Goal: Task Accomplishment & Management: Complete application form

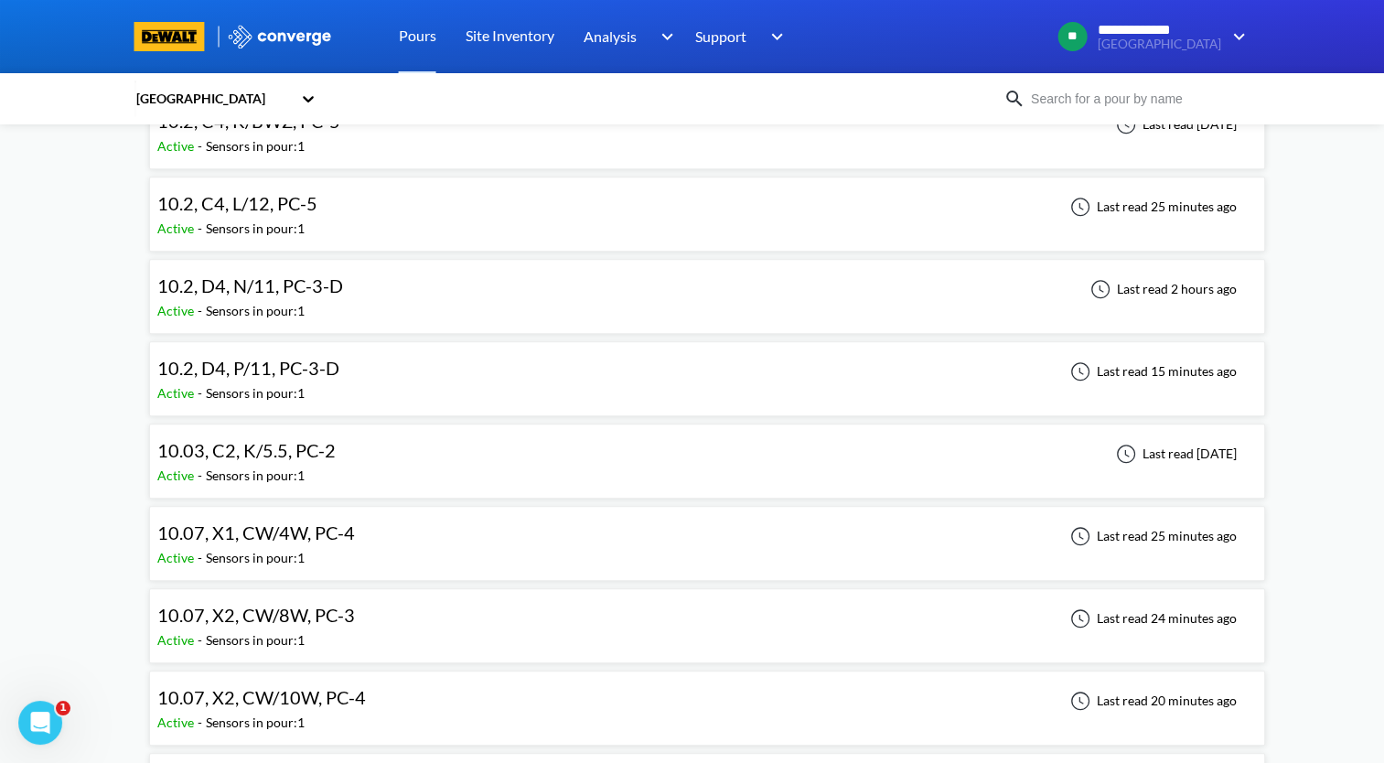
scroll to position [1738, 0]
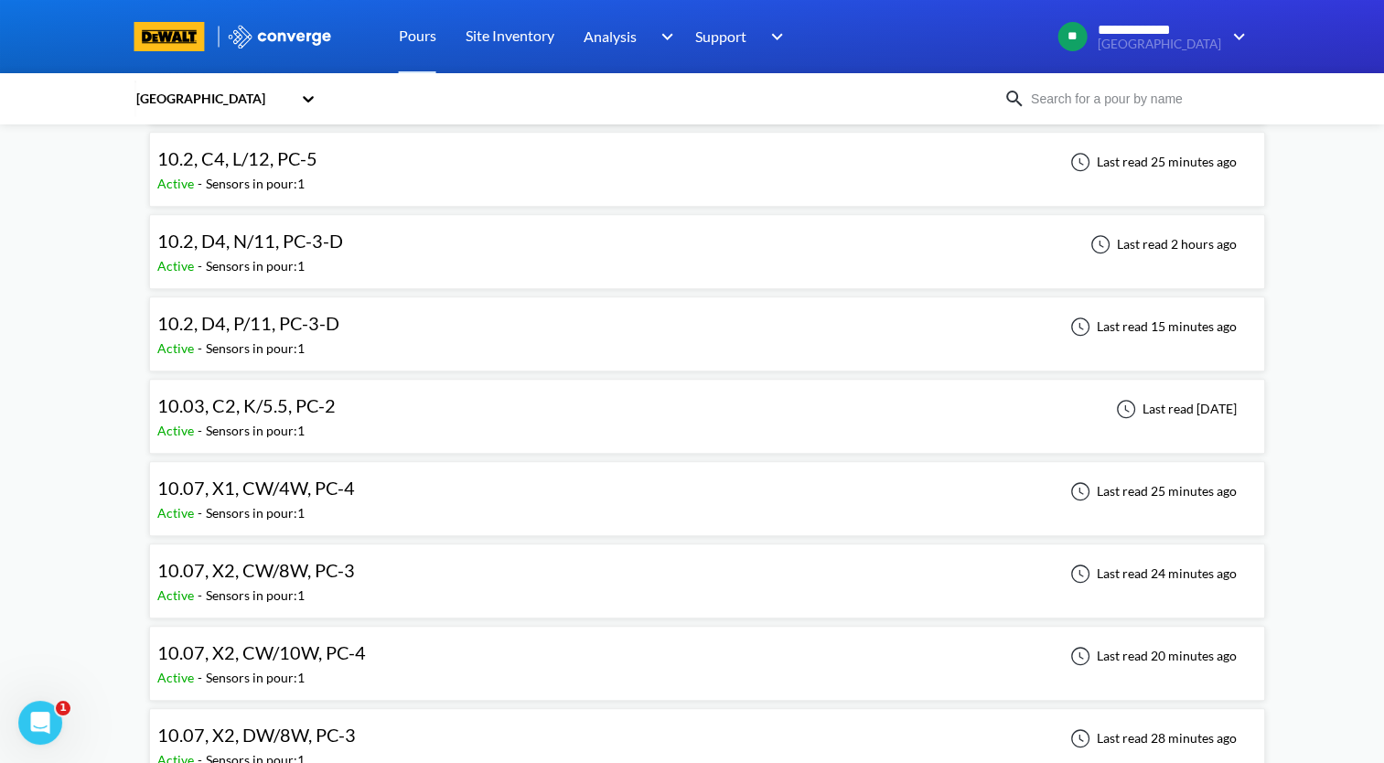
click at [195, 479] on span "10.07, X1, CW/4W, PC-4" at bounding box center [256, 488] width 198 height 22
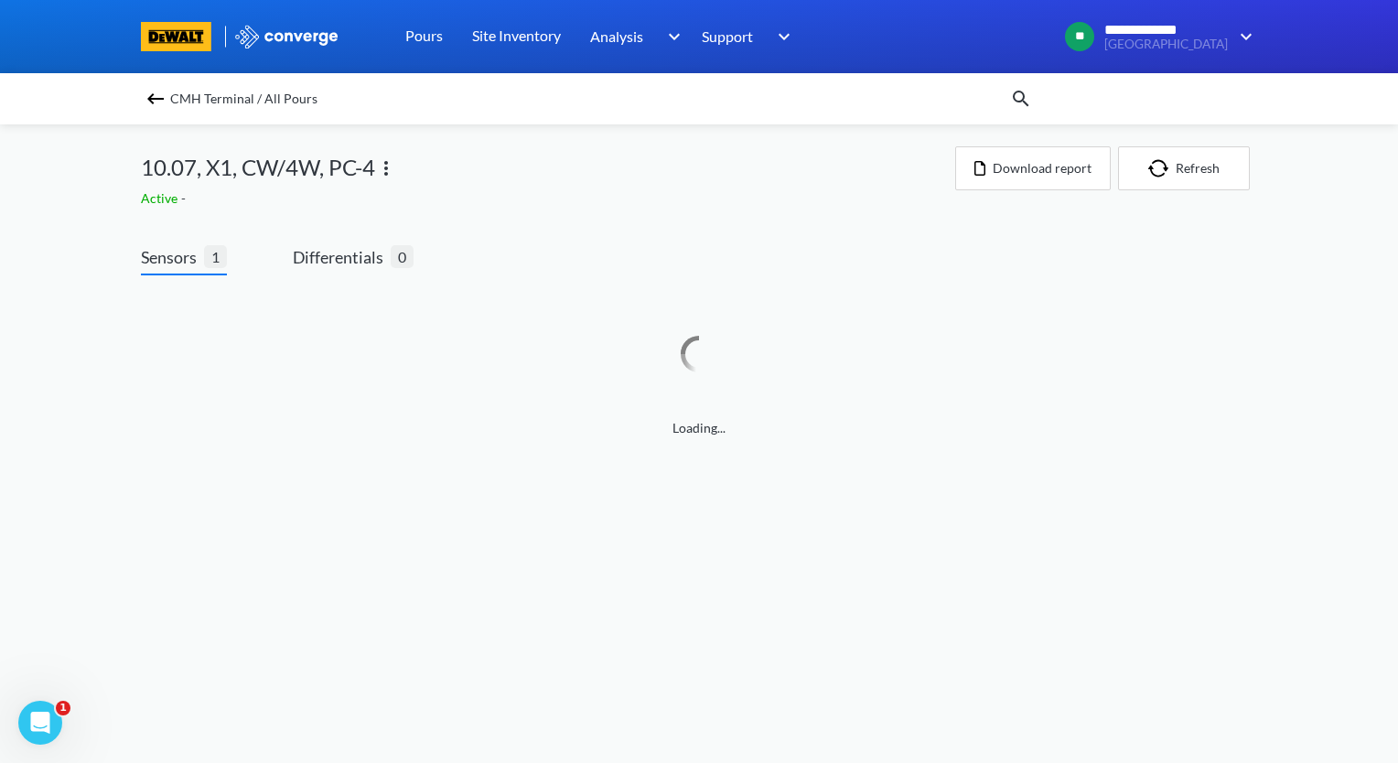
click at [388, 170] on img at bounding box center [386, 168] width 22 height 22
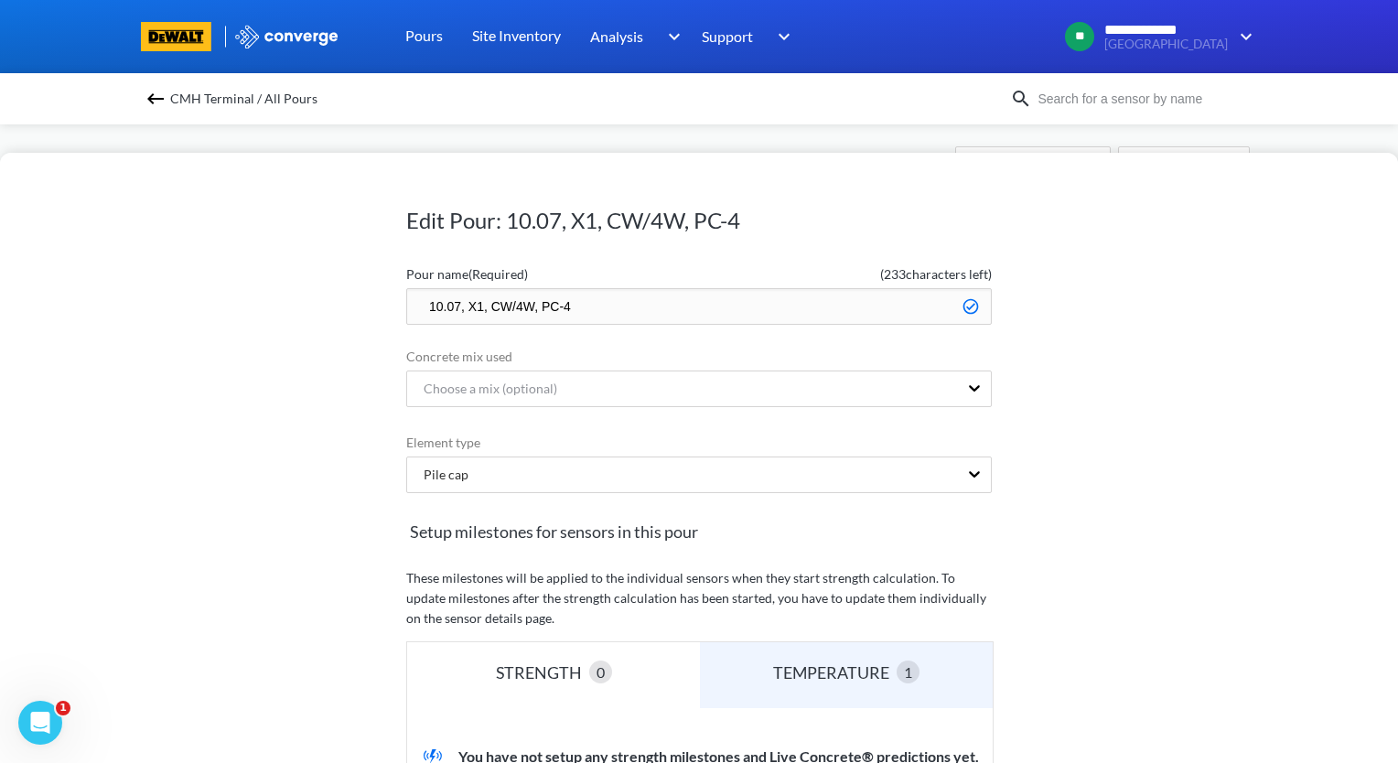
click at [451, 306] on input "10.07, X1, CW/4W, PC-4" at bounding box center [698, 306] width 585 height 37
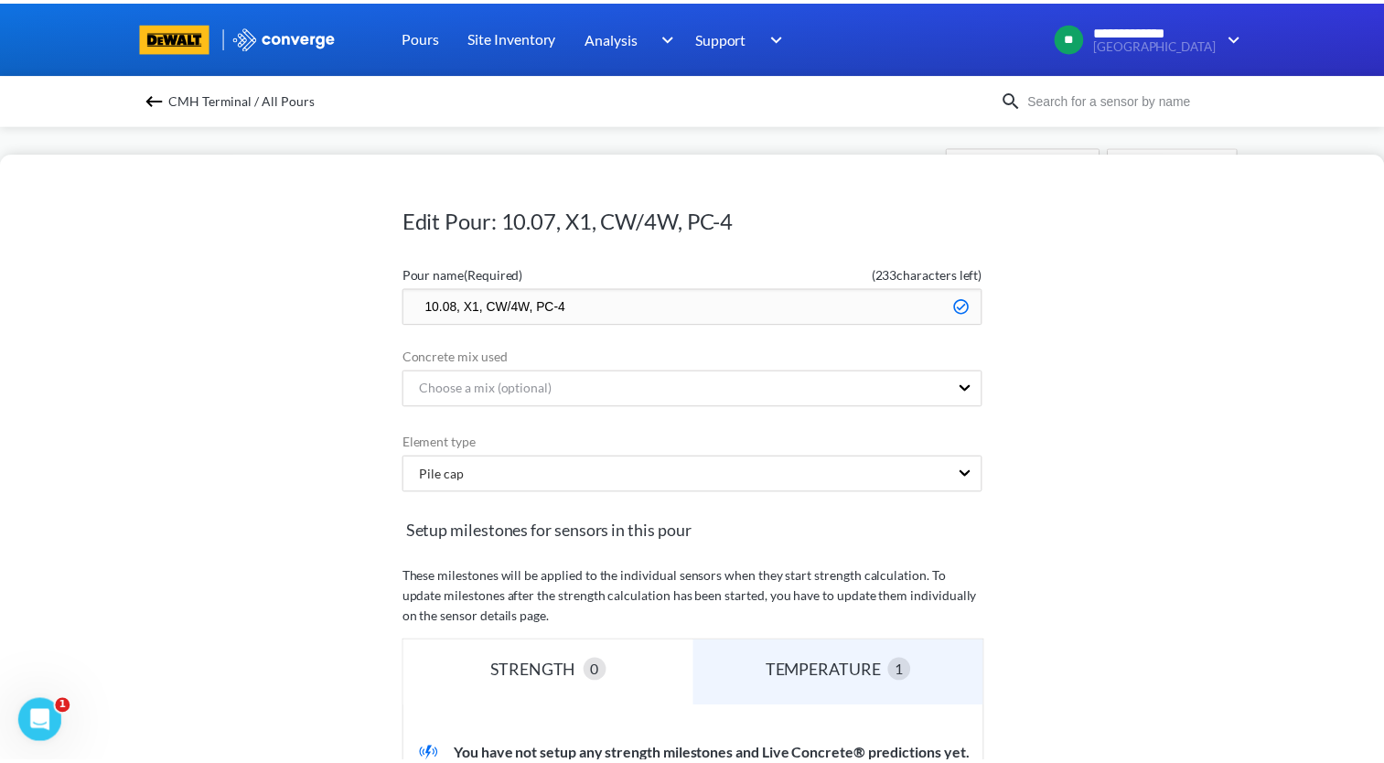
scroll to position [453, 0]
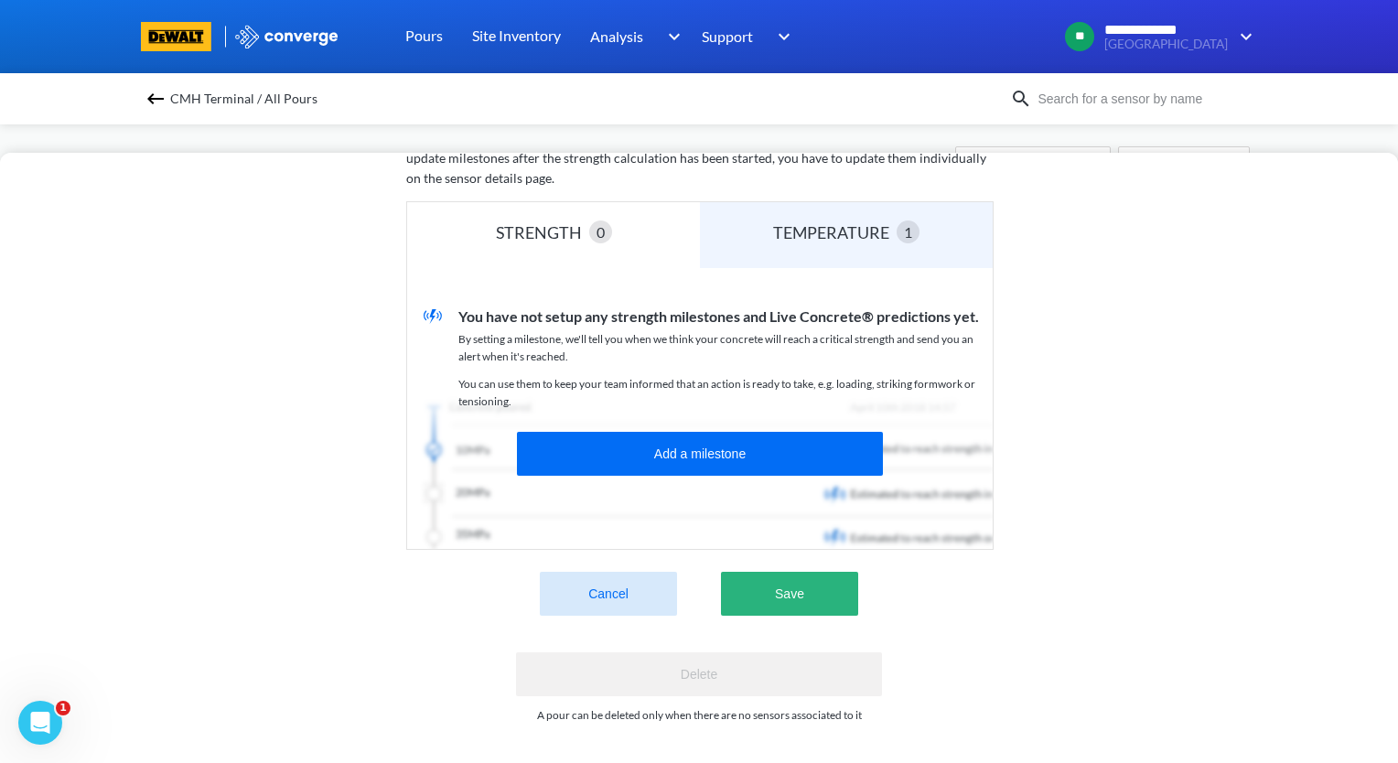
type input "10.08, X1, CW/4W, PC-4"
click at [812, 575] on button "Save" at bounding box center [789, 594] width 137 height 44
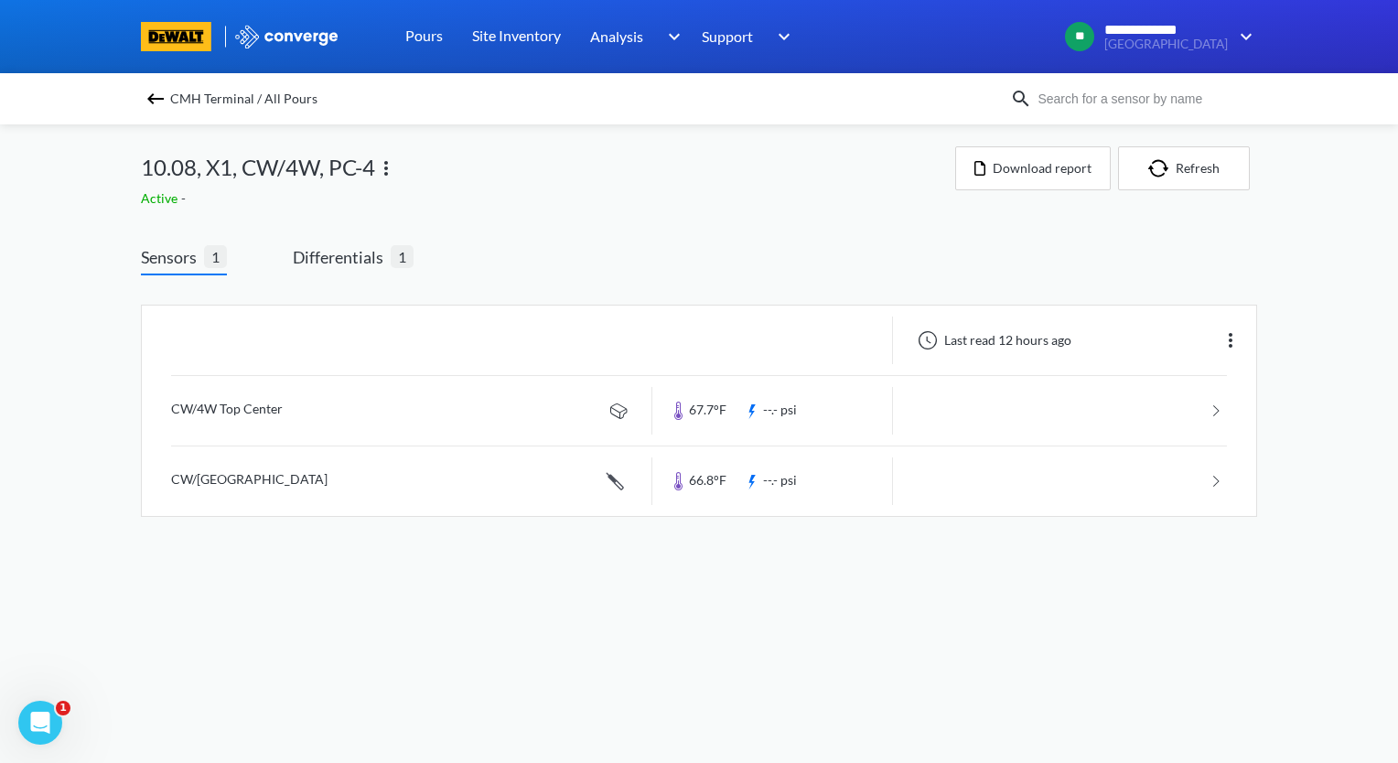
click at [161, 107] on img at bounding box center [156, 99] width 22 height 22
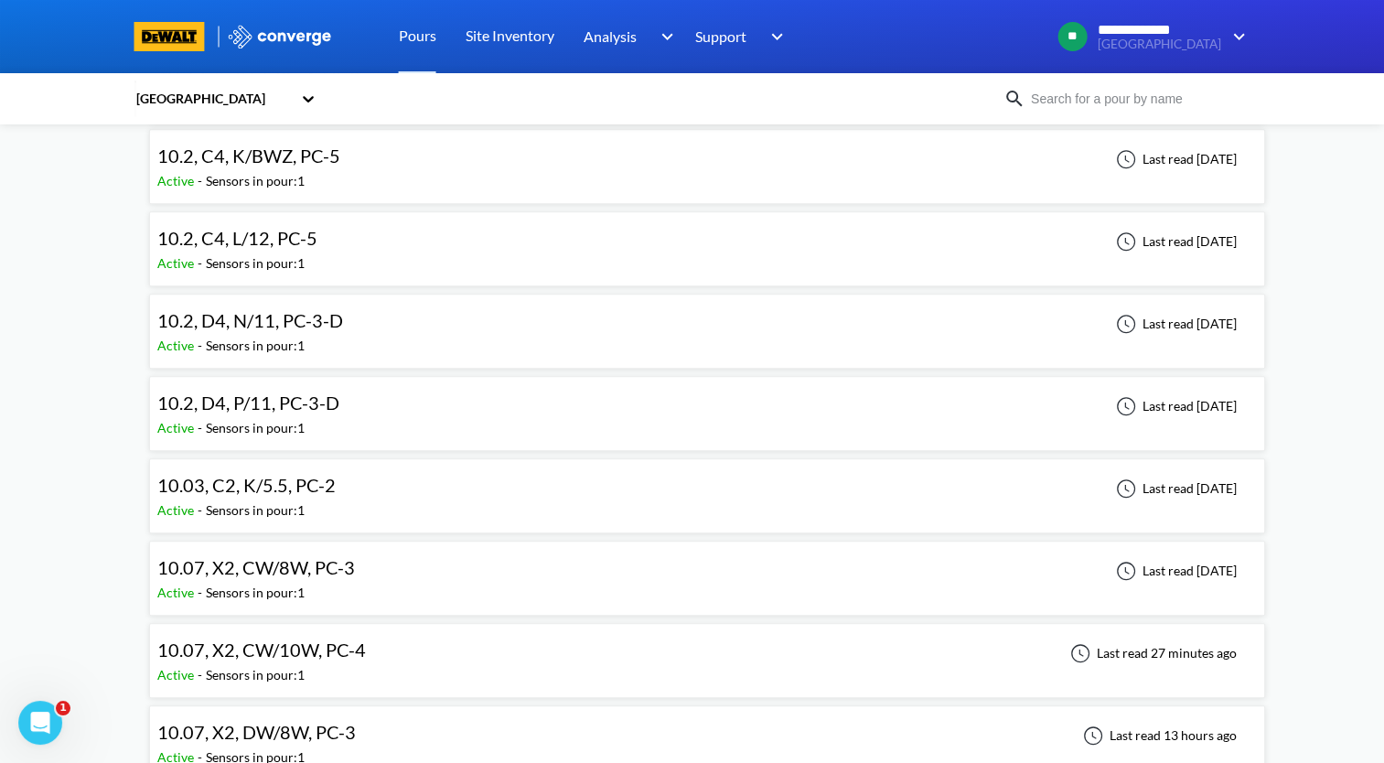
scroll to position [1830, 0]
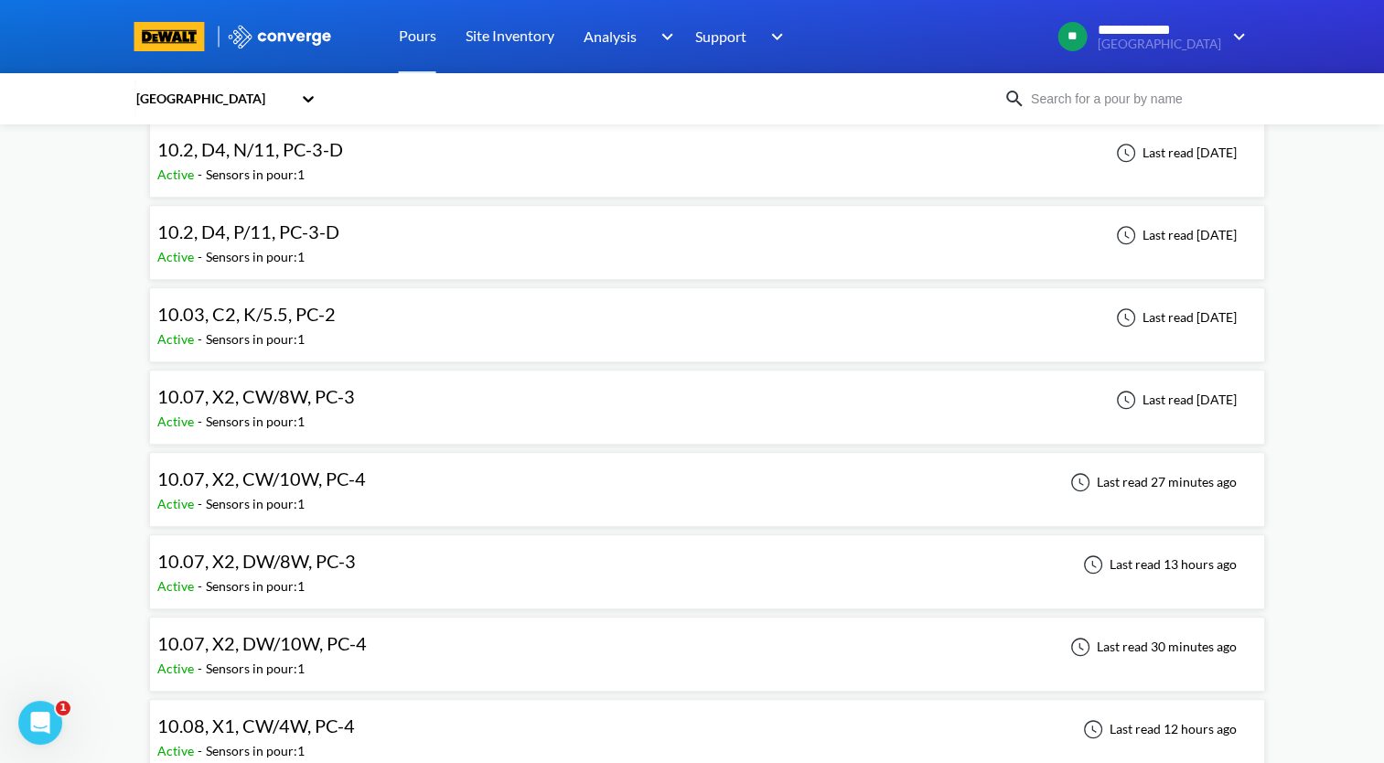
click at [237, 388] on span "10.07, X2, CW/8W, PC-3" at bounding box center [256, 396] width 198 height 22
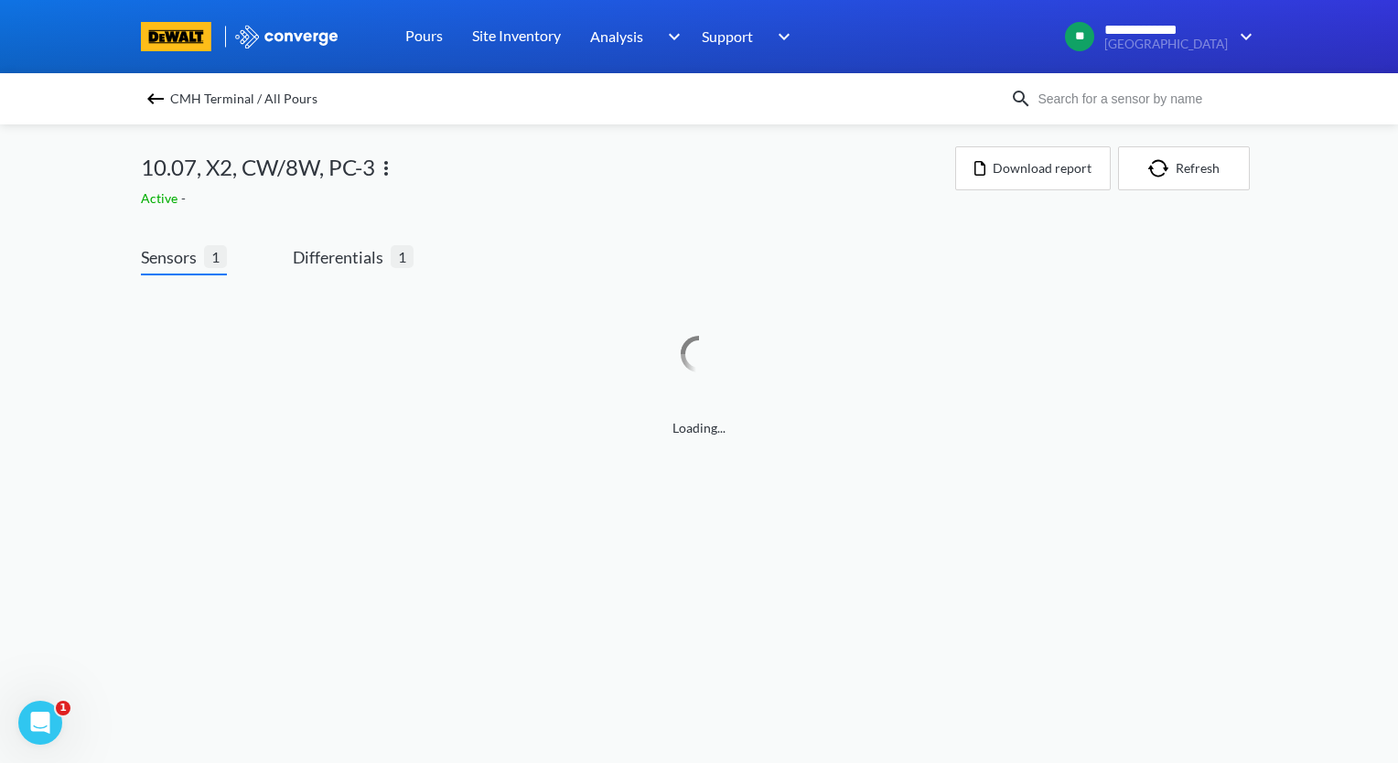
click at [391, 166] on img at bounding box center [386, 168] width 22 height 22
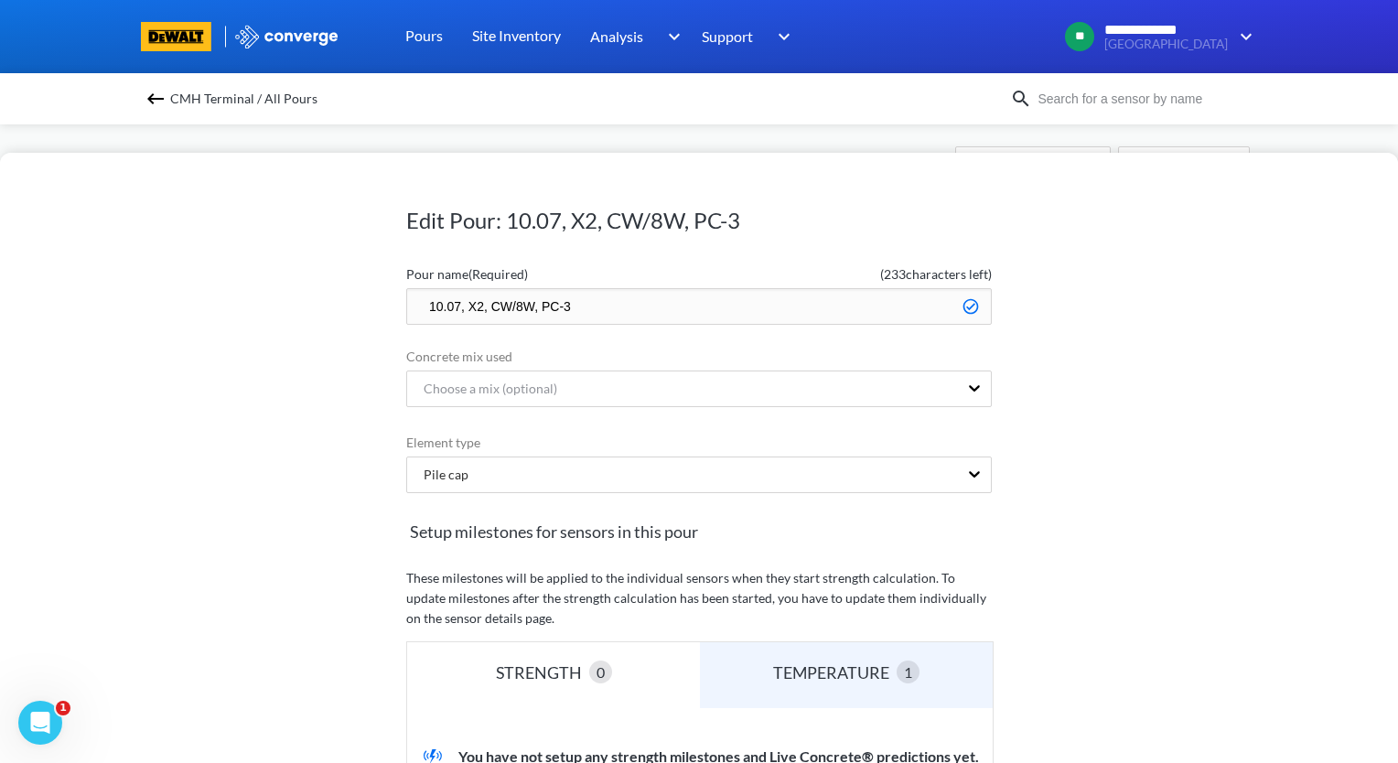
click at [452, 306] on input "10.07, X2, CW/8W, PC-3" at bounding box center [698, 306] width 585 height 37
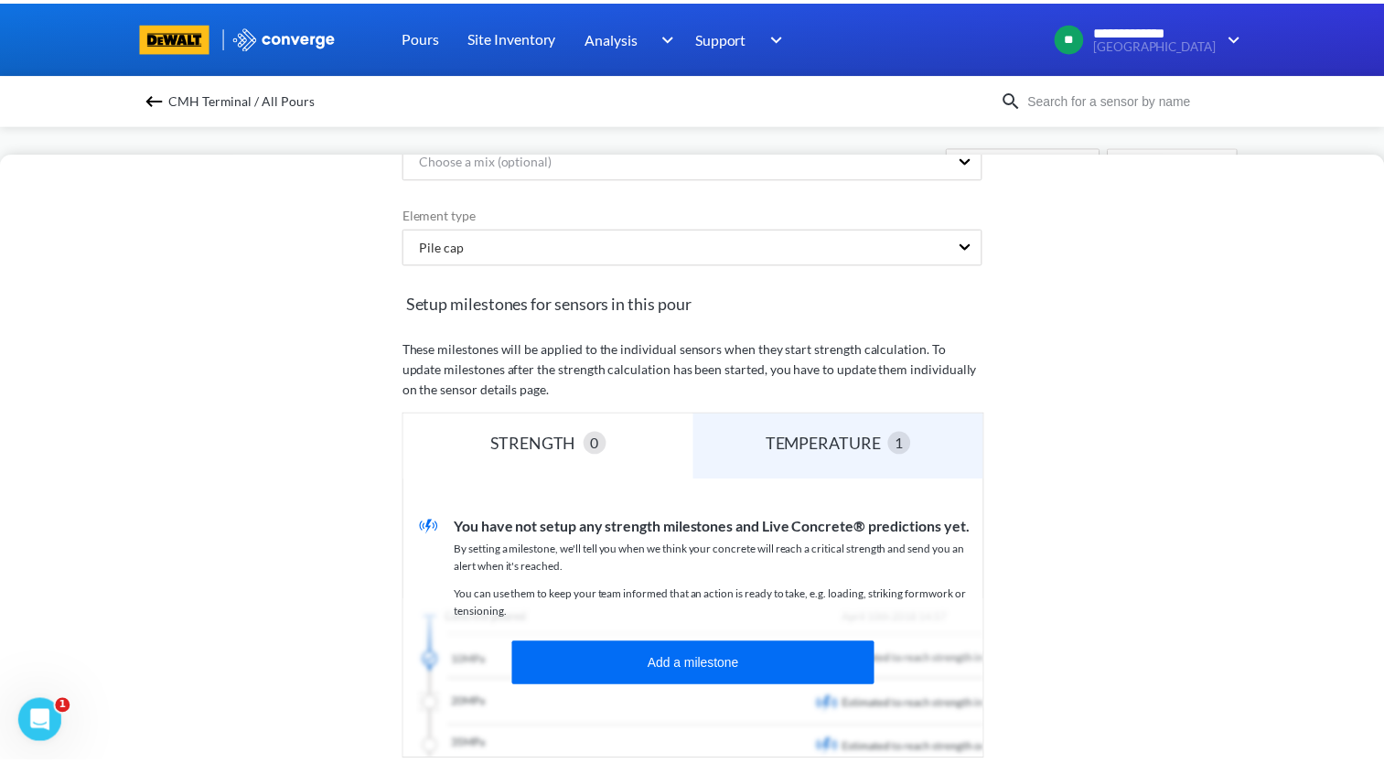
scroll to position [453, 0]
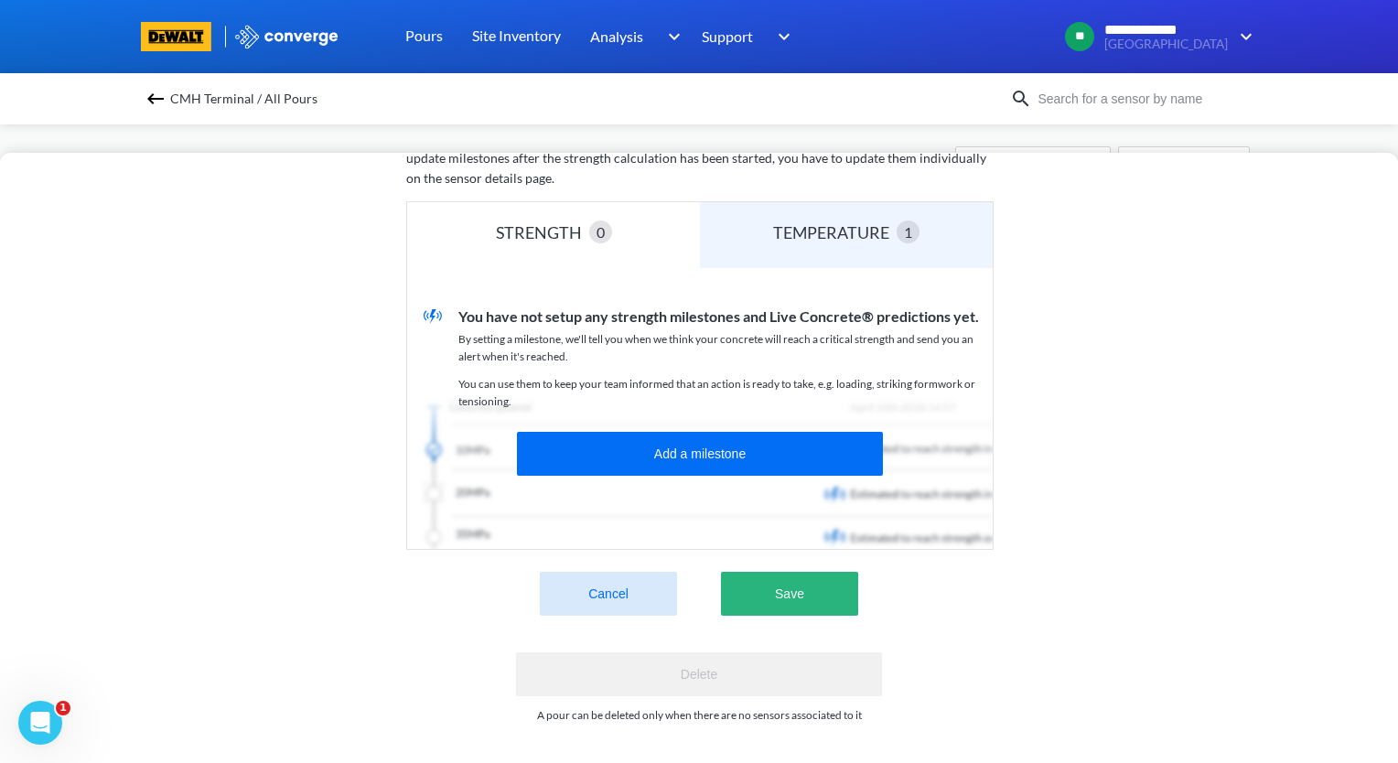
type input "10.08, X2, CW/8W, PC-3"
click at [816, 591] on button "Save" at bounding box center [789, 594] width 137 height 44
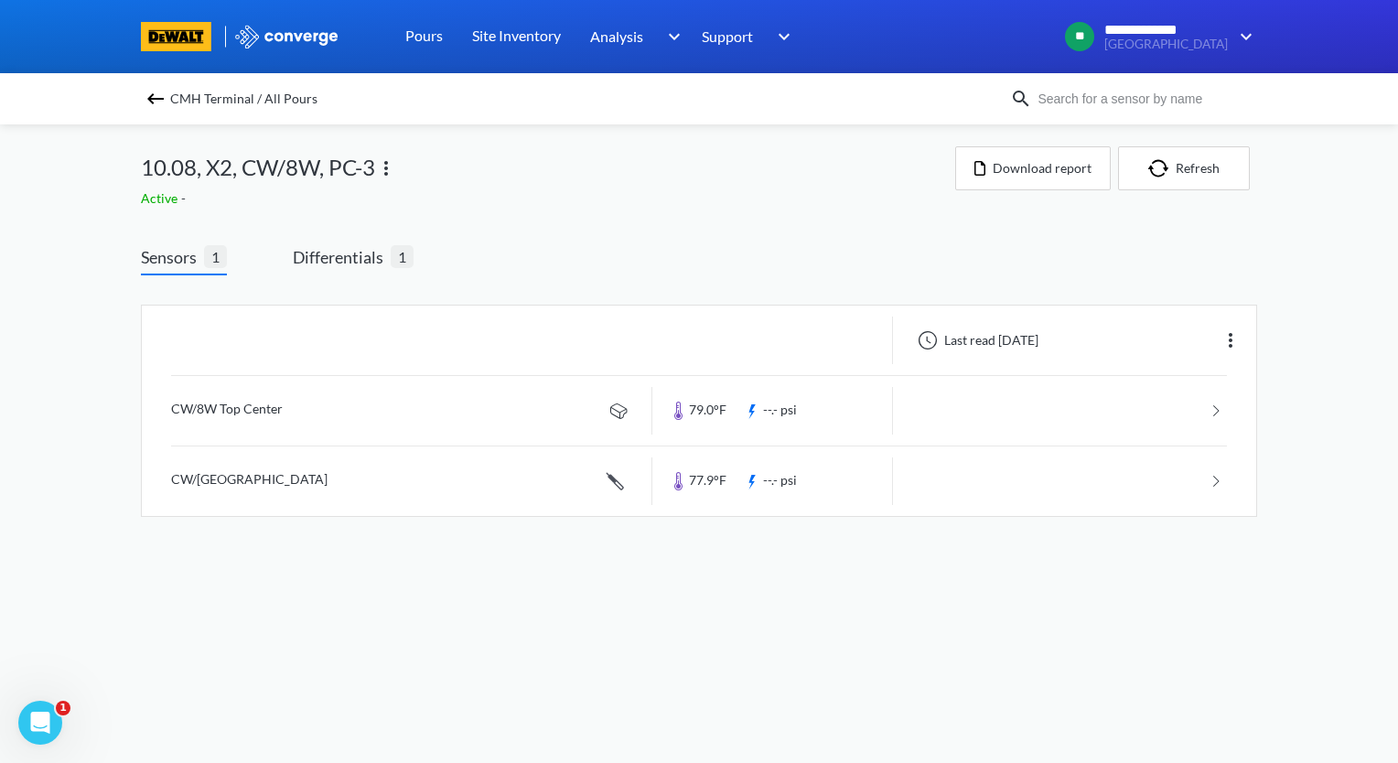
click at [156, 98] on img at bounding box center [156, 99] width 22 height 22
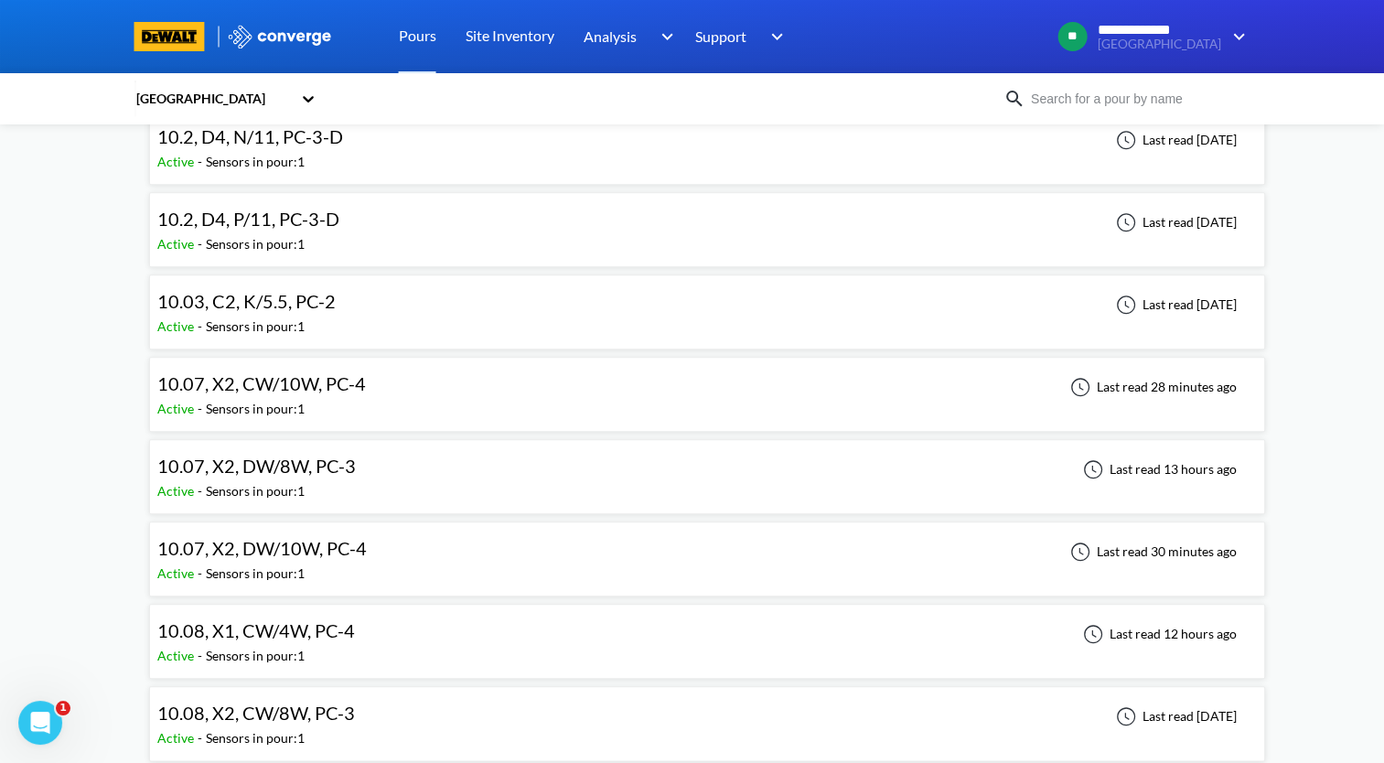
scroll to position [1921, 0]
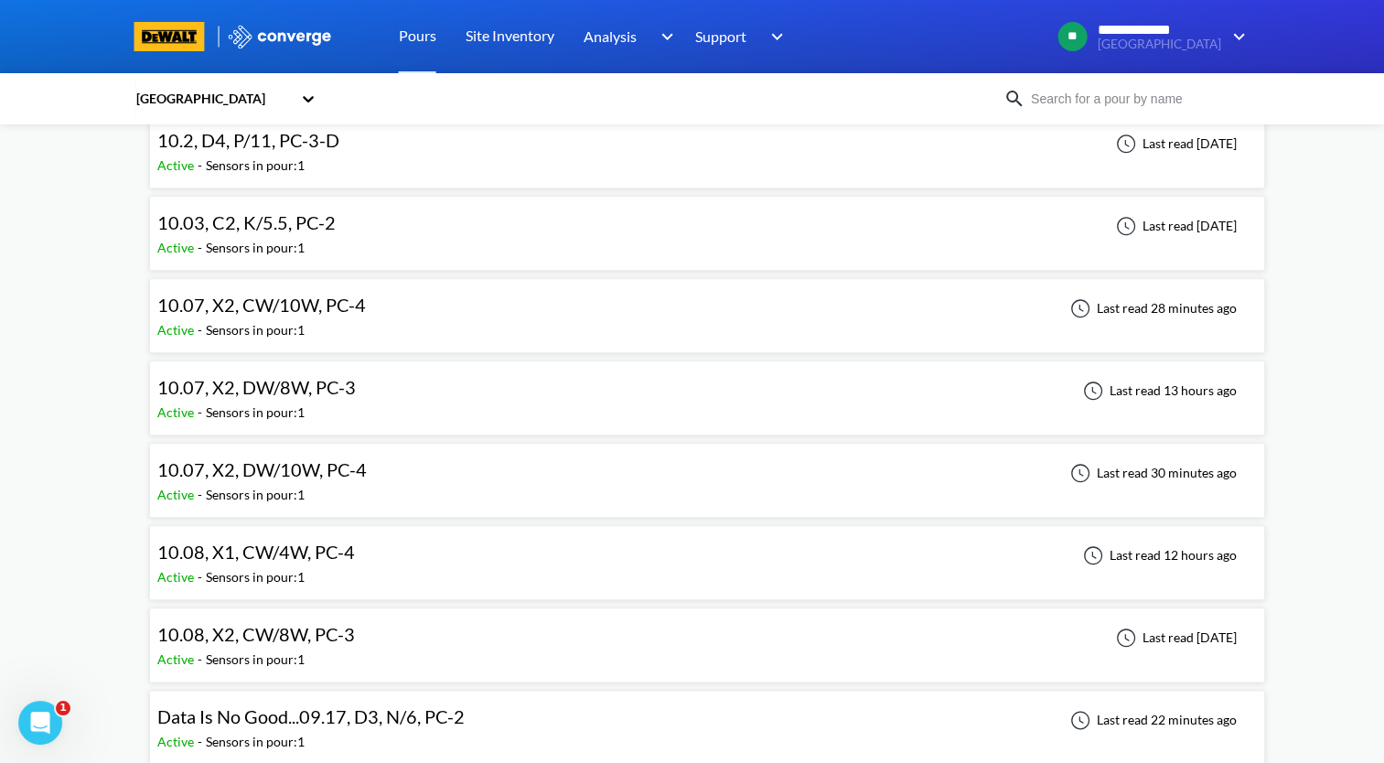
click at [327, 305] on span "10.07, X2, CW/10W, PC-4" at bounding box center [261, 305] width 209 height 22
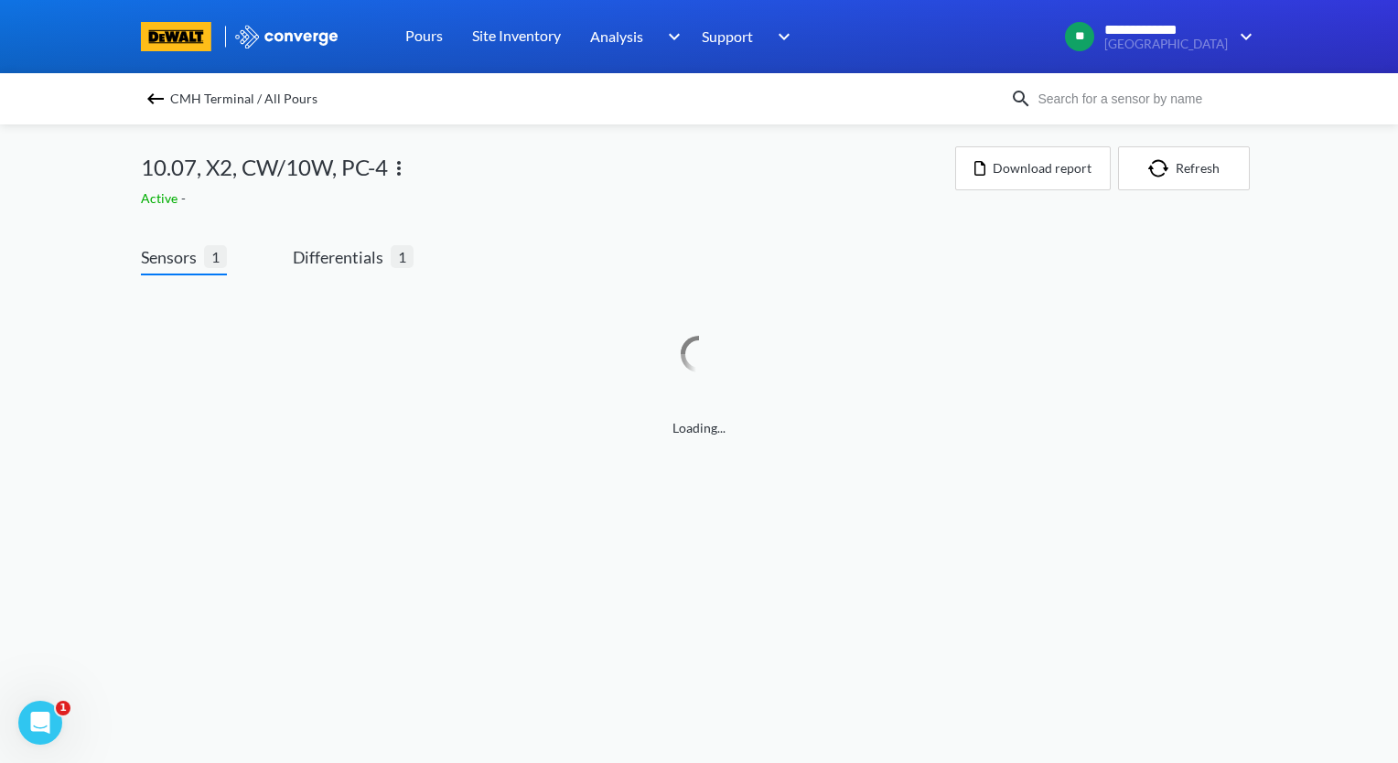
click at [401, 174] on img at bounding box center [399, 168] width 22 height 22
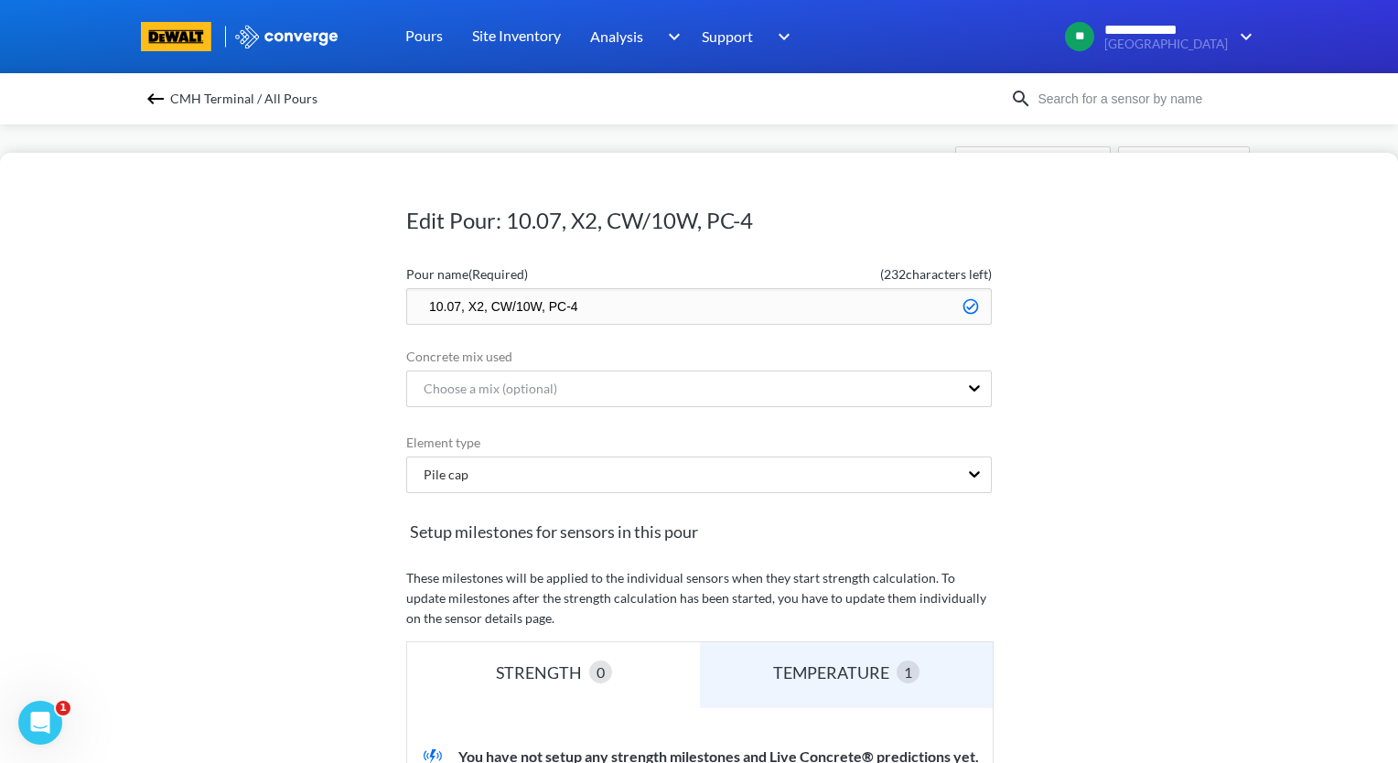
drag, startPoint x: 453, startPoint y: 307, endPoint x: 489, endPoint y: 338, distance: 47.3
click at [453, 311] on input "10.07, X2, CW/10W, PC-4" at bounding box center [698, 306] width 585 height 37
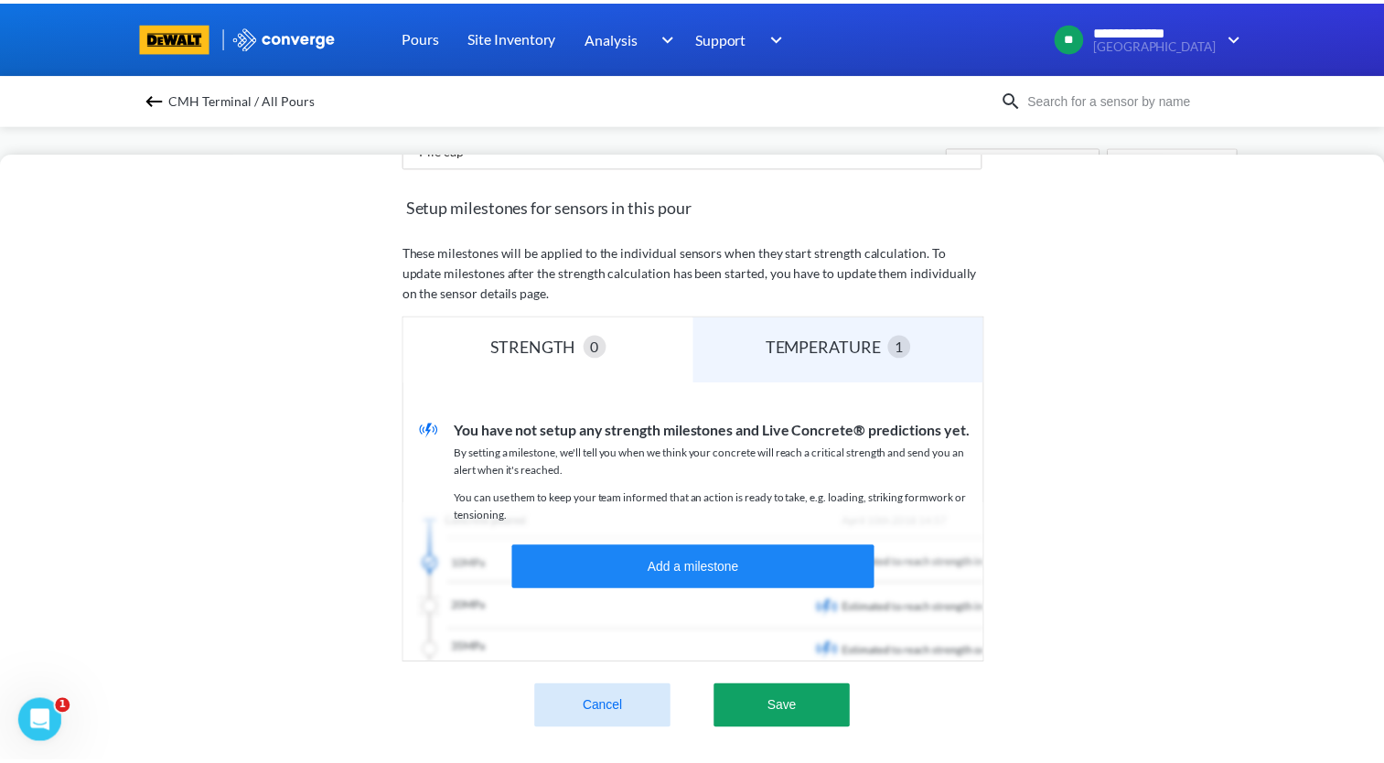
scroll to position [453, 0]
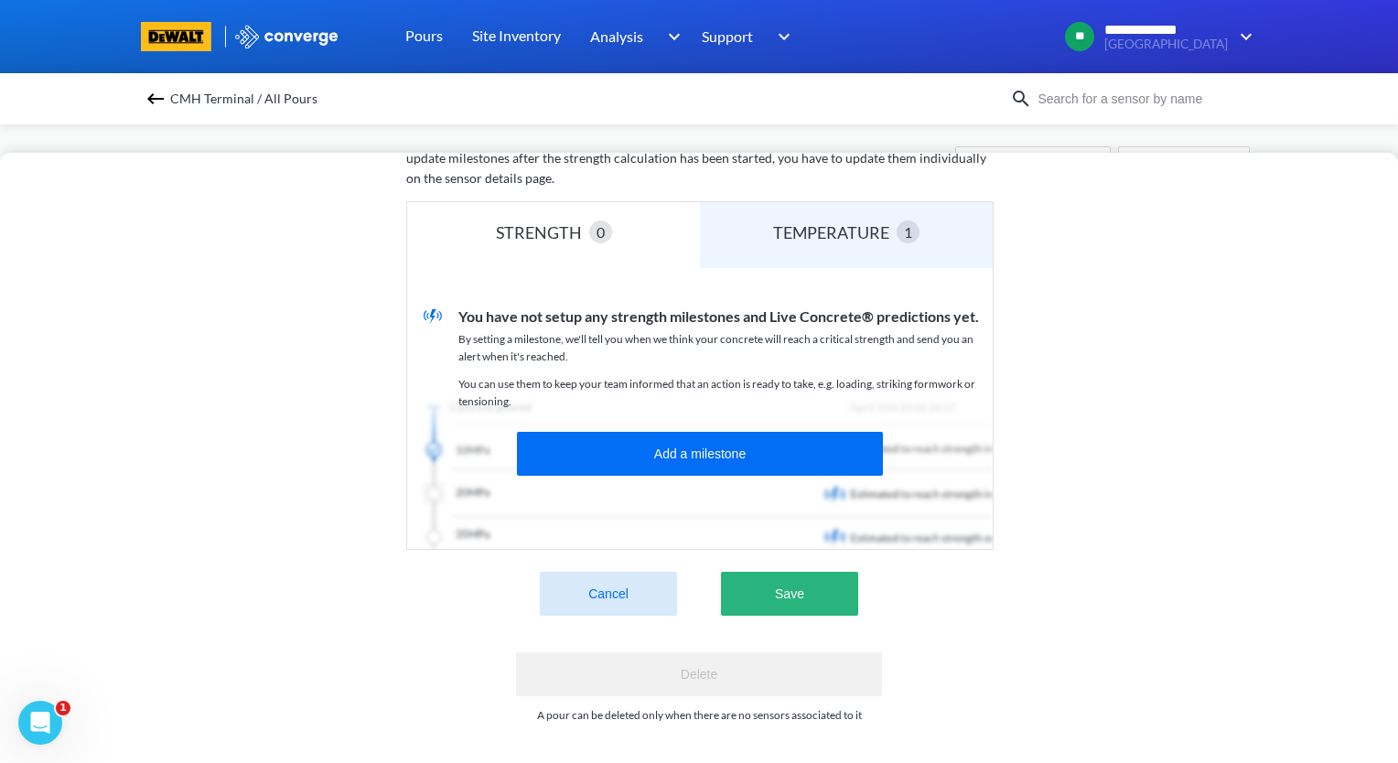
type input "10.08, X2, CW/10W, PC-4"
click at [803, 584] on button "Save" at bounding box center [789, 594] width 137 height 44
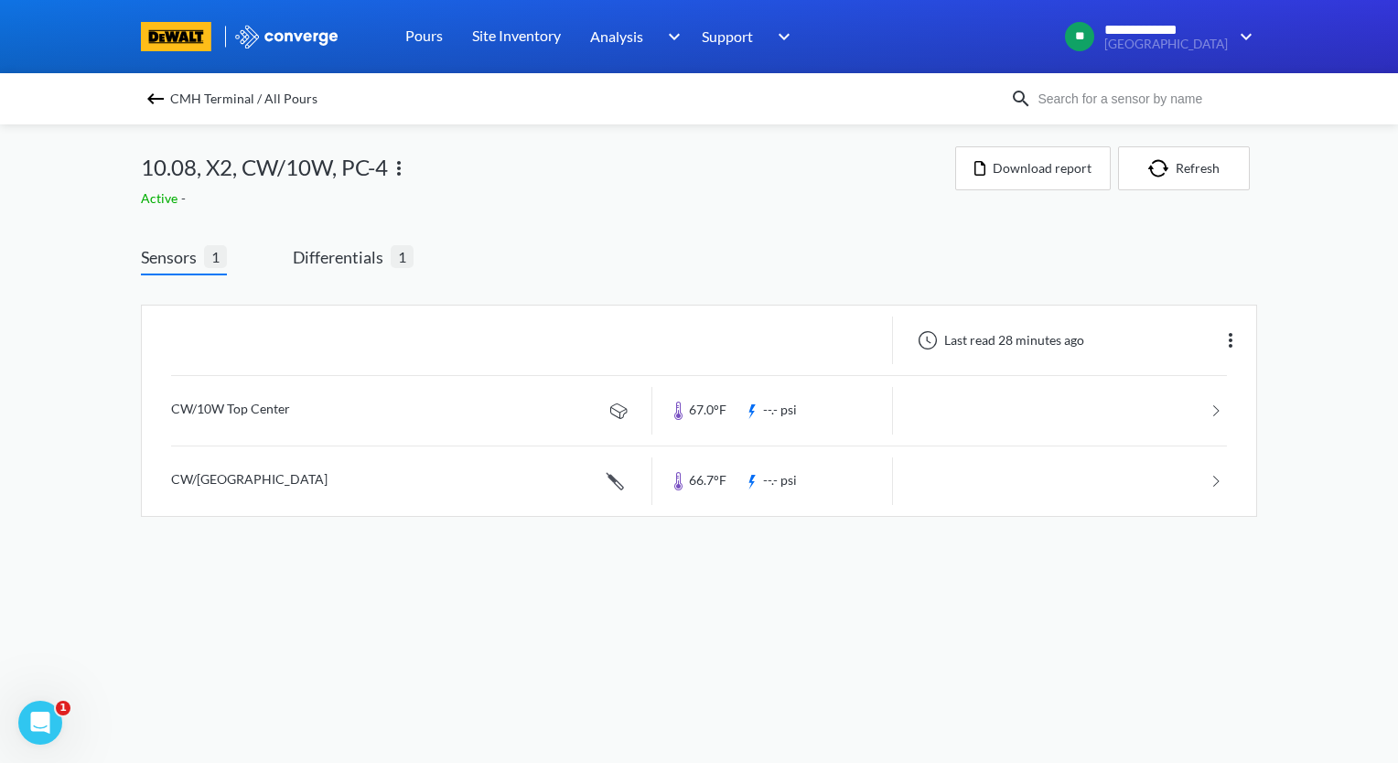
click at [150, 99] on img at bounding box center [156, 99] width 22 height 22
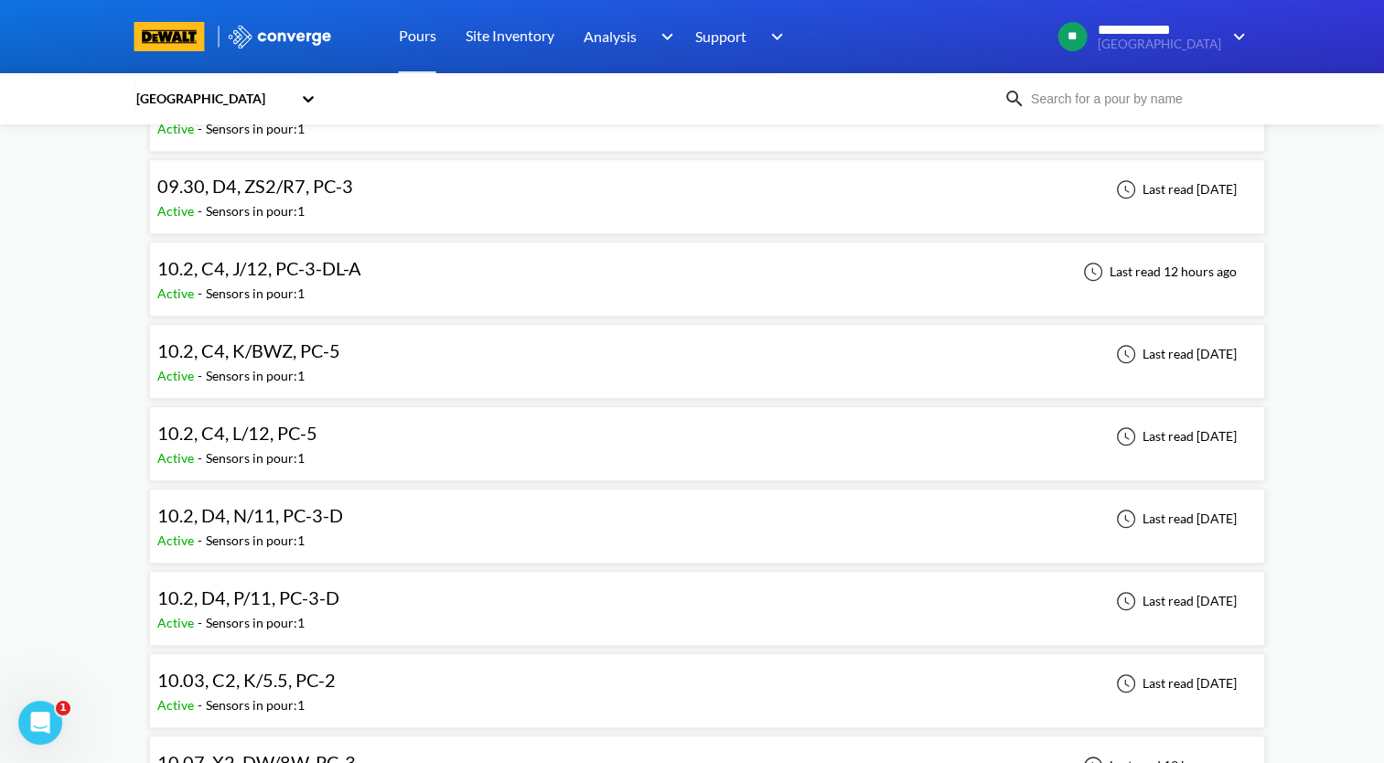
scroll to position [1738, 0]
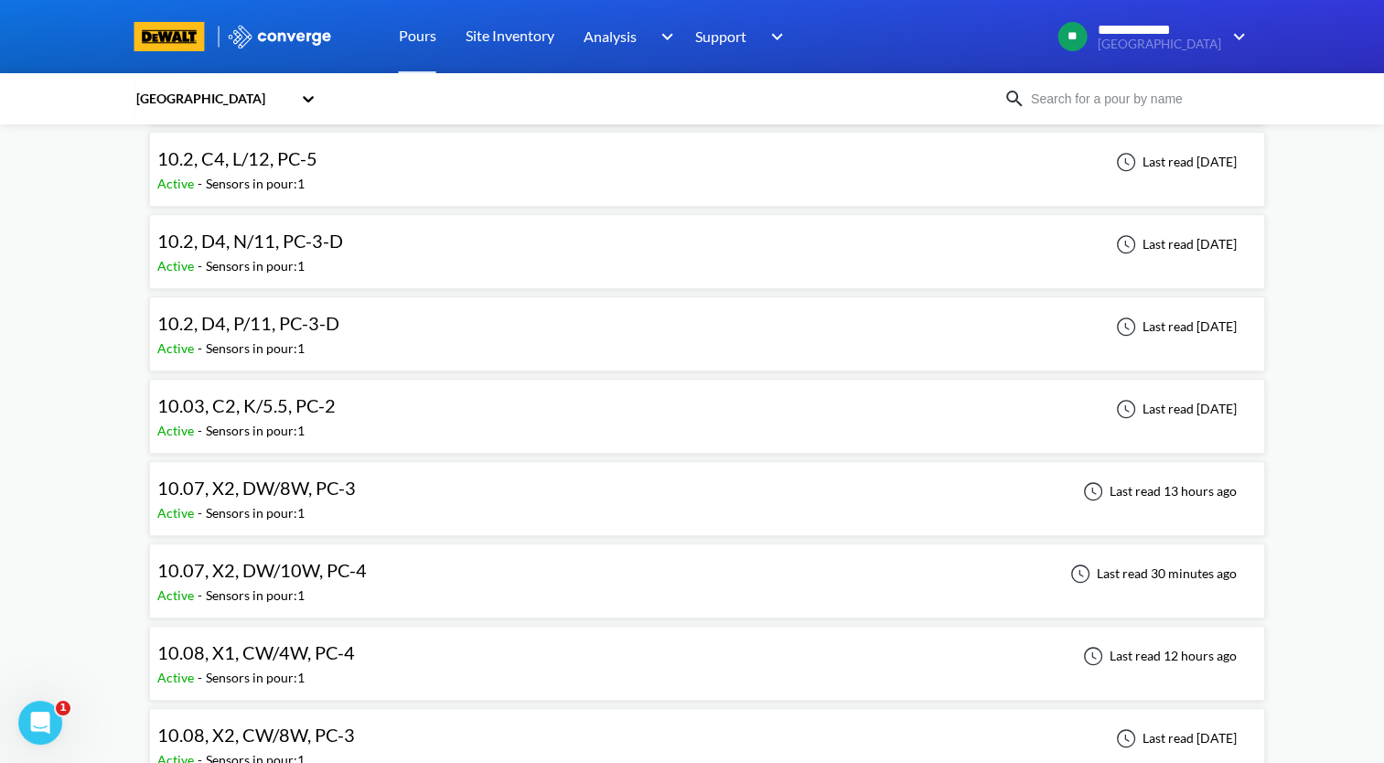
click at [288, 490] on div "10.07, X2, DW/8W, PC-3" at bounding box center [256, 488] width 199 height 28
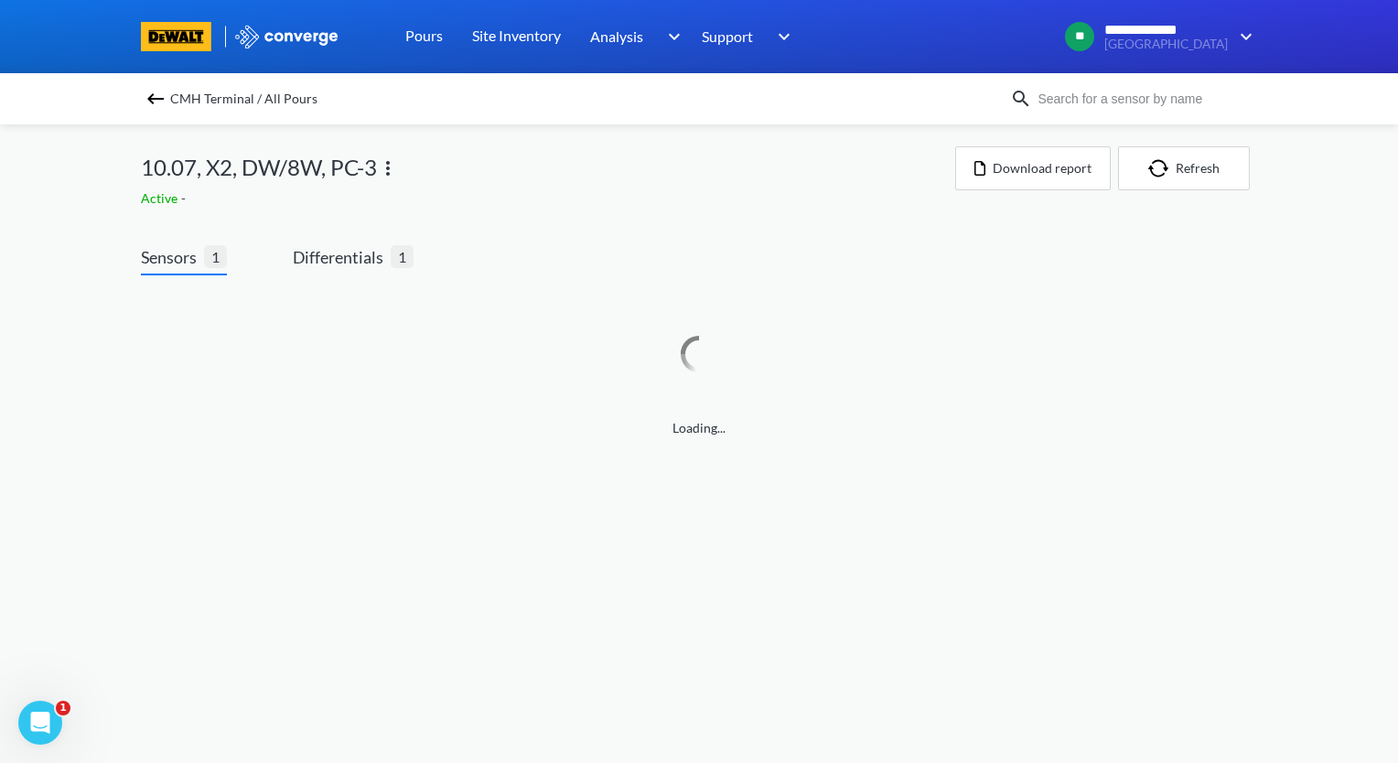
click at [391, 162] on img at bounding box center [388, 168] width 22 height 22
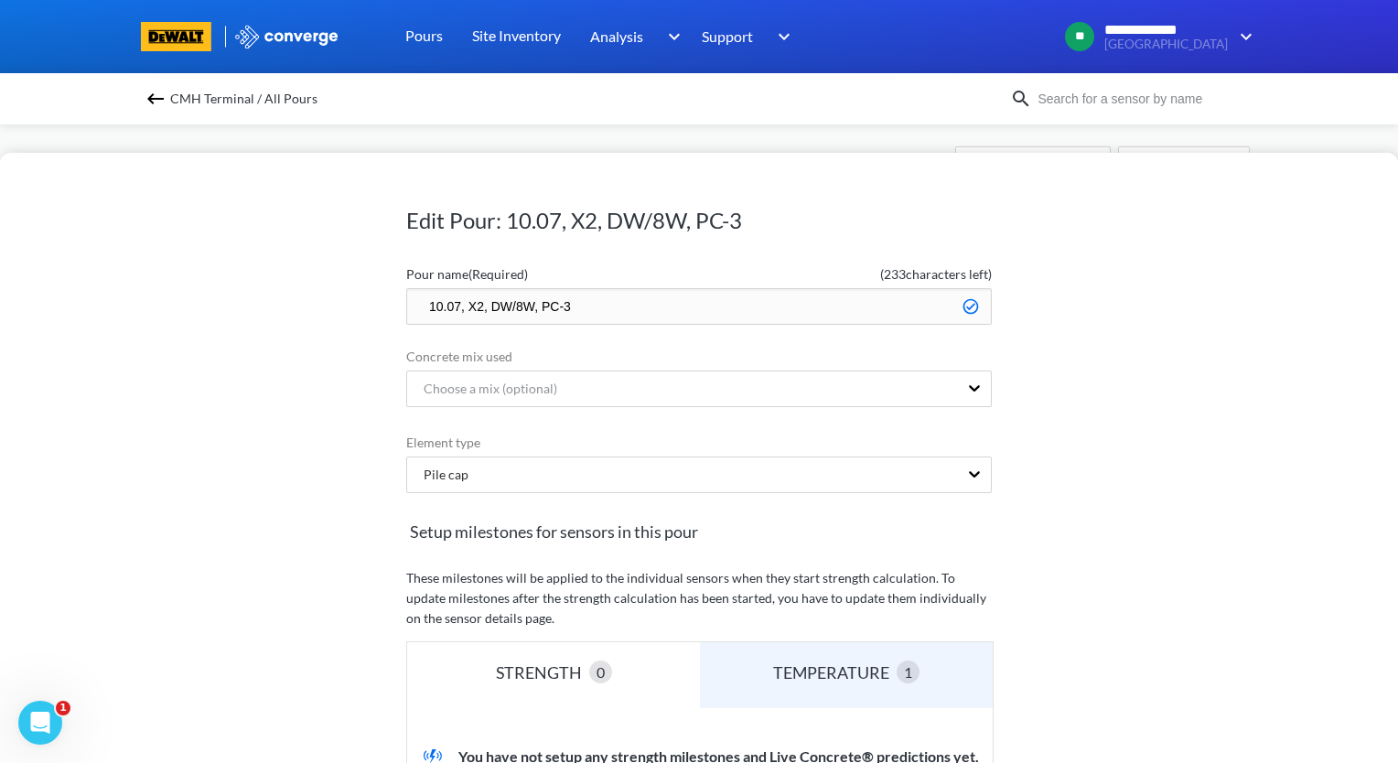
click at [452, 306] on input "10.07, X2, DW/8W, PC-3" at bounding box center [698, 306] width 585 height 37
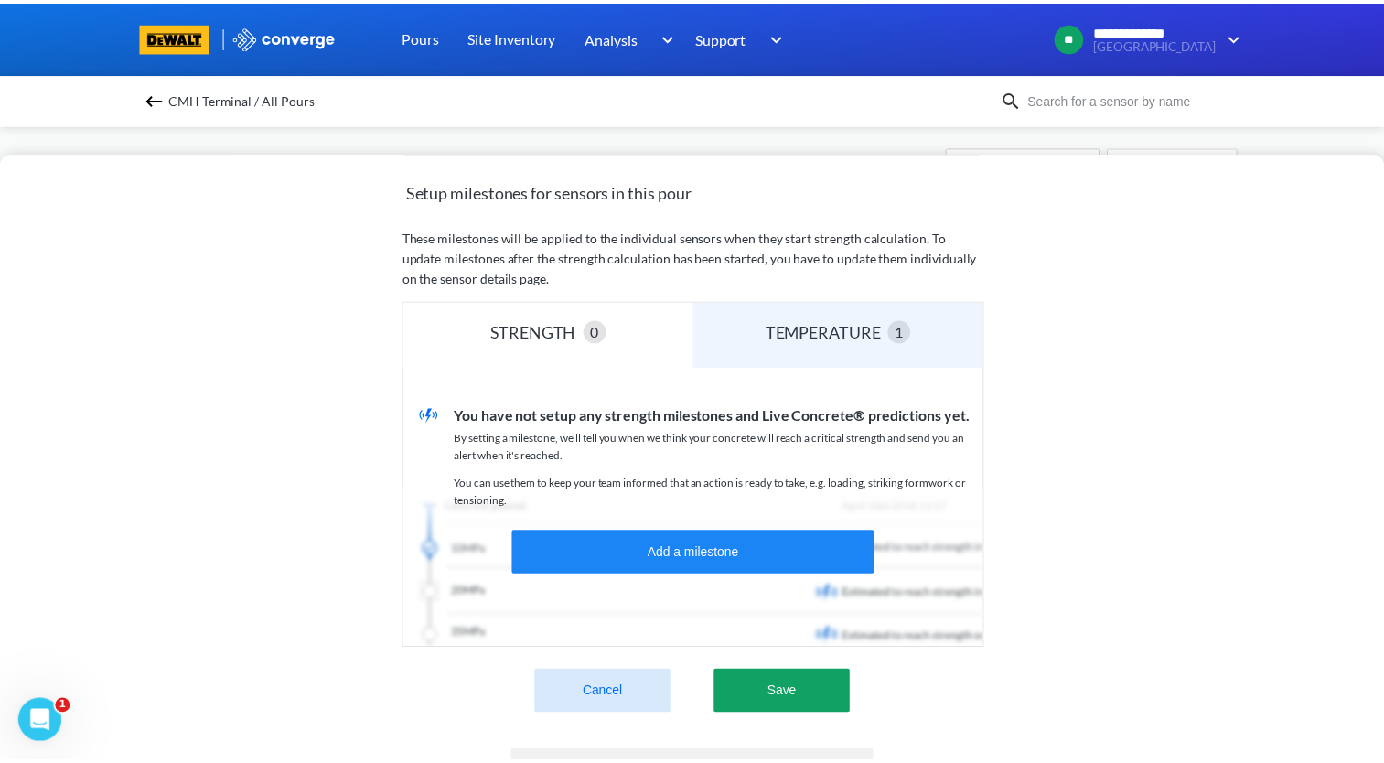
scroll to position [453, 0]
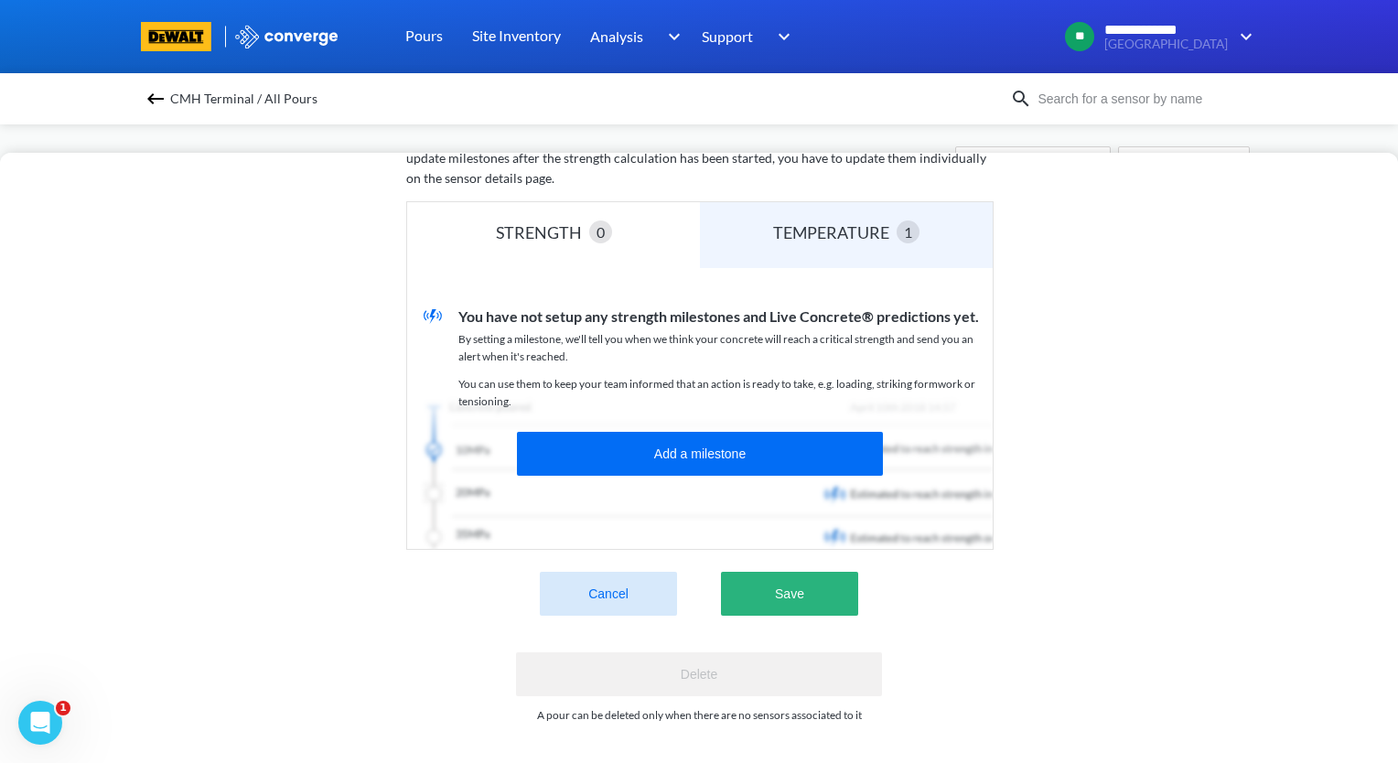
type input "10.08, X2, DW/8W, PC-3"
click at [788, 582] on button "Save" at bounding box center [789, 594] width 137 height 44
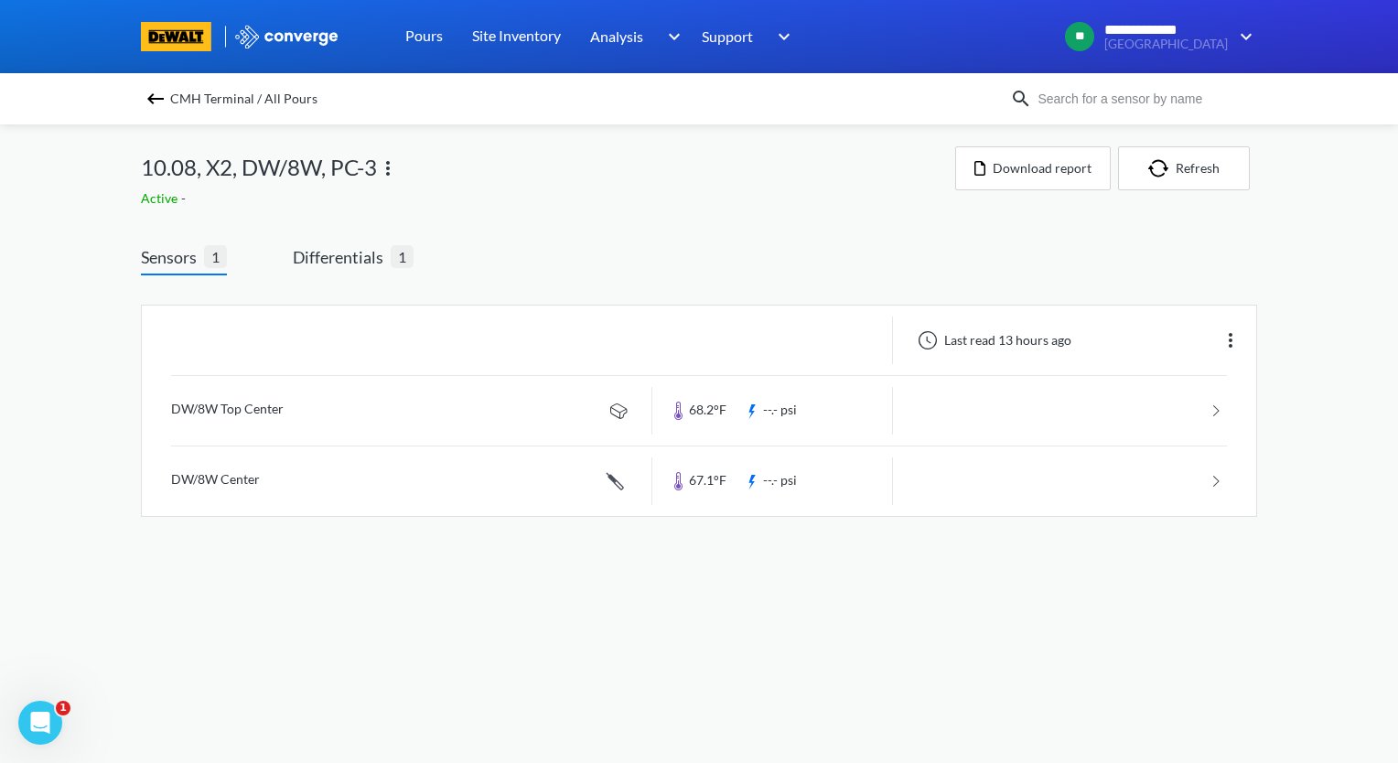
click at [157, 102] on img at bounding box center [156, 99] width 22 height 22
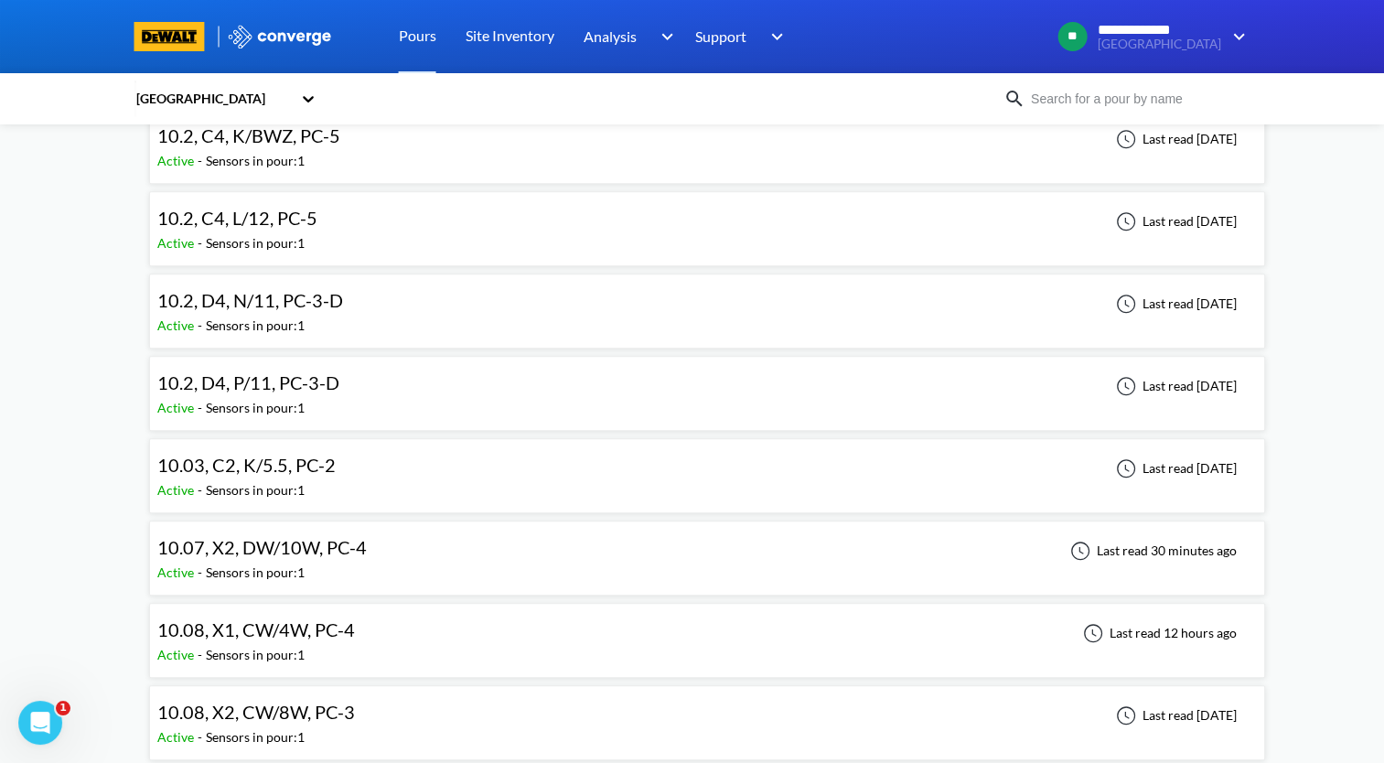
scroll to position [1830, 0]
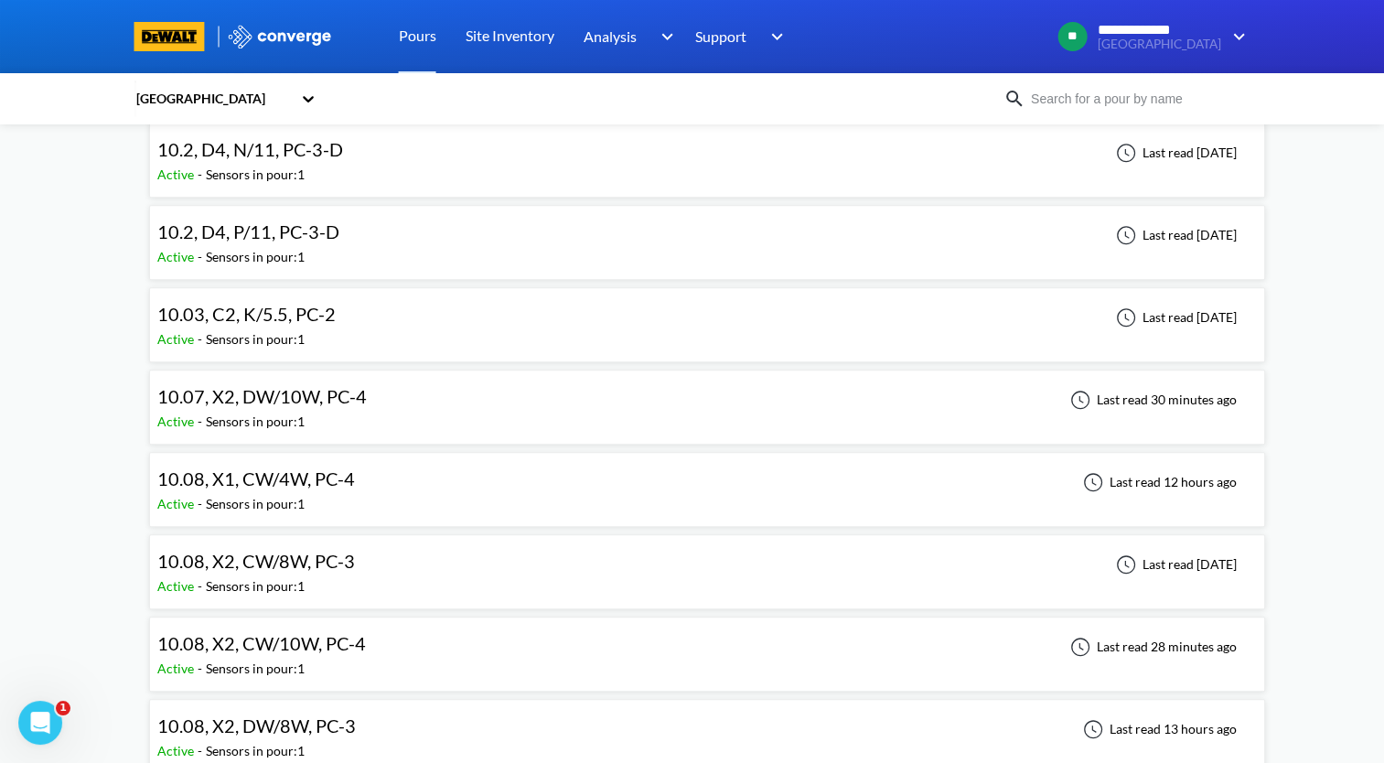
click at [304, 392] on span "10.07, X2, DW/10W, PC-4" at bounding box center [261, 396] width 209 height 22
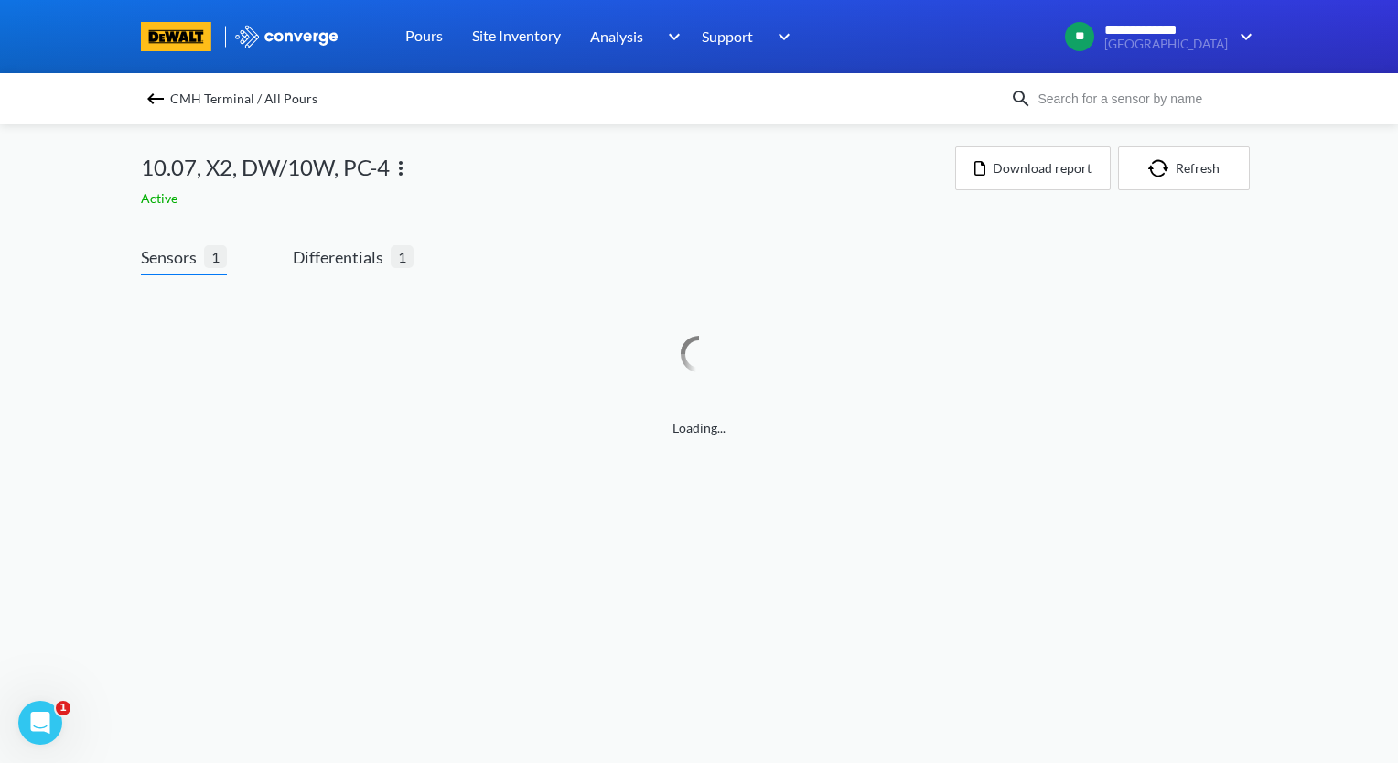
click at [403, 174] on img at bounding box center [401, 168] width 22 height 22
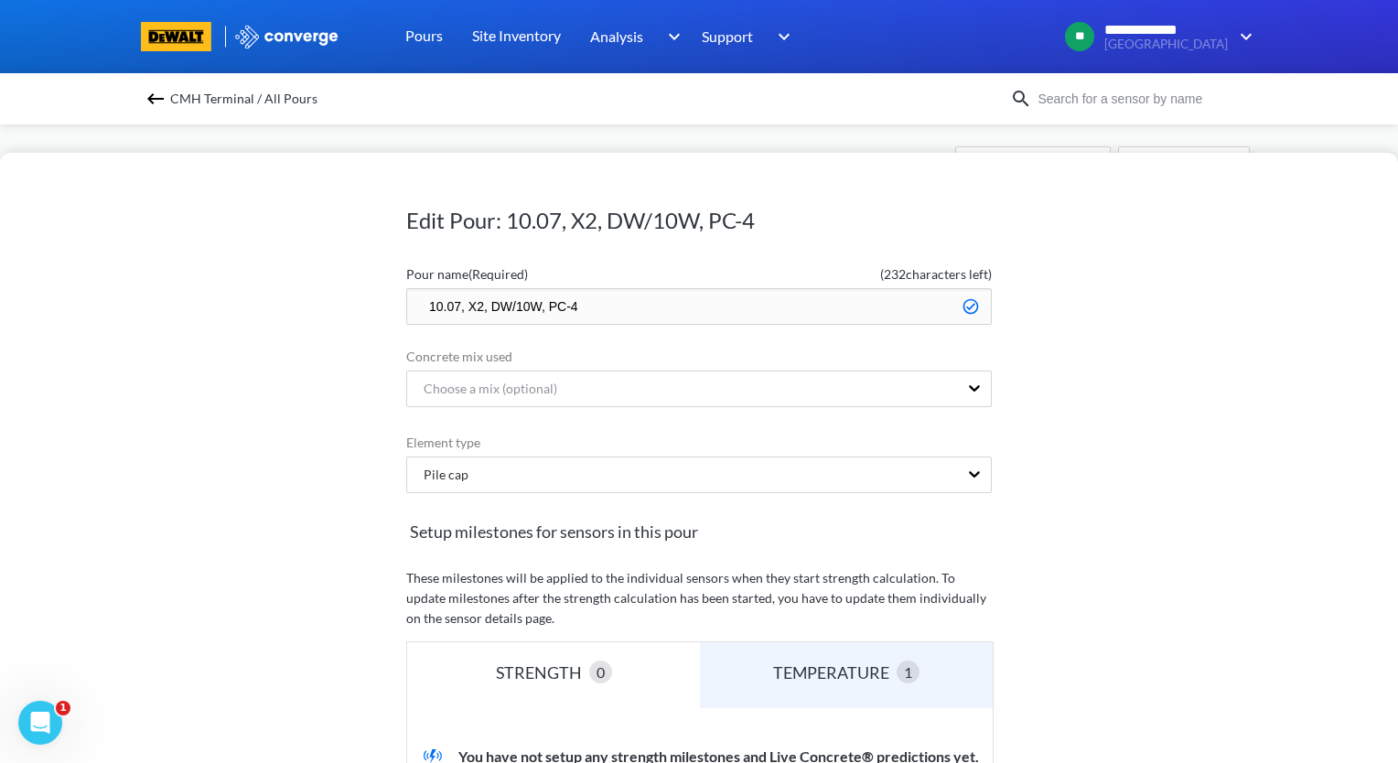
click at [455, 310] on input "10.07, X2, DW/10W, PC-4" at bounding box center [698, 306] width 585 height 37
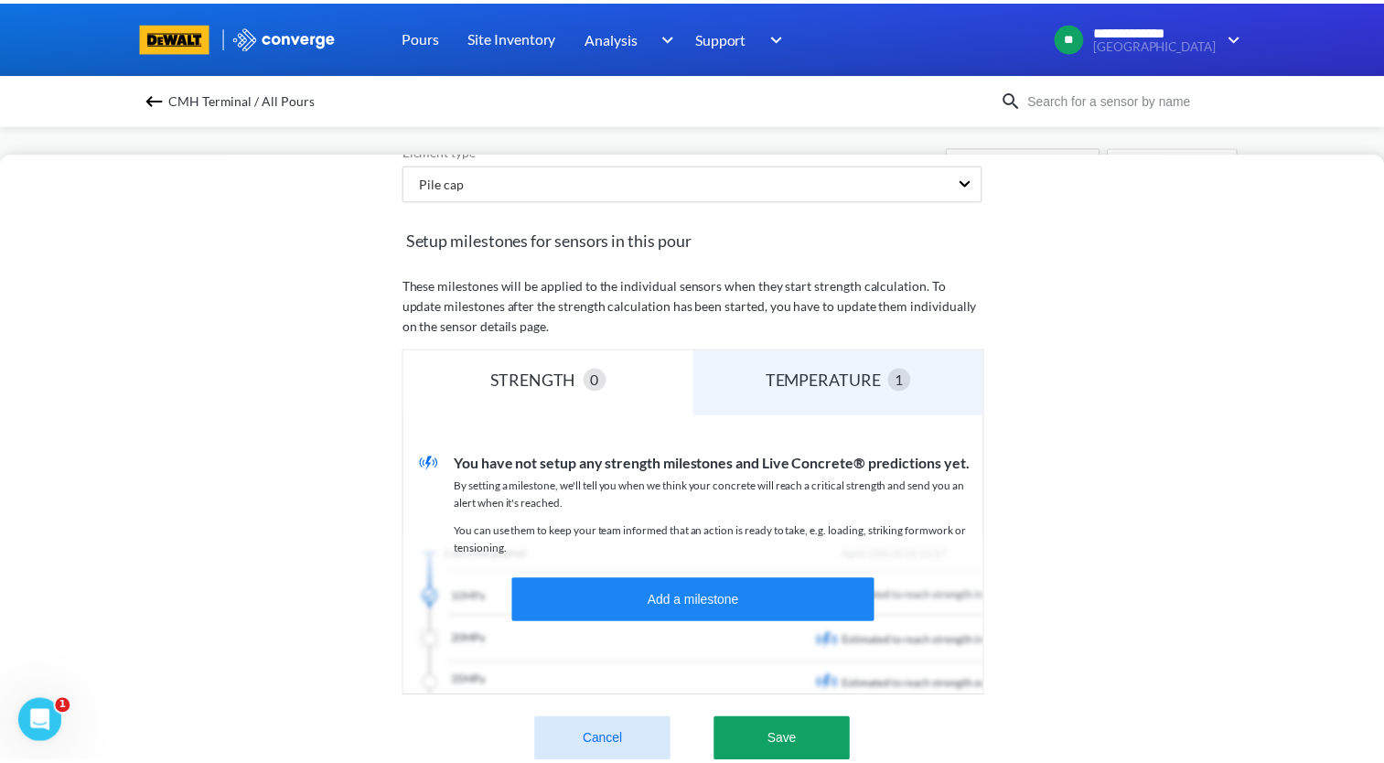
scroll to position [453, 0]
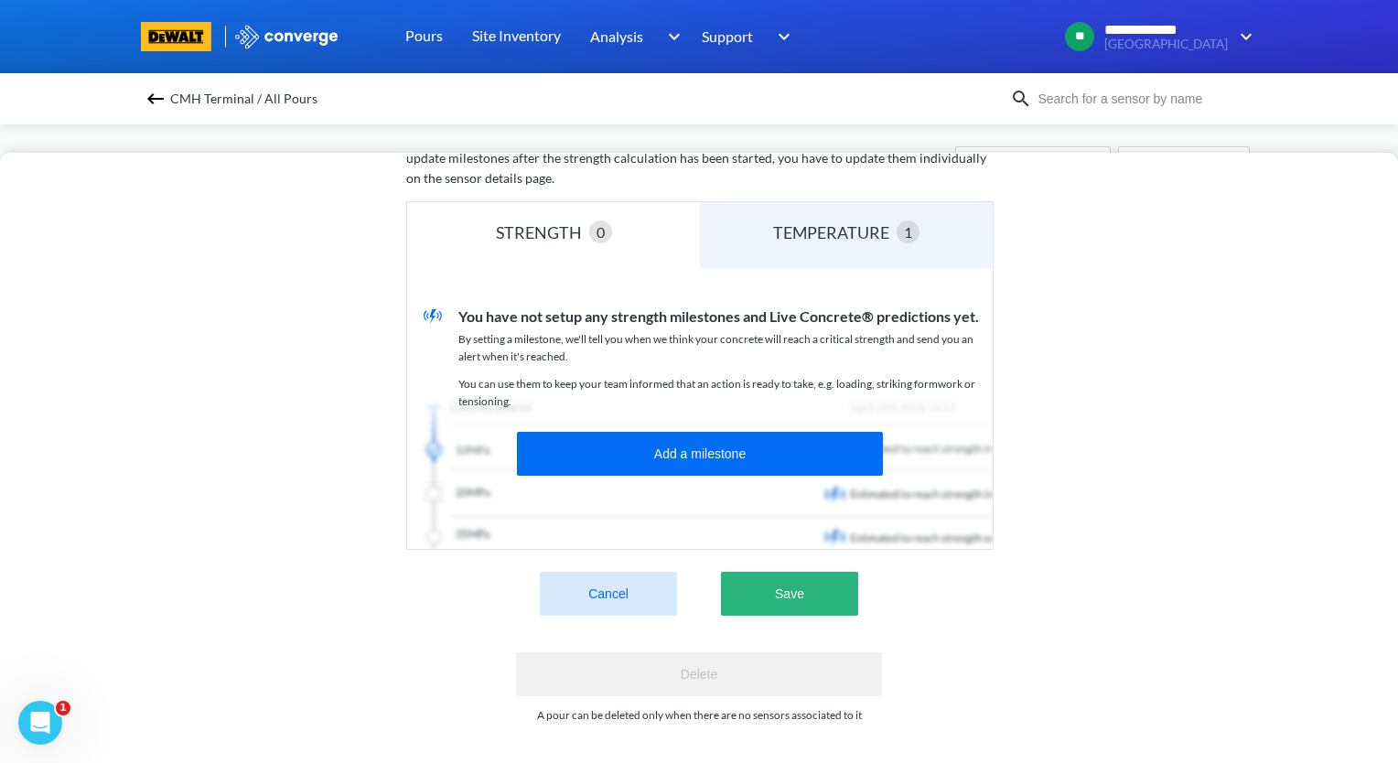
type input "10.08, X2, DW/10W, PC-4"
click at [800, 578] on button "Save" at bounding box center [789, 594] width 137 height 44
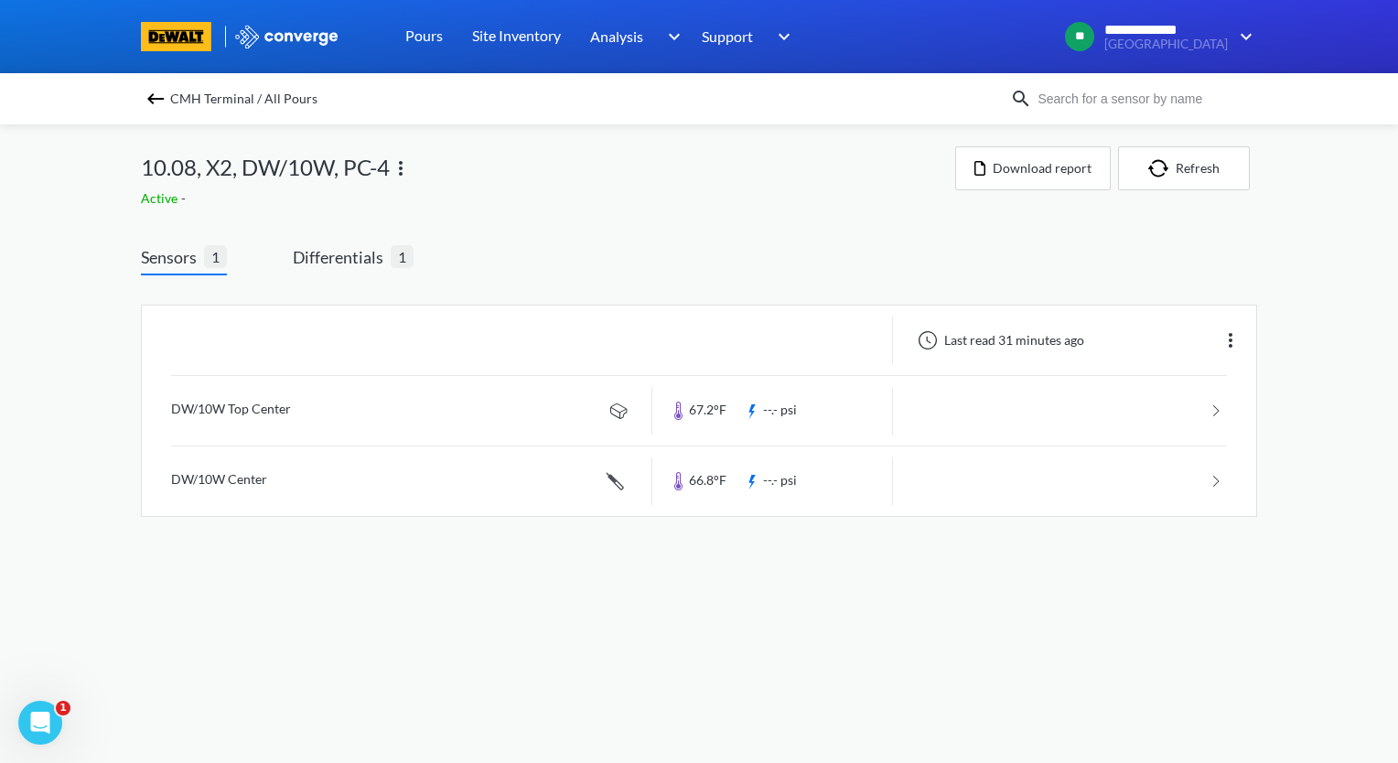
click at [154, 102] on img at bounding box center [156, 99] width 22 height 22
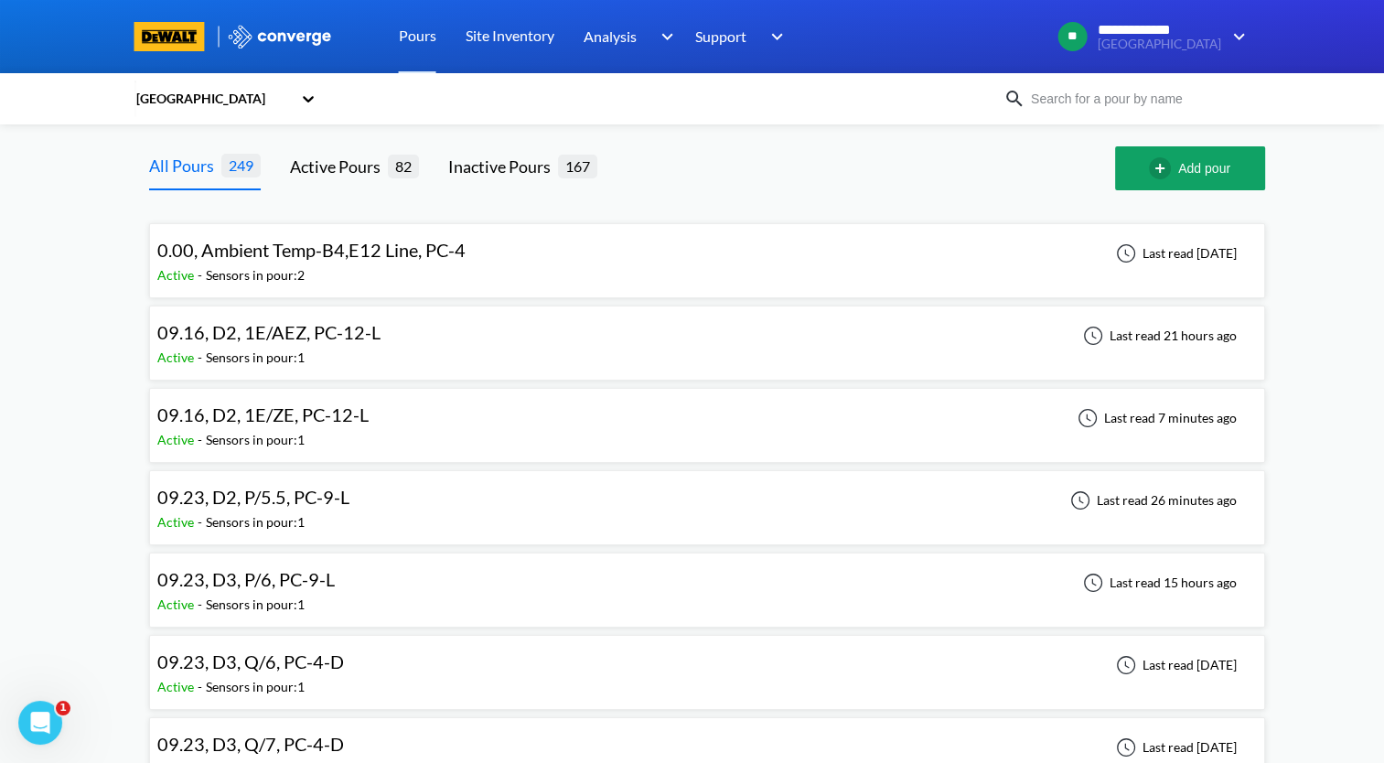
click at [335, 430] on div "Active - Sensors in pour: 1" at bounding box center [267, 440] width 220 height 20
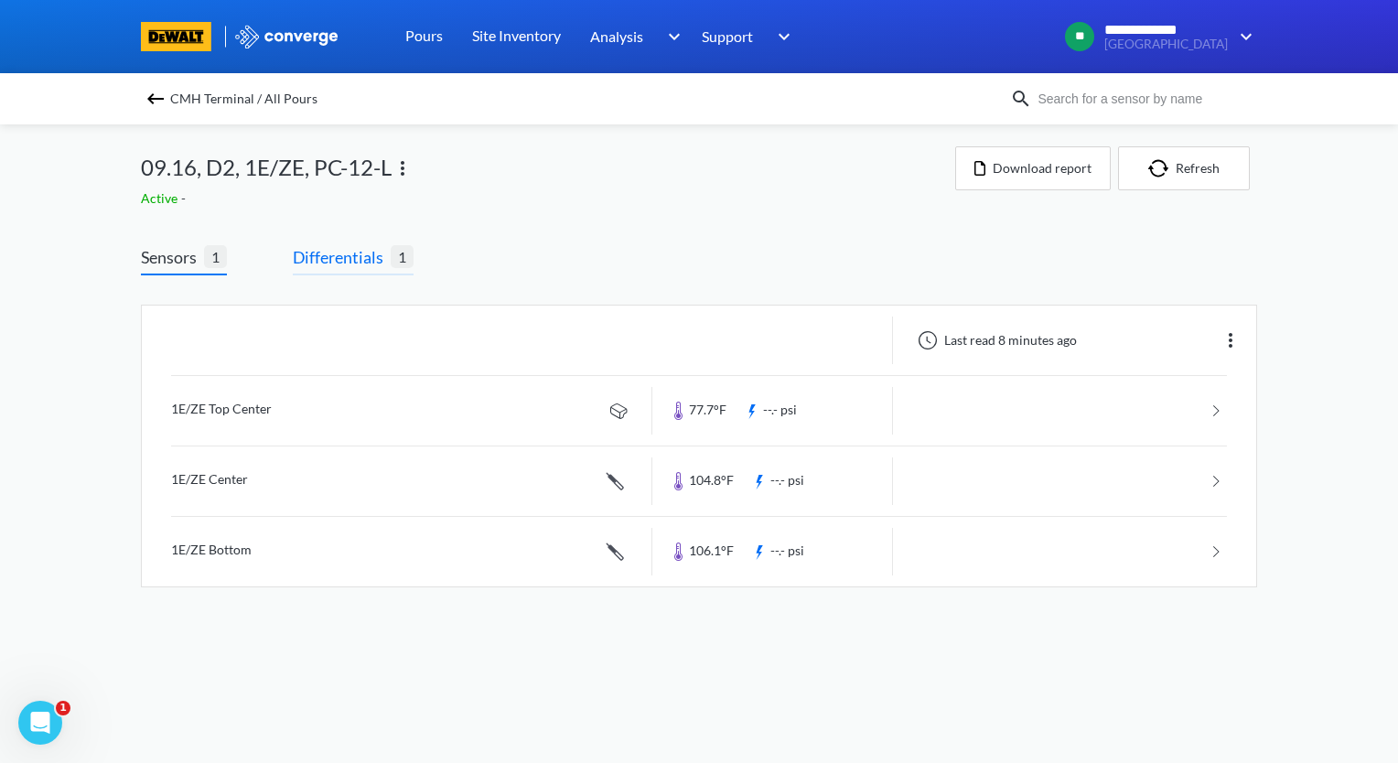
click at [370, 265] on span "Differentials" at bounding box center [342, 257] width 98 height 26
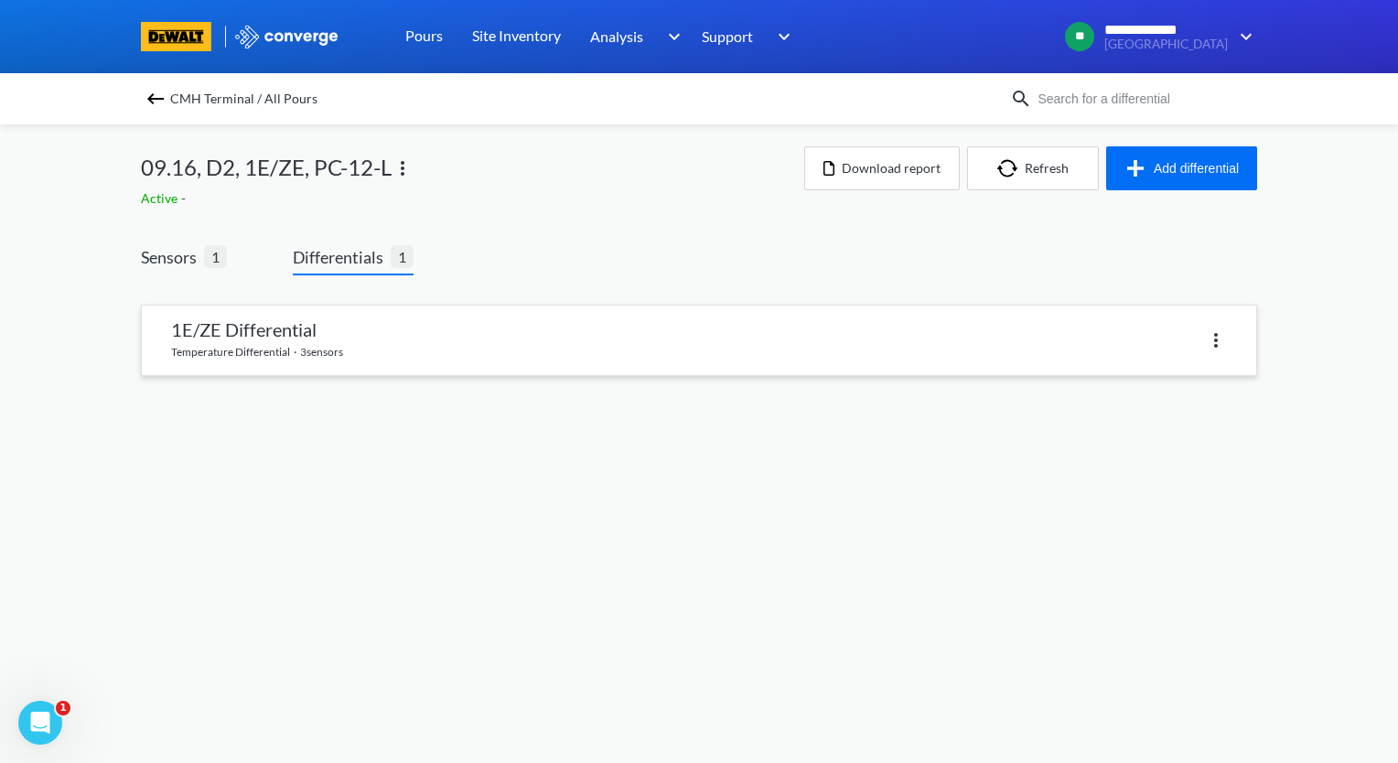
click at [444, 355] on link at bounding box center [699, 341] width 1114 height 70
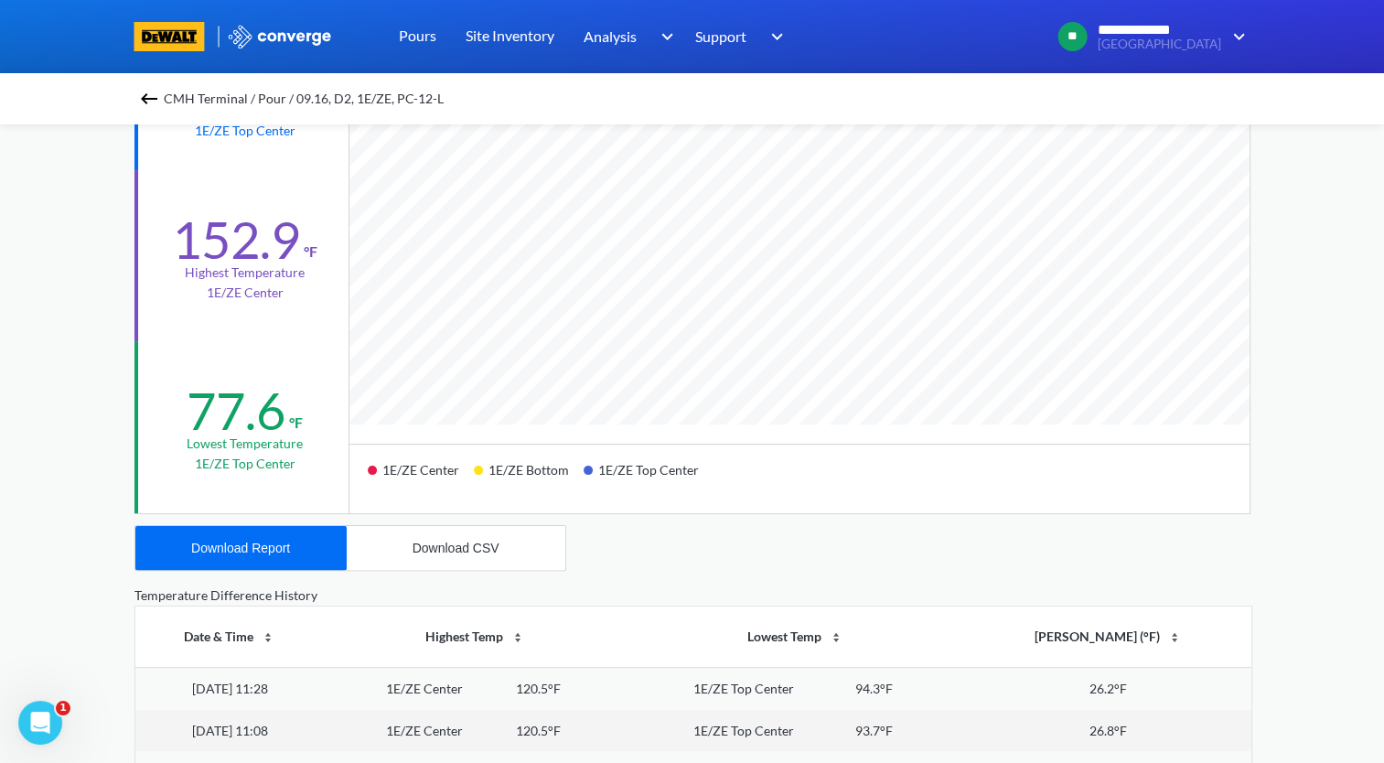
scroll to position [183, 0]
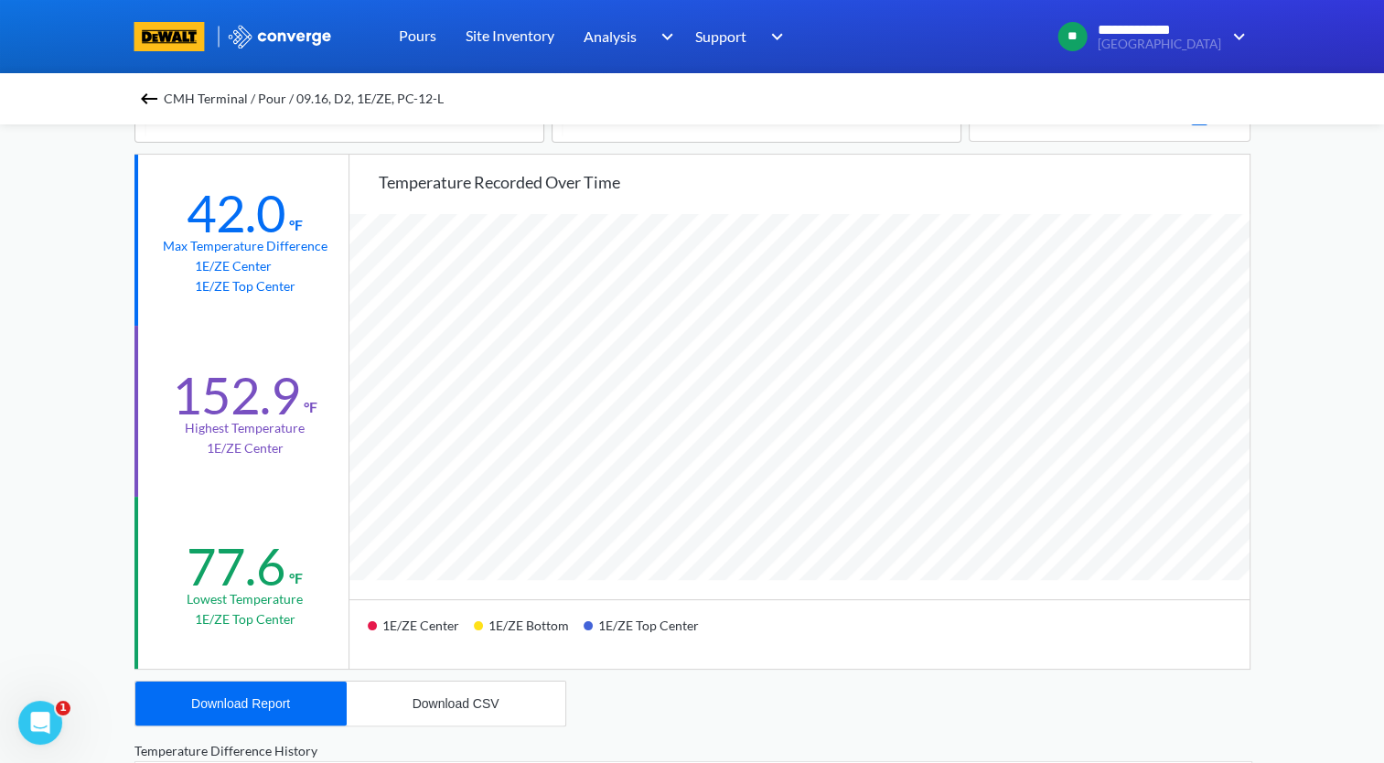
click at [150, 102] on img at bounding box center [149, 99] width 22 height 22
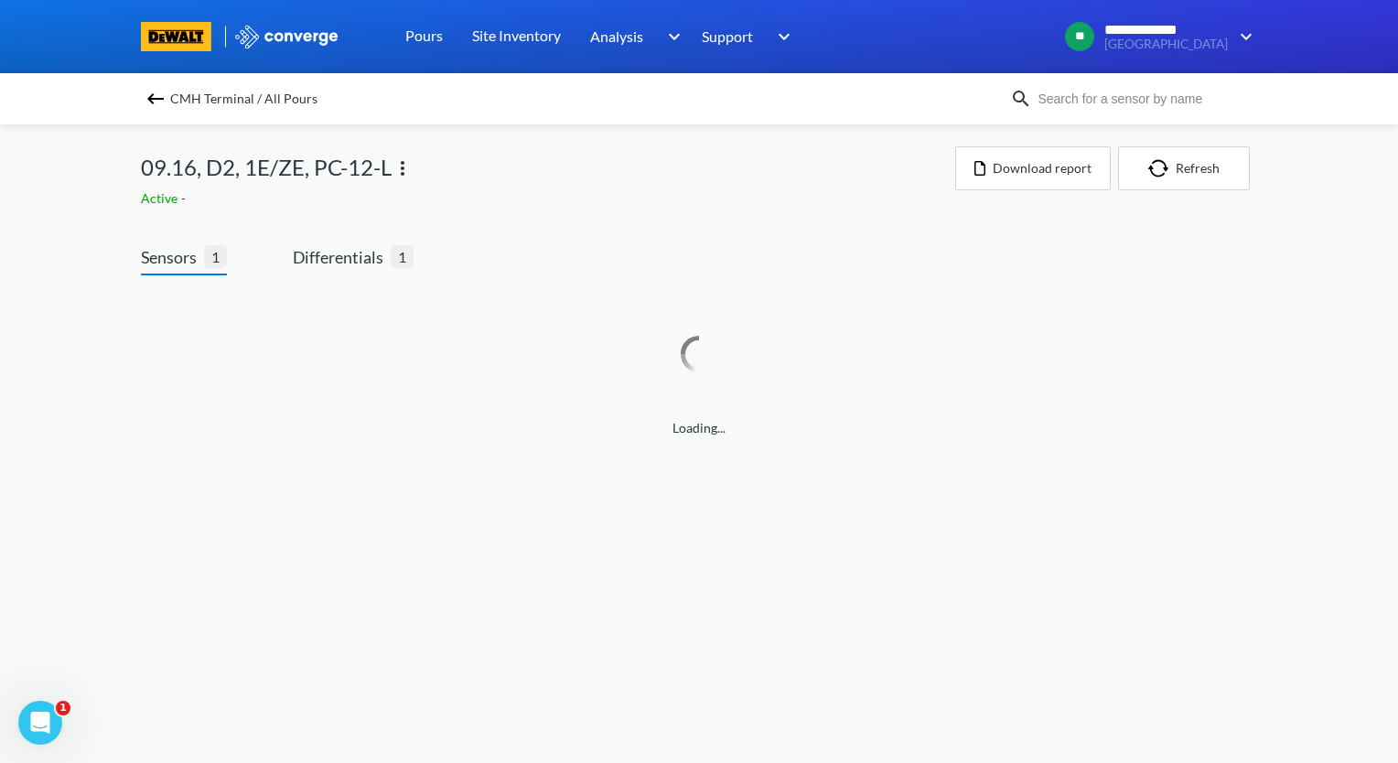
click at [150, 102] on img at bounding box center [156, 99] width 22 height 22
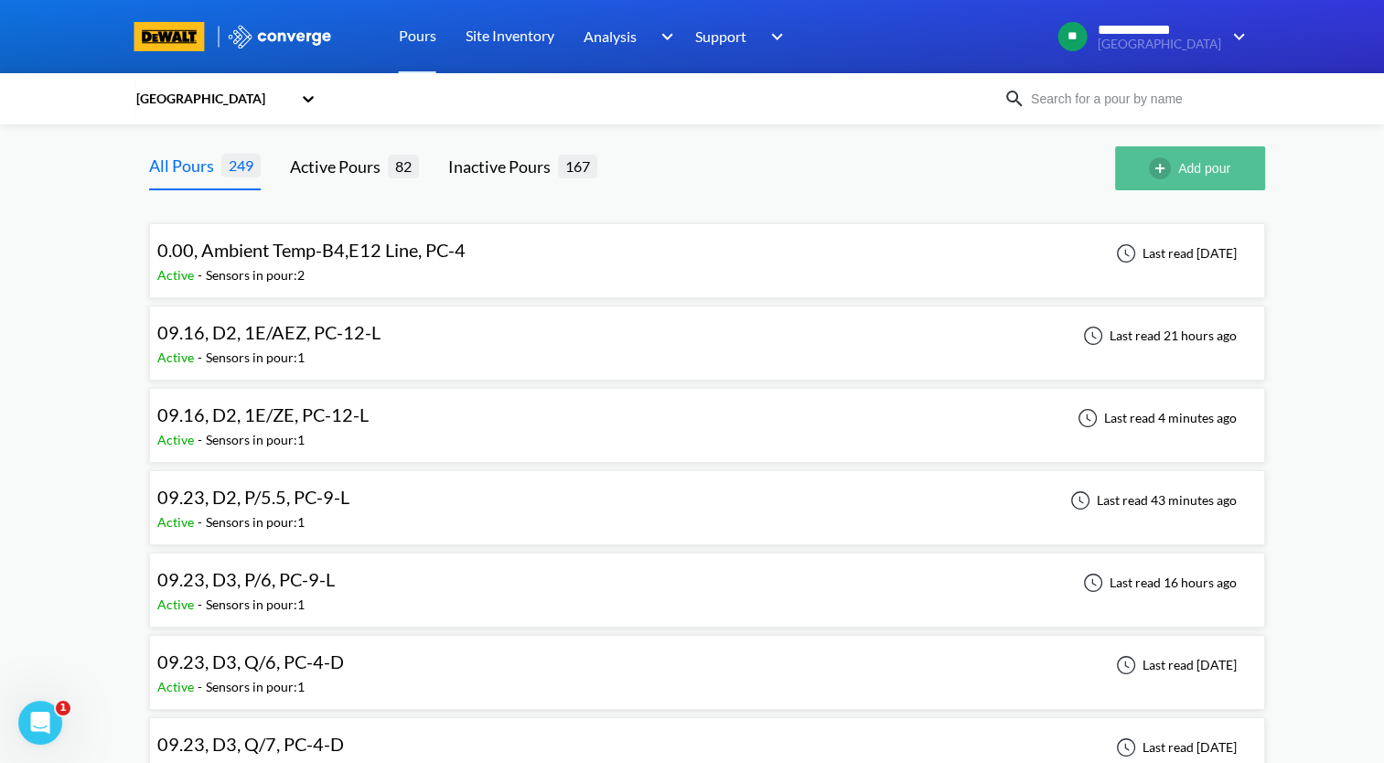
click at [1166, 170] on img "button" at bounding box center [1163, 168] width 29 height 22
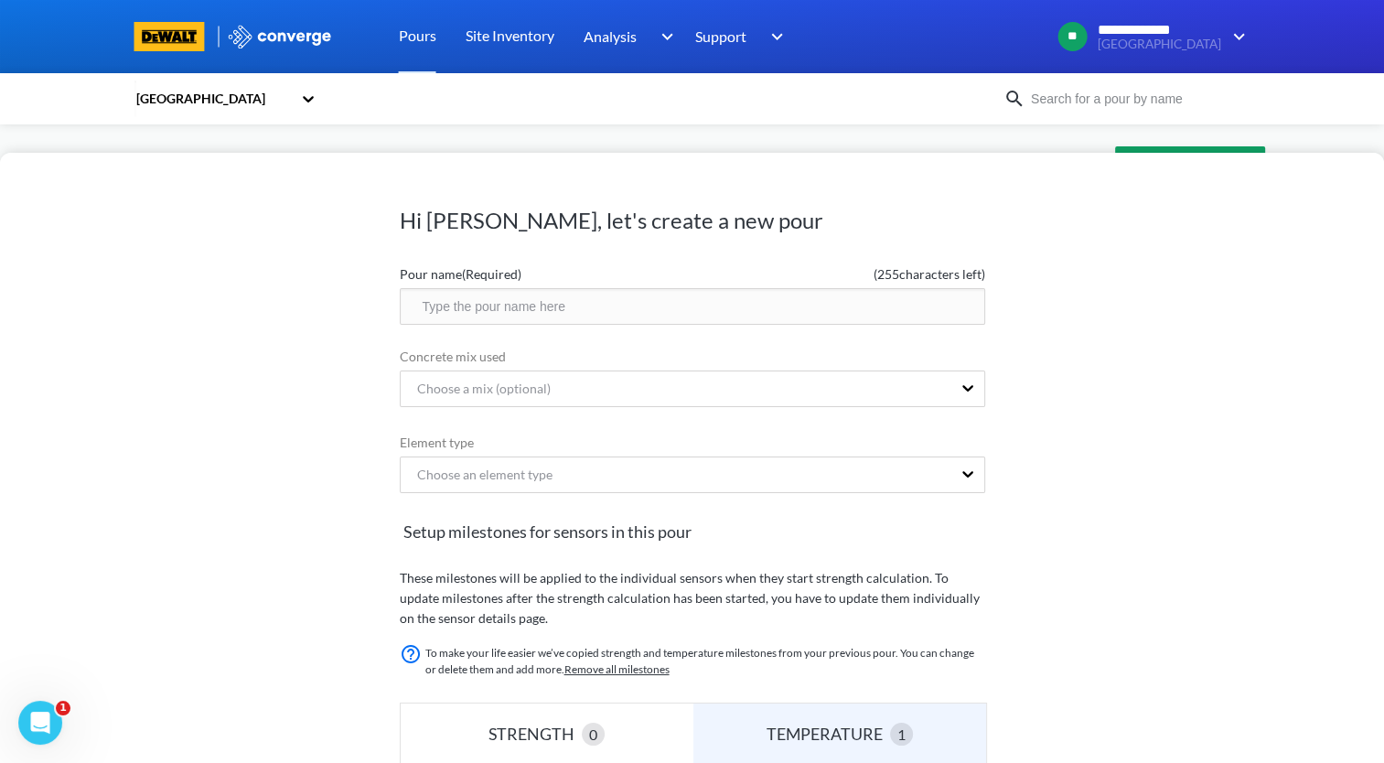
click at [488, 312] on input "text" at bounding box center [692, 306] width 585 height 37
type input "10.09, C4, L.8/ZW, PC-4"
click at [591, 469] on div "Choose an element type" at bounding box center [676, 474] width 551 height 35
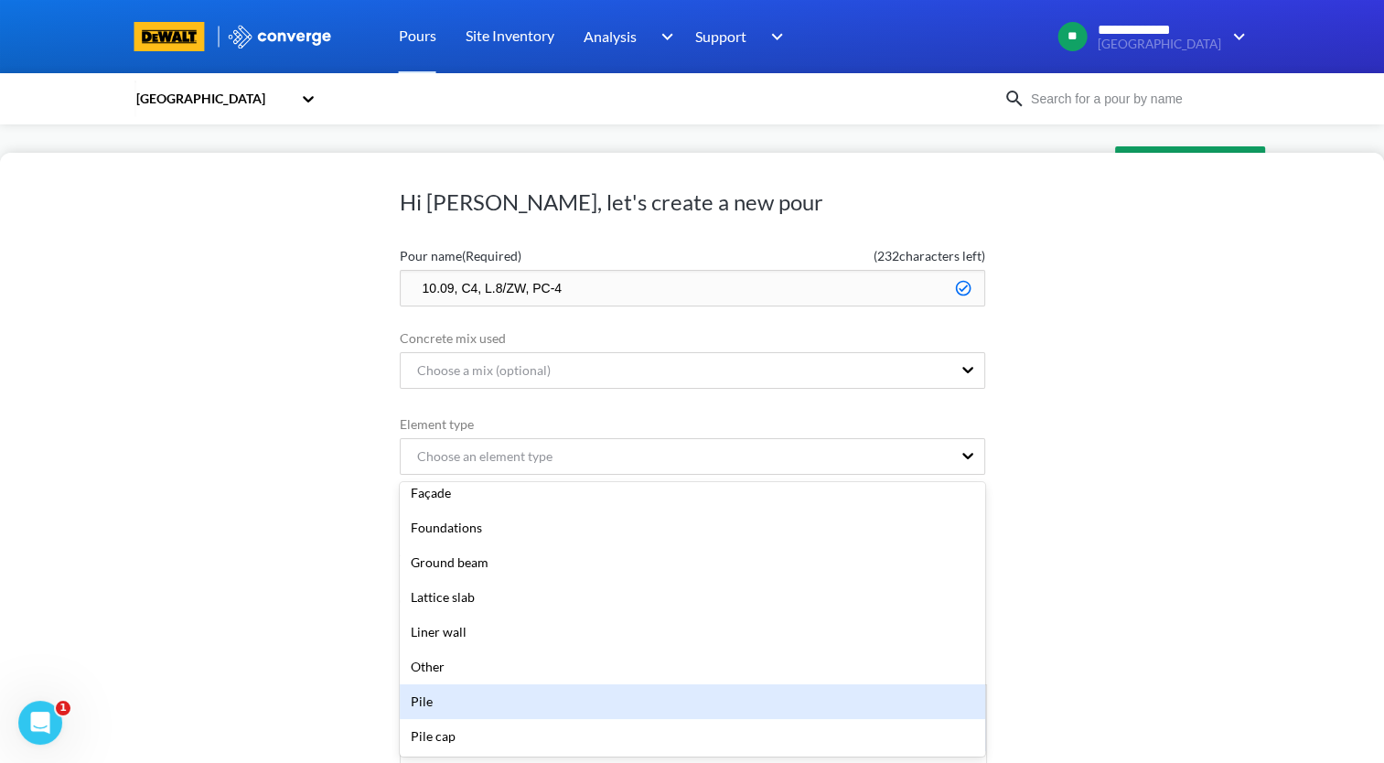
scroll to position [274, 0]
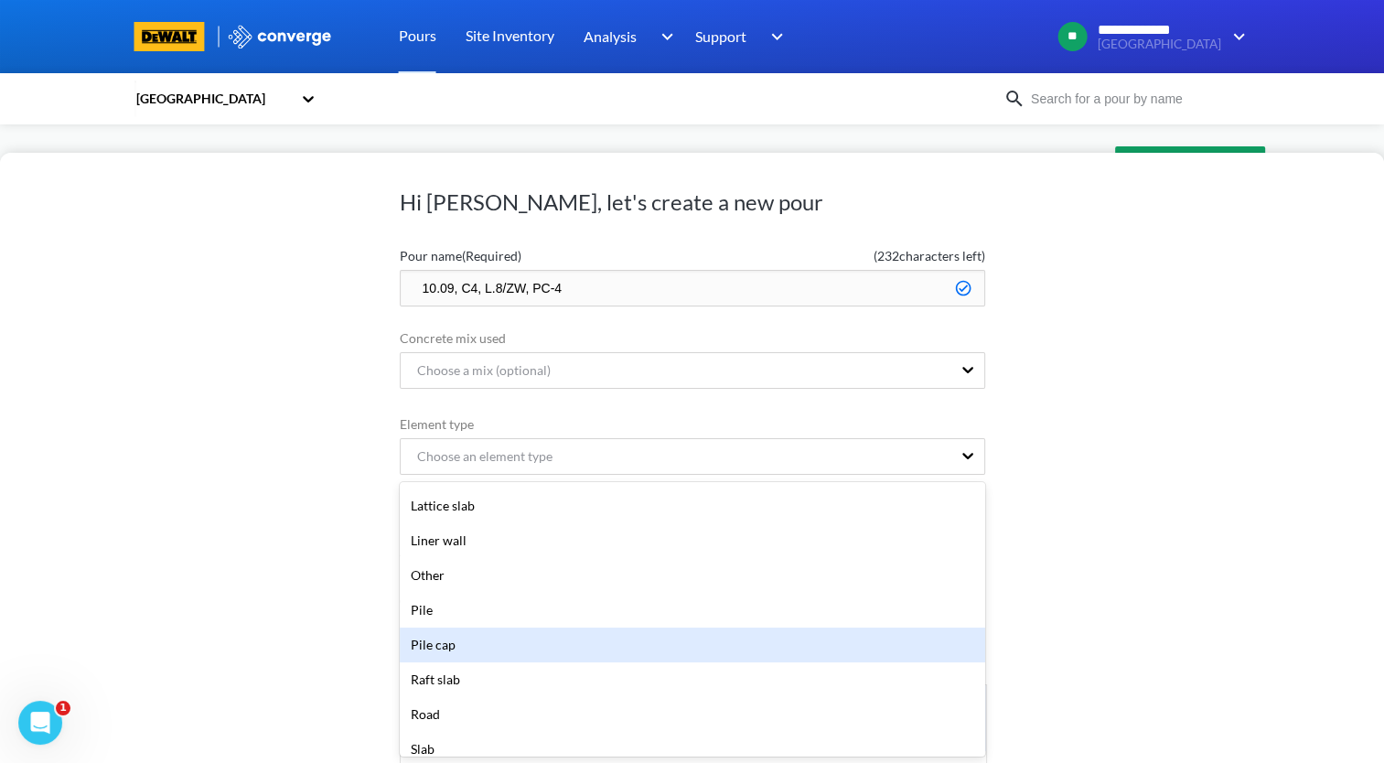
click at [491, 646] on div "Pile cap" at bounding box center [692, 645] width 585 height 35
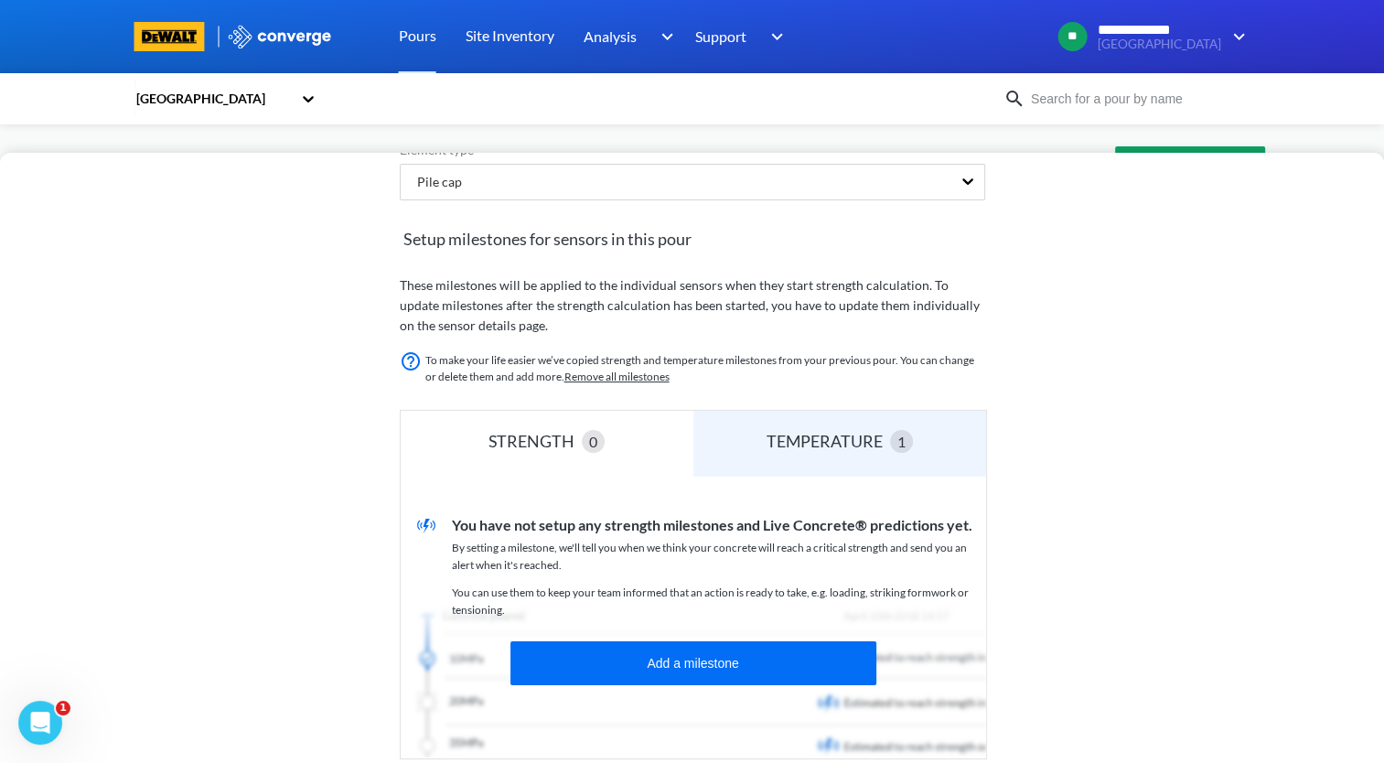
scroll to position [395, 0]
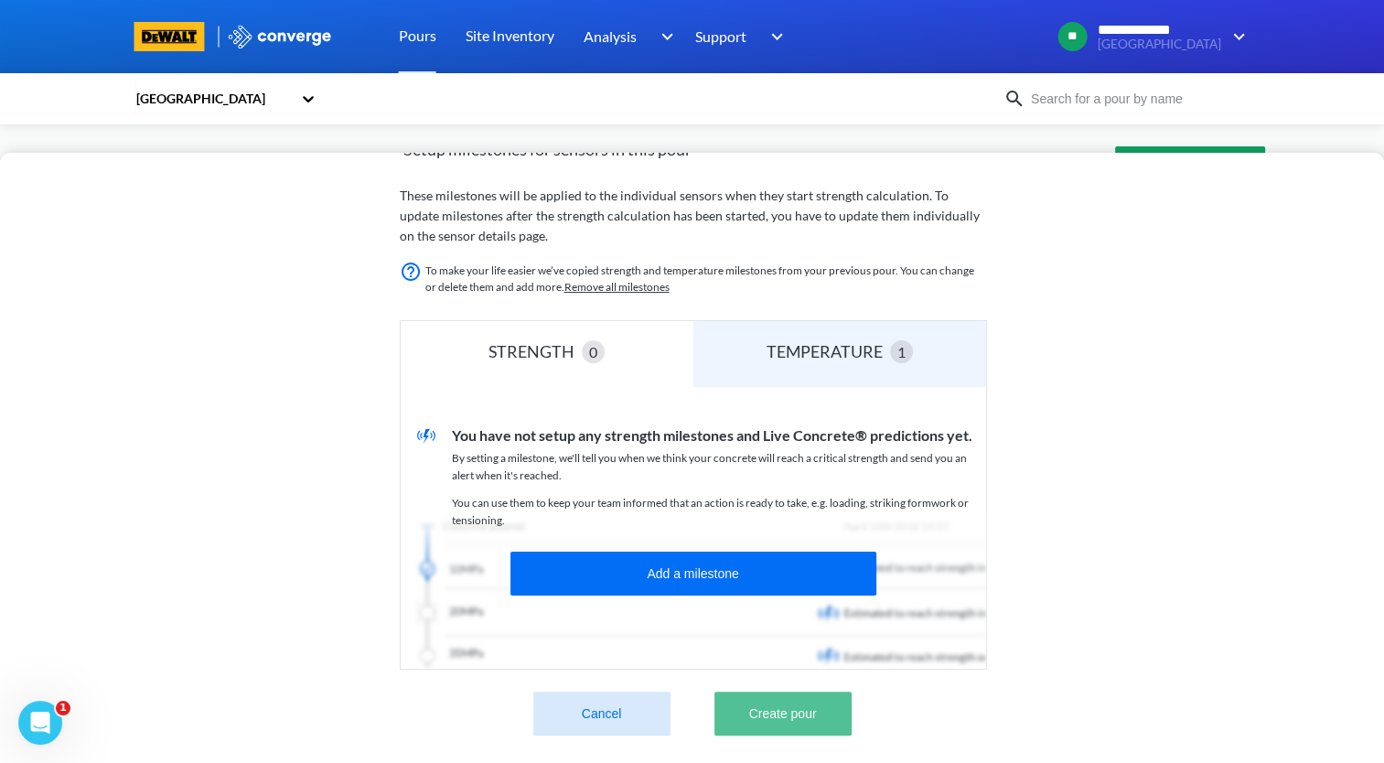
click at [825, 704] on button "Create pour" at bounding box center [782, 714] width 137 height 44
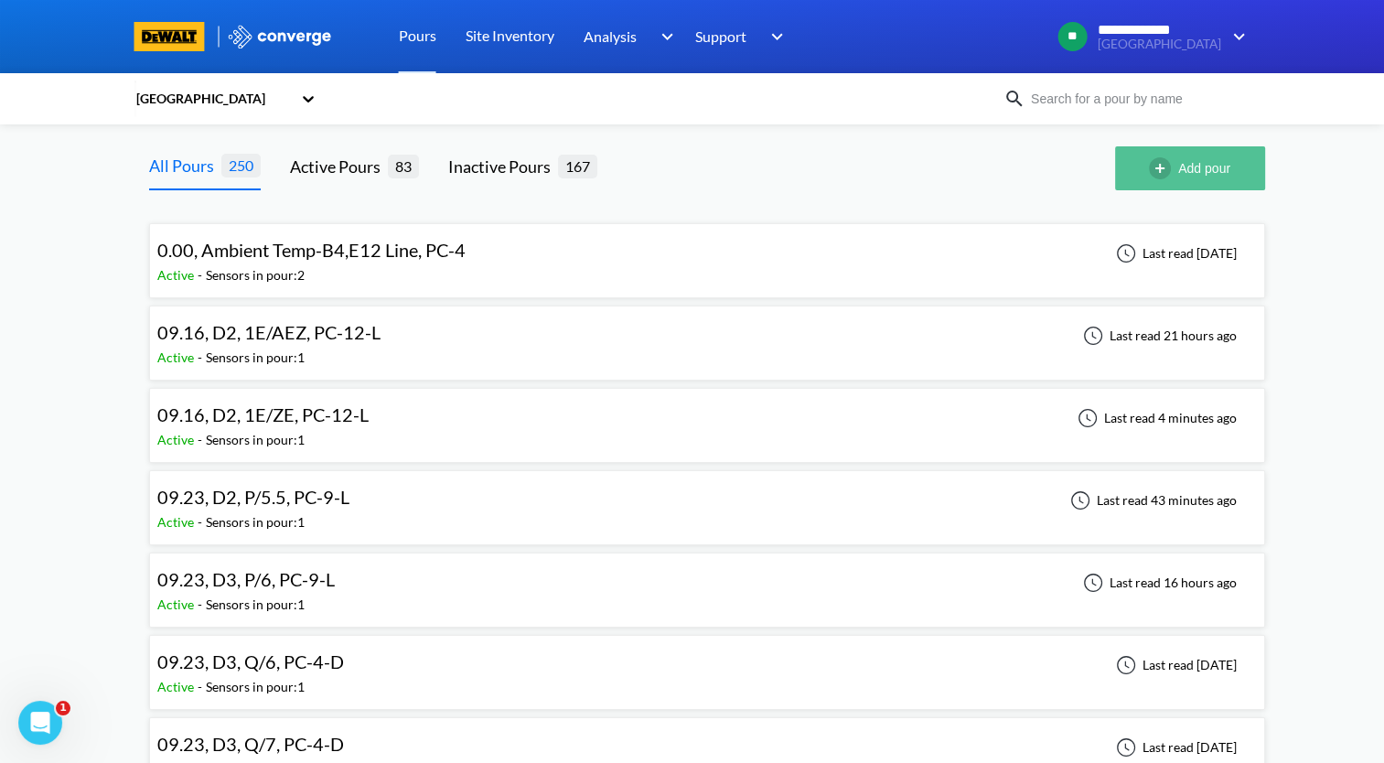
click at [1177, 160] on button "Add pour" at bounding box center [1190, 168] width 150 height 44
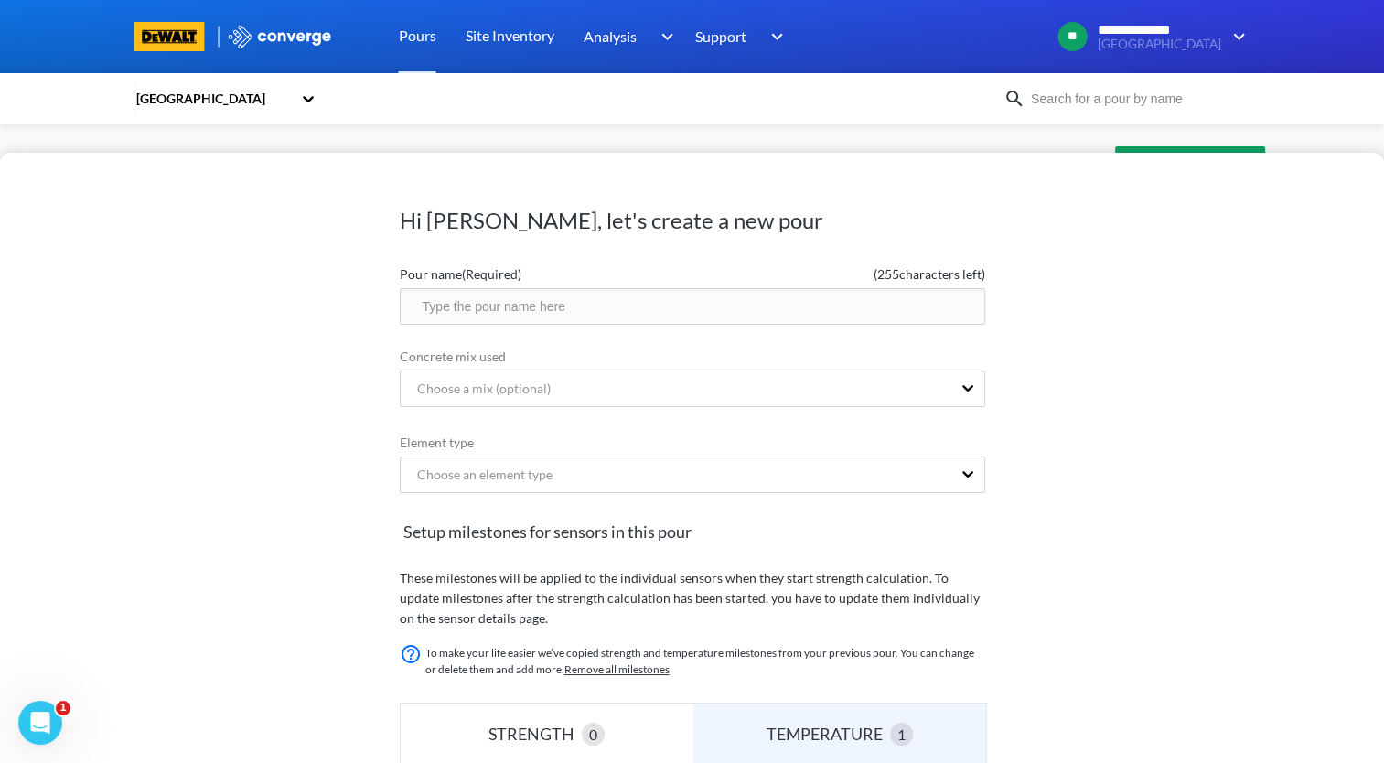
click at [520, 313] on input "text" at bounding box center [692, 306] width 585 height 37
type input "10.09, D4, N/12, PC-2"
click at [571, 467] on div "Choose an element type" at bounding box center [676, 474] width 551 height 35
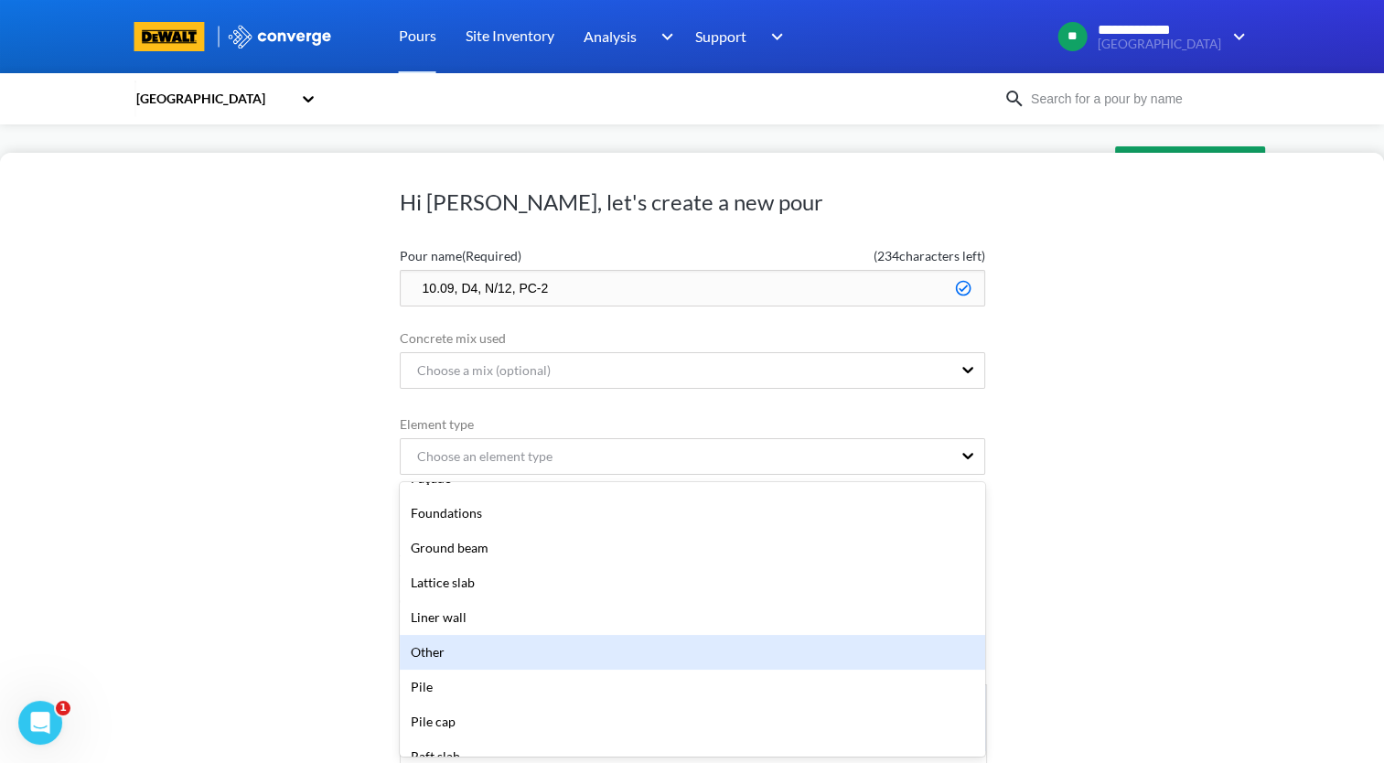
scroll to position [274, 0]
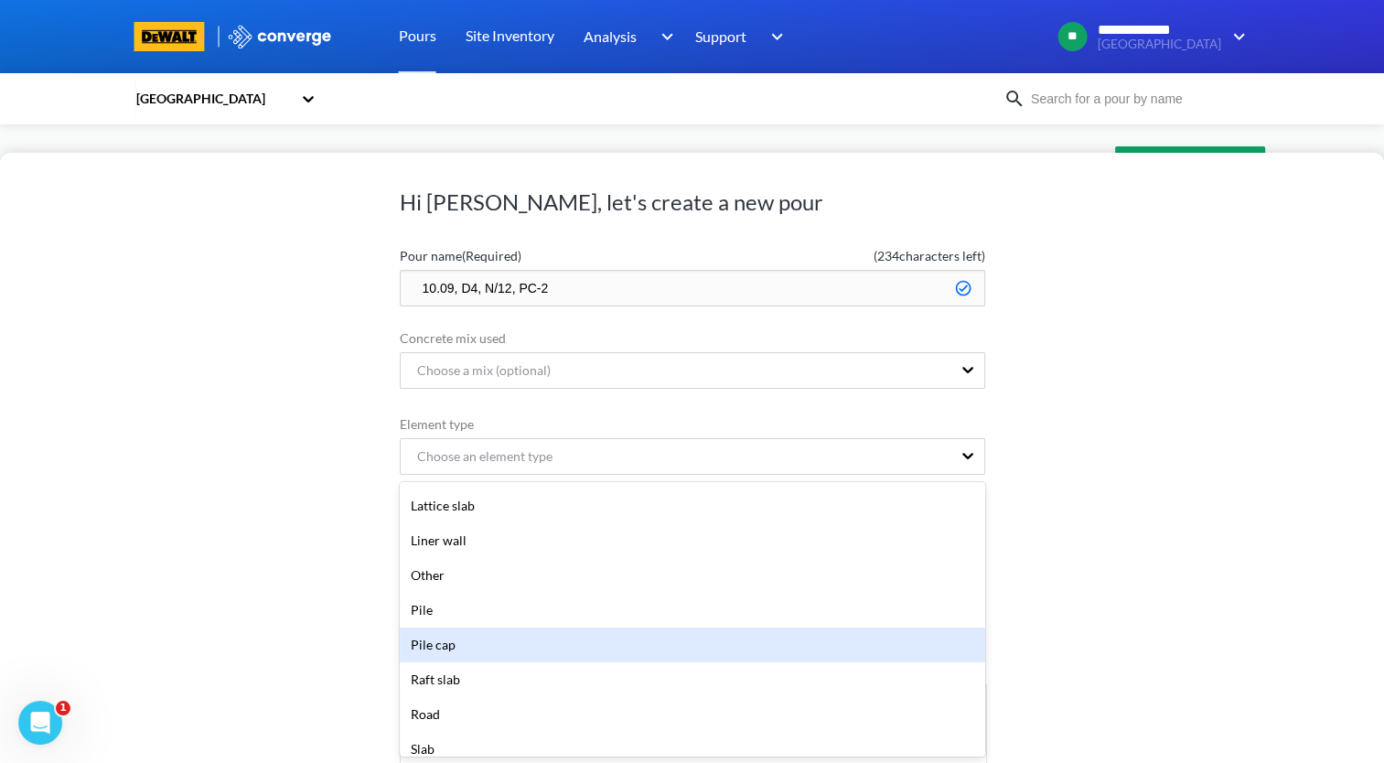
click at [549, 657] on div "Pile cap" at bounding box center [692, 645] width 585 height 35
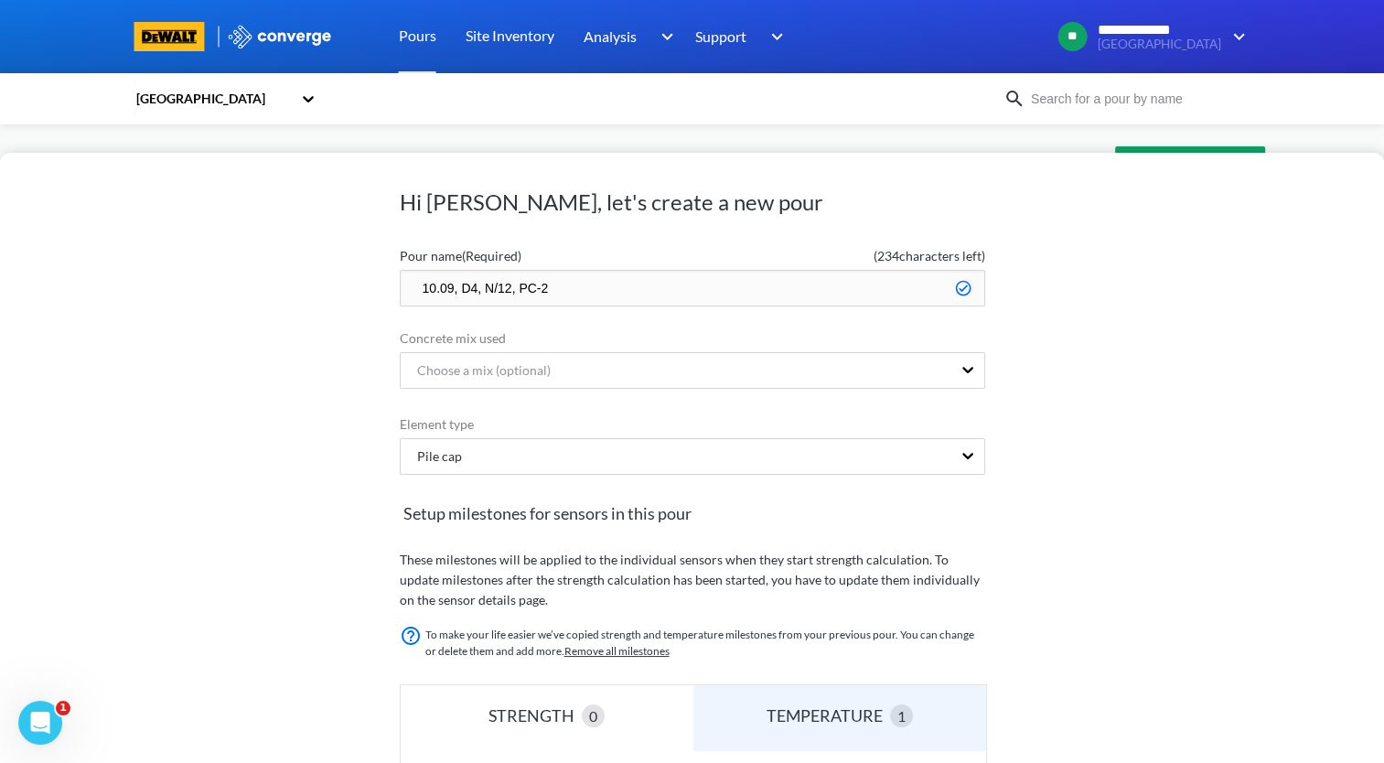
drag, startPoint x: 656, startPoint y: 284, endPoint x: 327, endPoint y: 296, distance: 329.6
click at [327, 296] on div "Hi [PERSON_NAME], let's create a new pour Pour name (Required) ( 234 characters…" at bounding box center [692, 458] width 1384 height 610
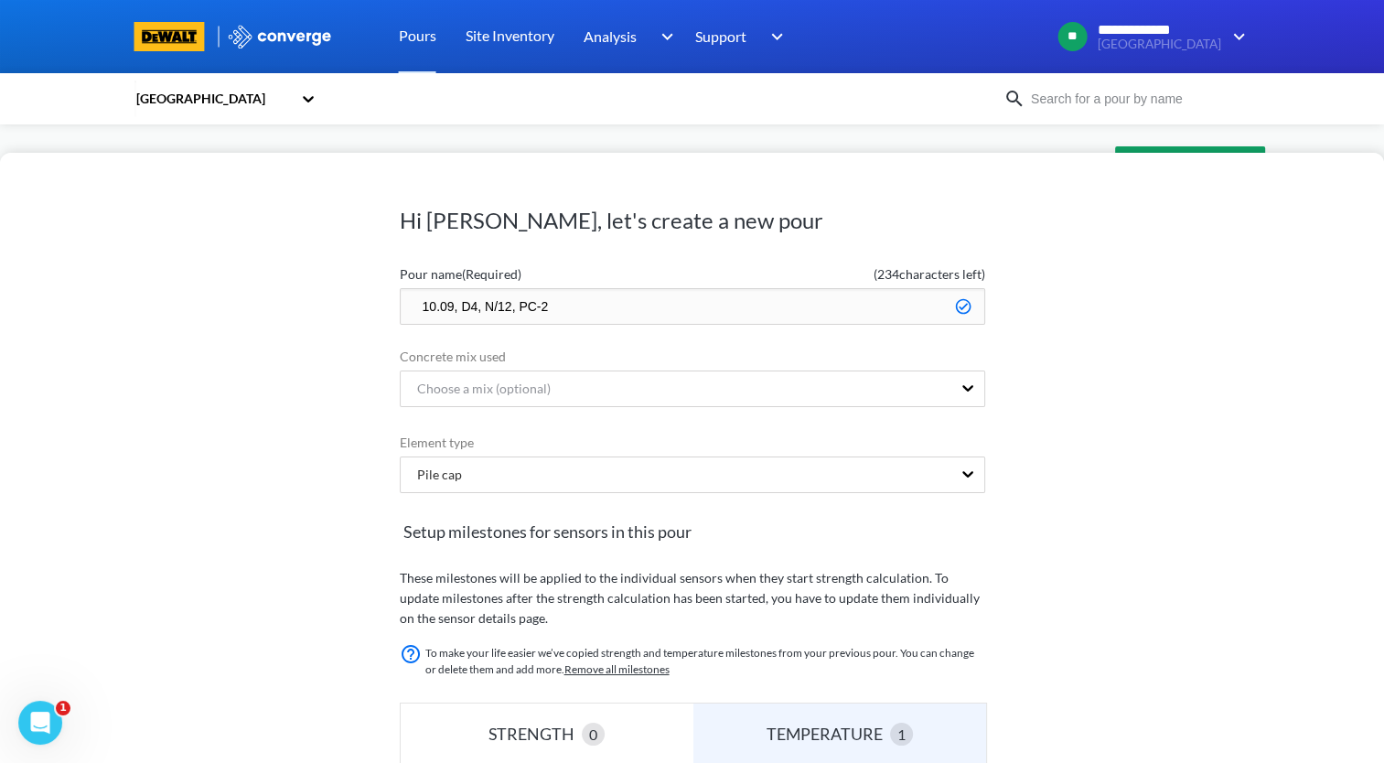
scroll to position [395, 0]
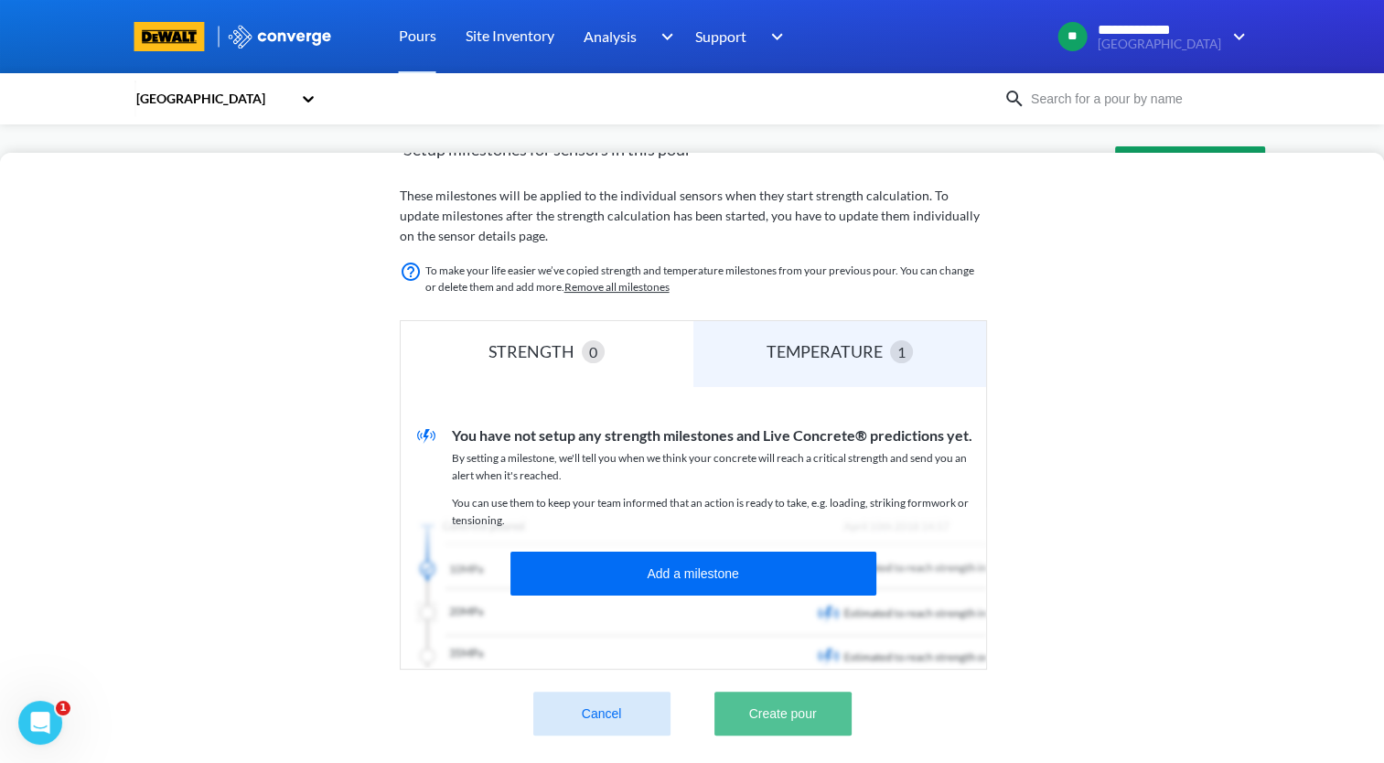
click at [836, 701] on button "Create pour" at bounding box center [782, 714] width 137 height 44
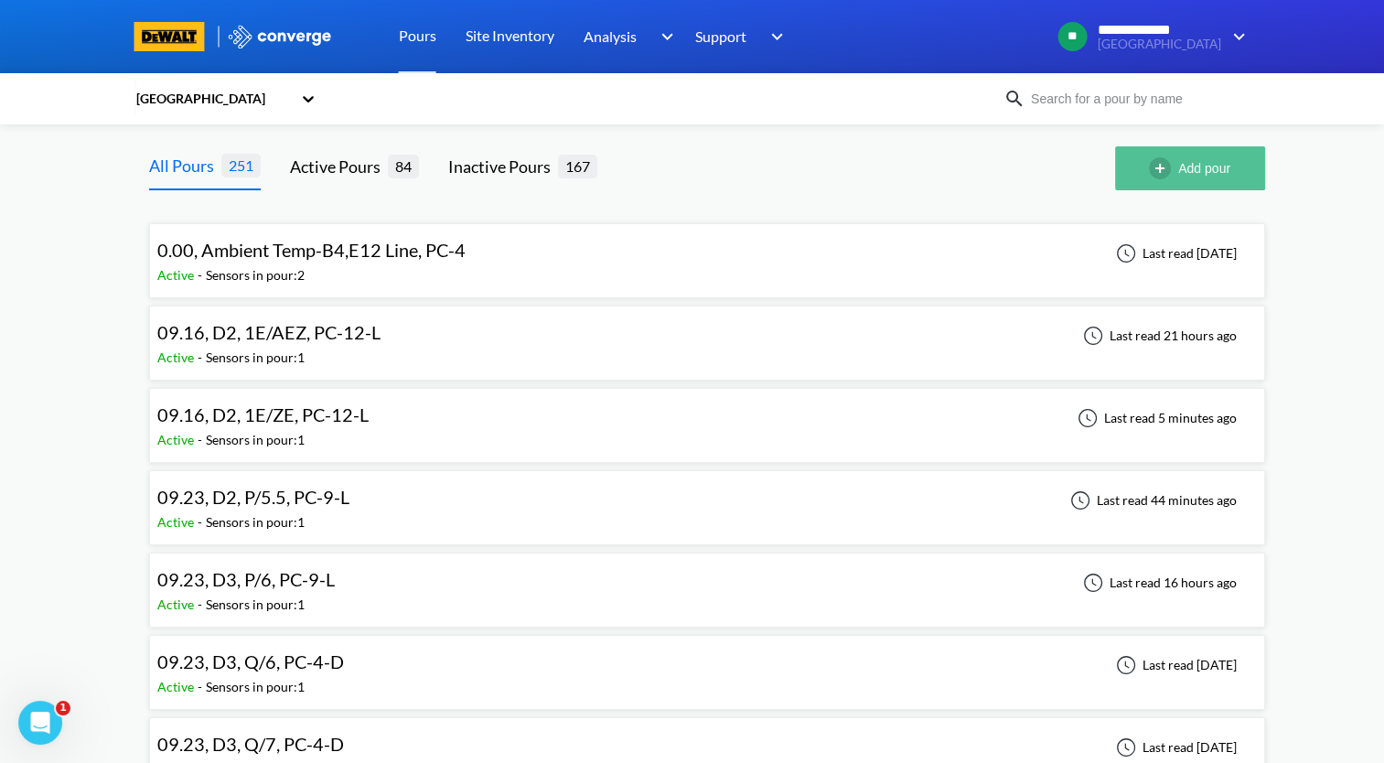
click at [1241, 159] on button "Add pour" at bounding box center [1190, 168] width 150 height 44
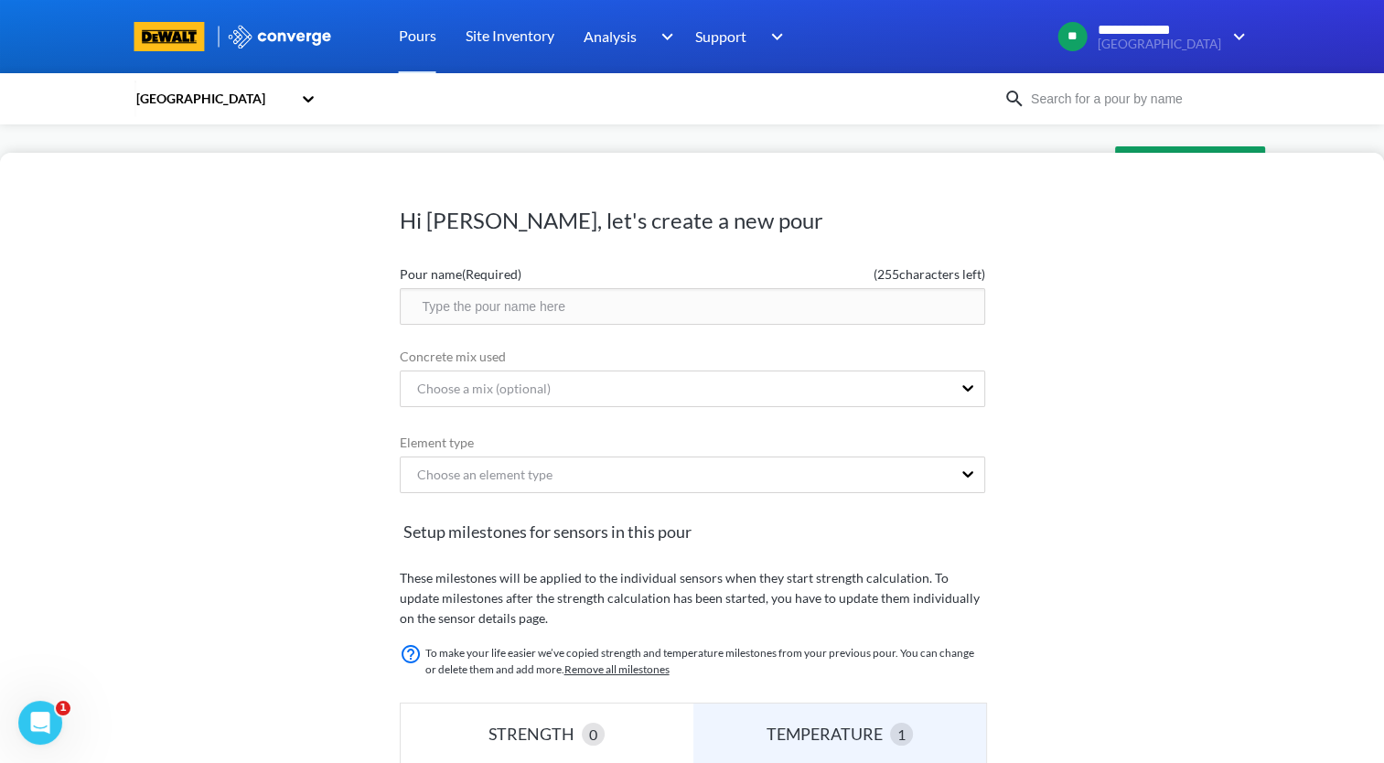
click at [650, 307] on input "text" at bounding box center [692, 306] width 585 height 37
paste input "10.09, D4, N/12, PC-2"
drag, startPoint x: 509, startPoint y: 306, endPoint x: 556, endPoint y: 335, distance: 55.4
click at [511, 306] on input "10.09, D4, N/12, PC-2" at bounding box center [692, 306] width 585 height 37
type input "10.09, D4, ZS2/11.7, PC-2"
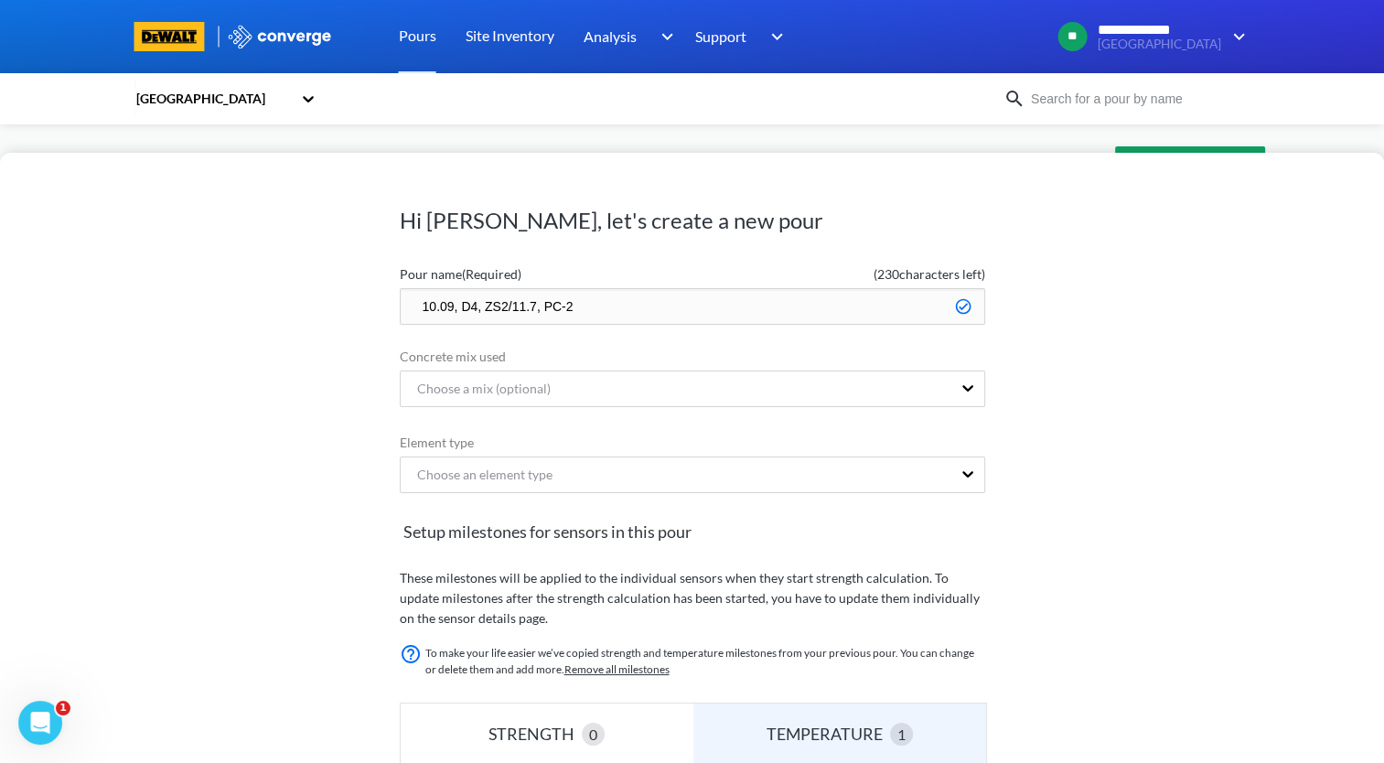
click at [655, 495] on div "Choose an element type" at bounding box center [692, 477] width 585 height 40
click at [671, 488] on div "Choose an element type" at bounding box center [692, 475] width 585 height 37
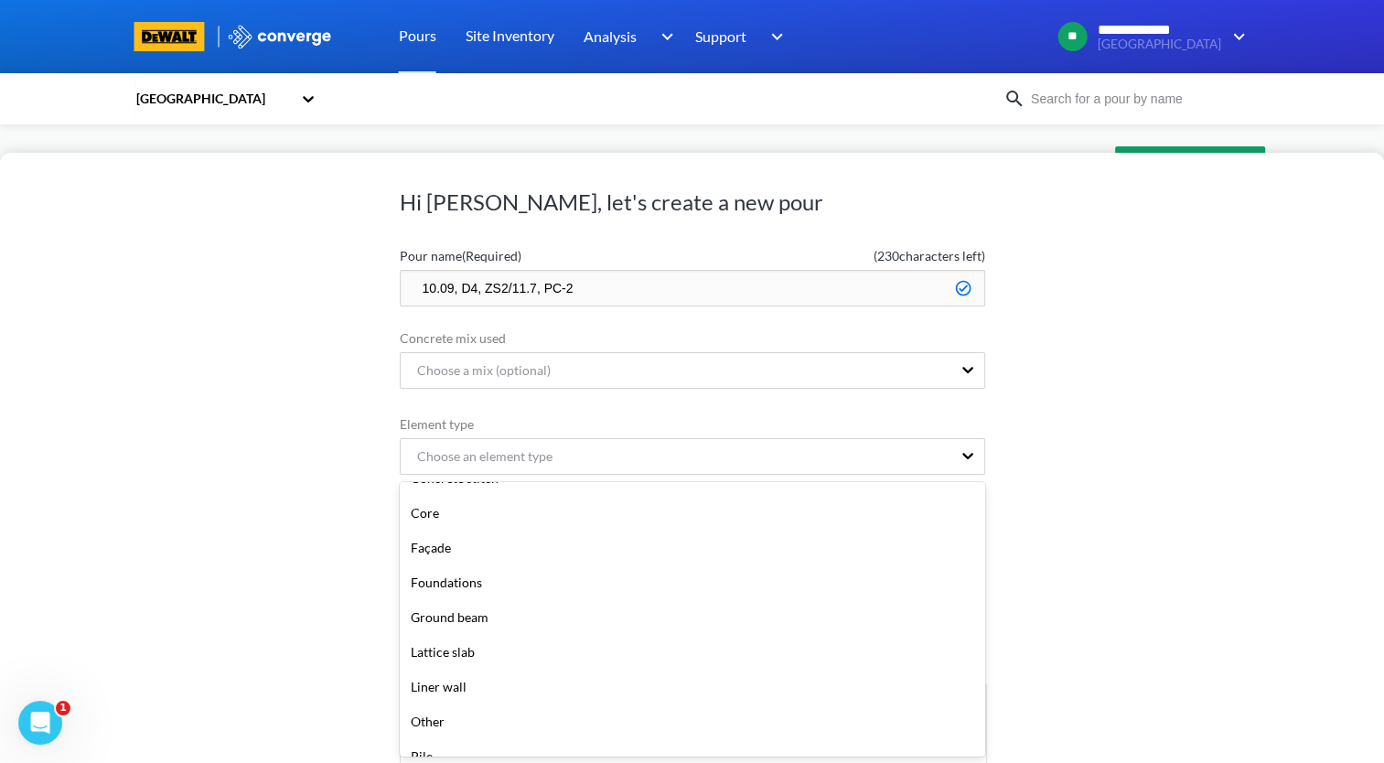
scroll to position [274, 0]
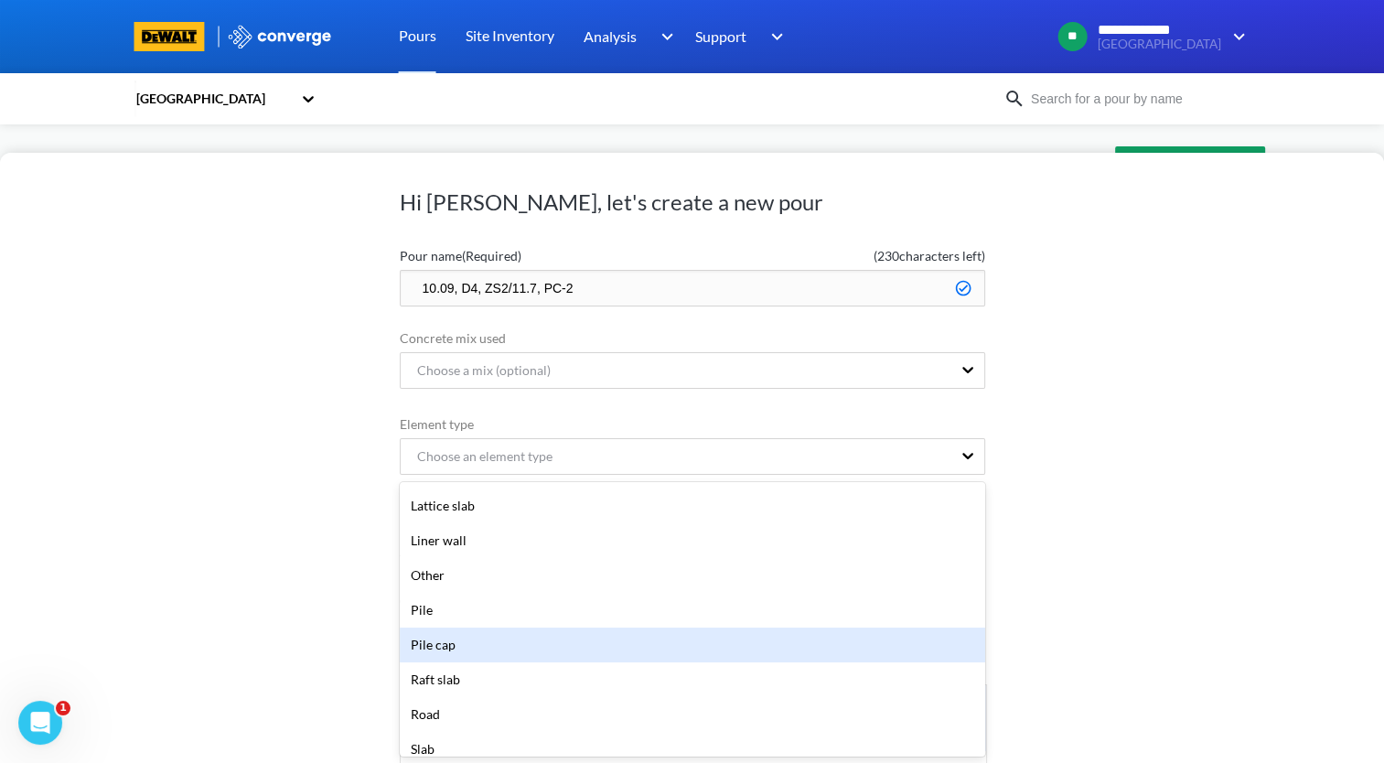
click at [585, 638] on div "Pile cap" at bounding box center [692, 645] width 585 height 35
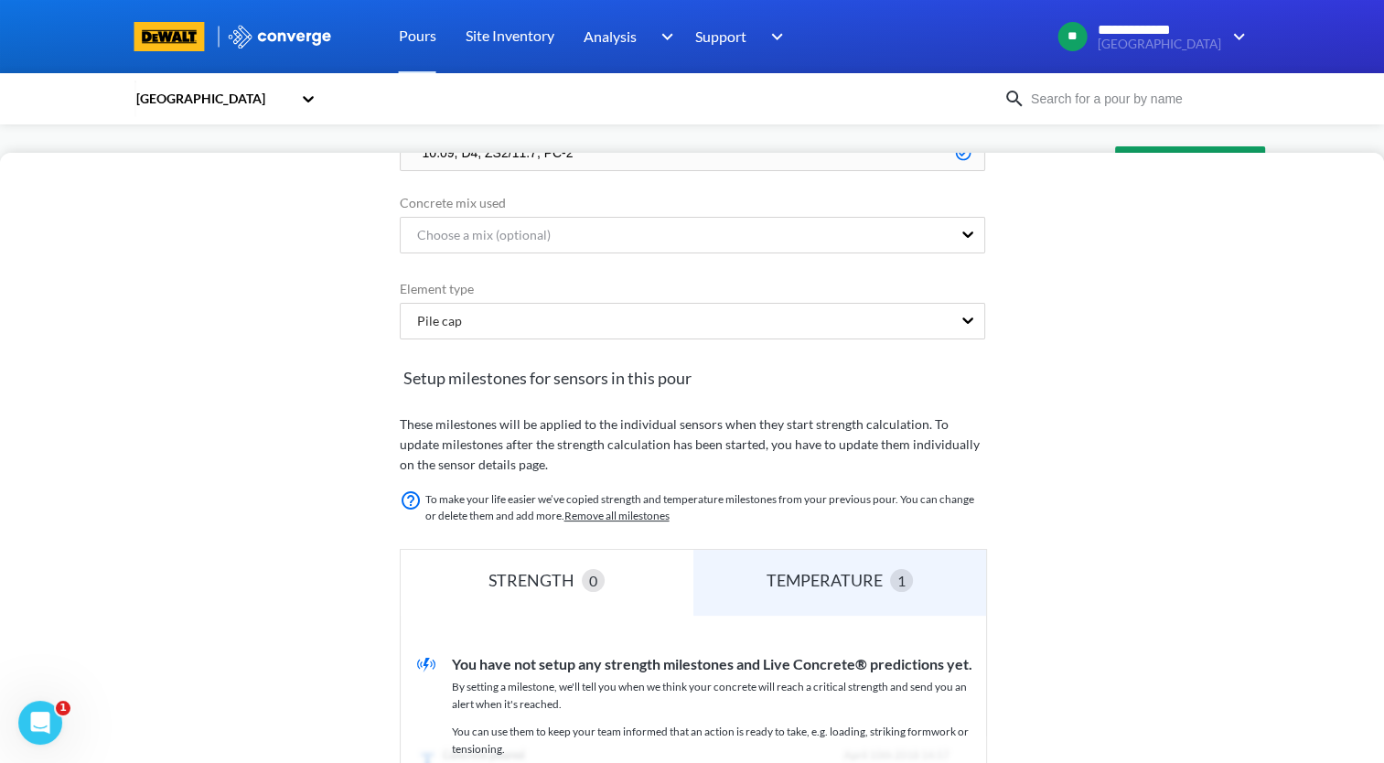
scroll to position [384, 0]
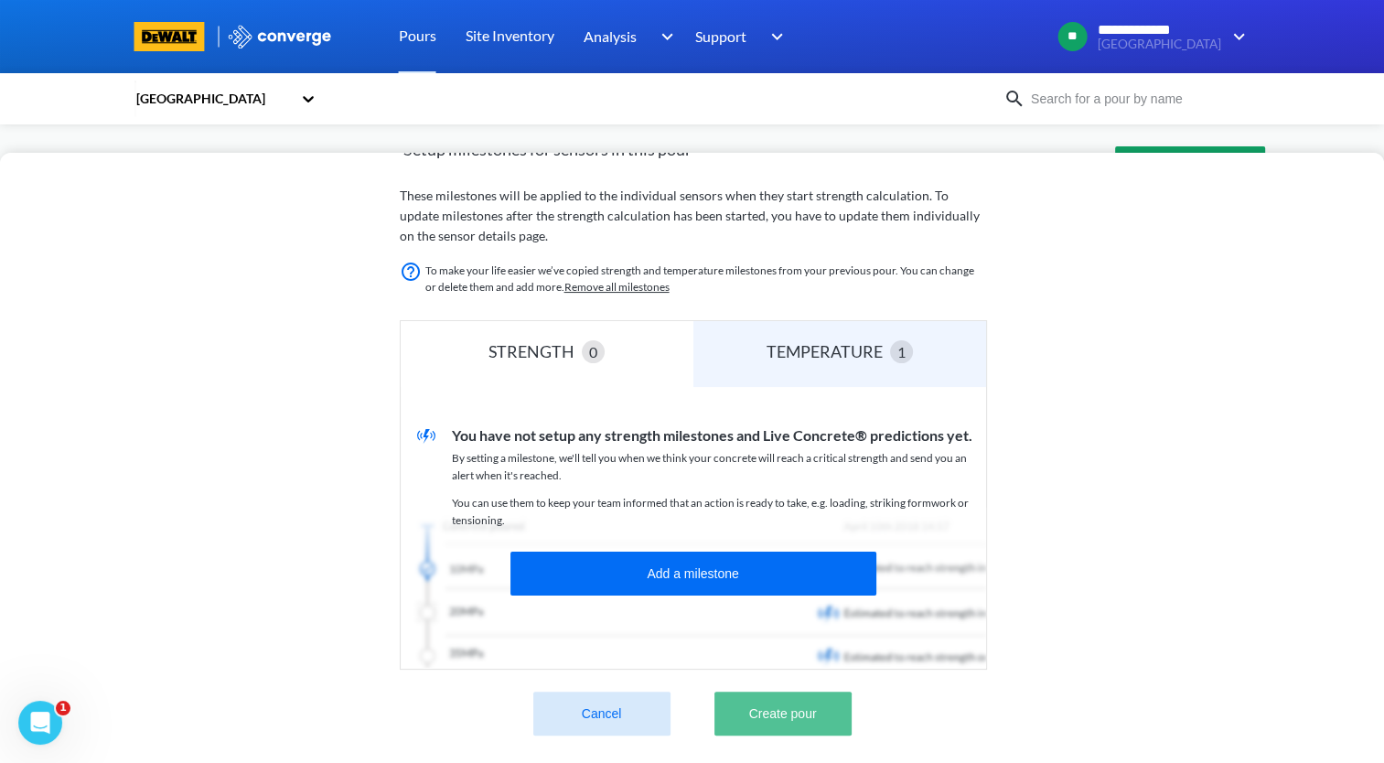
click at [812, 711] on button "Create pour" at bounding box center [782, 714] width 137 height 44
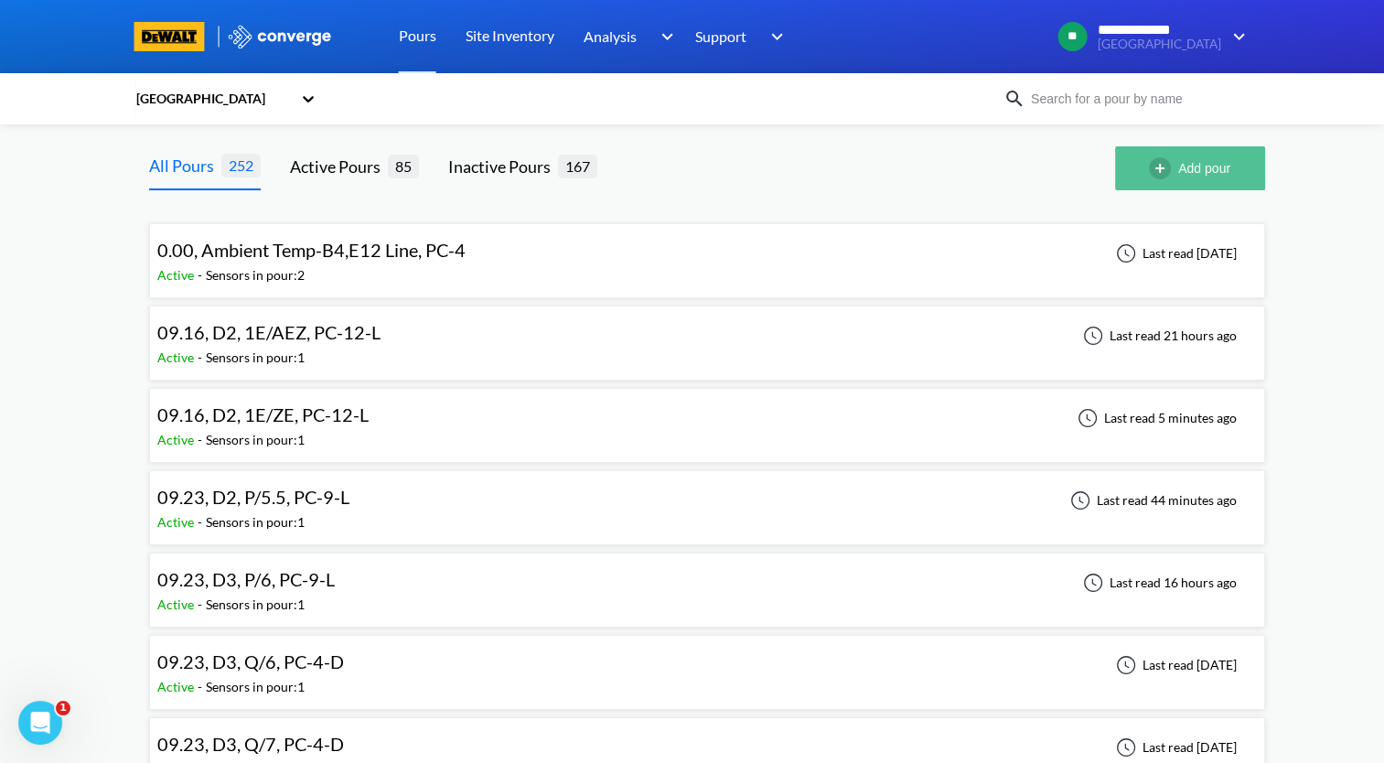
click at [1202, 187] on button "Add pour" at bounding box center [1190, 168] width 150 height 44
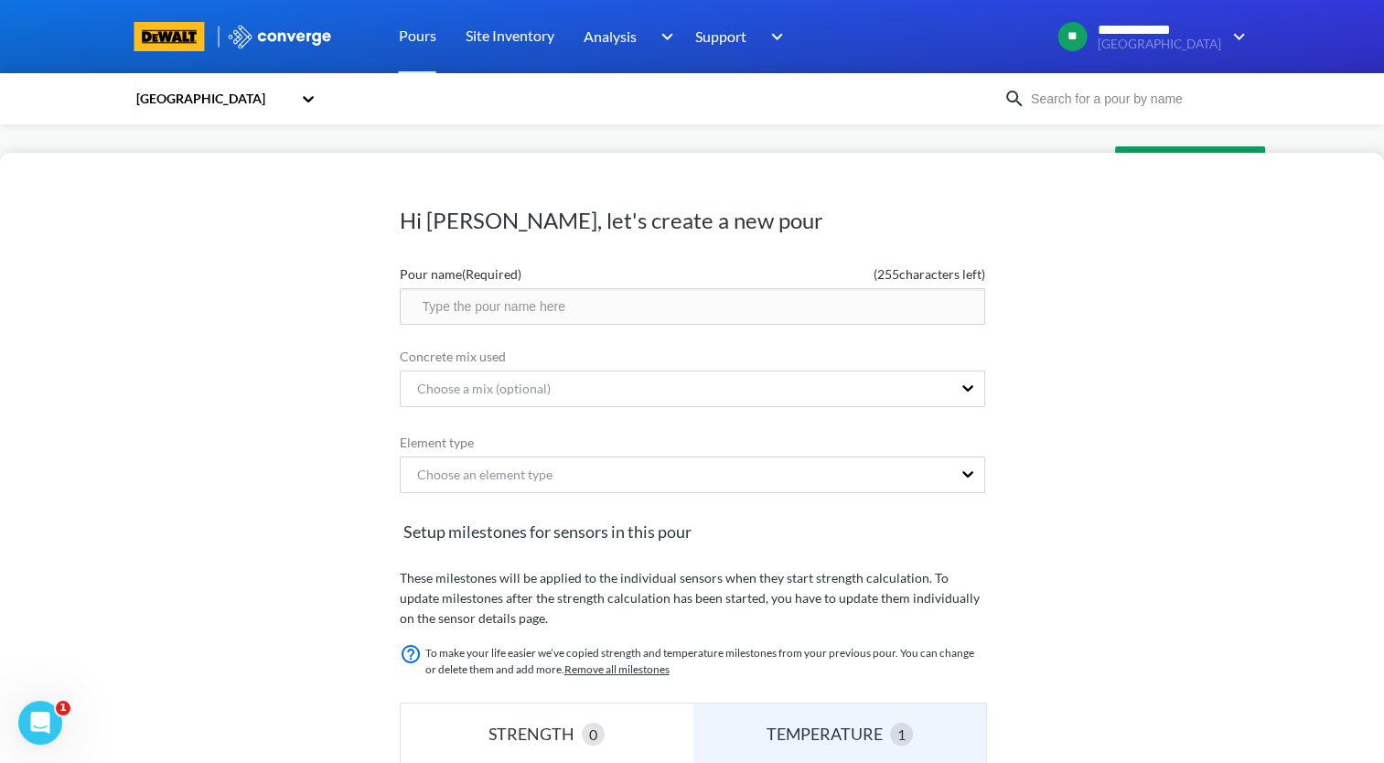
click at [501, 293] on input "text" at bounding box center [692, 306] width 585 height 37
paste input "10.09, D4, N/12, PC-2"
click at [511, 307] on input "10.09, D4, N/12, PC-2" at bounding box center [692, 306] width 585 height 37
click at [586, 312] on input "10.09, D4, ZS2/1W, PC-2" at bounding box center [692, 306] width 585 height 37
type input "10.09, D4, ZS2/1W, PC-6-L"
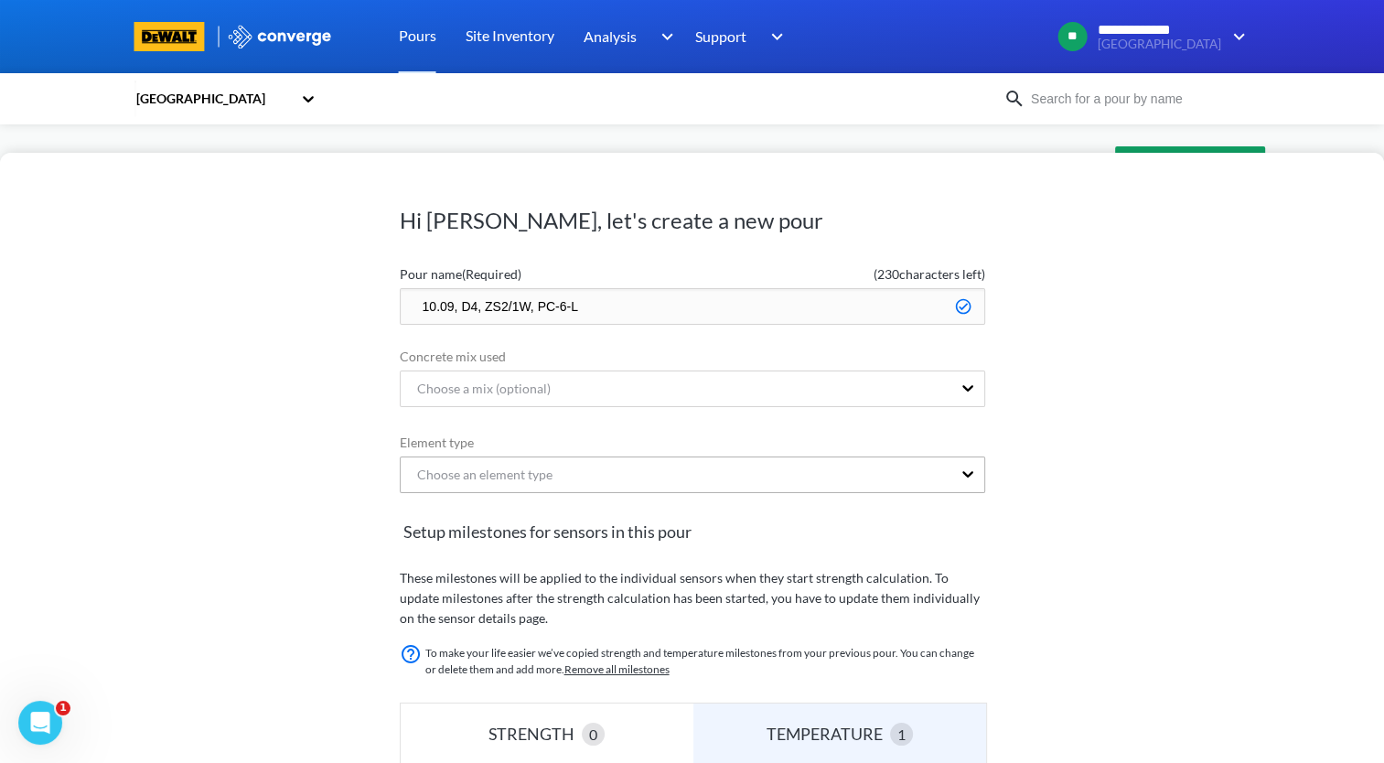
click at [567, 489] on div "Choose an element type" at bounding box center [692, 475] width 585 height 37
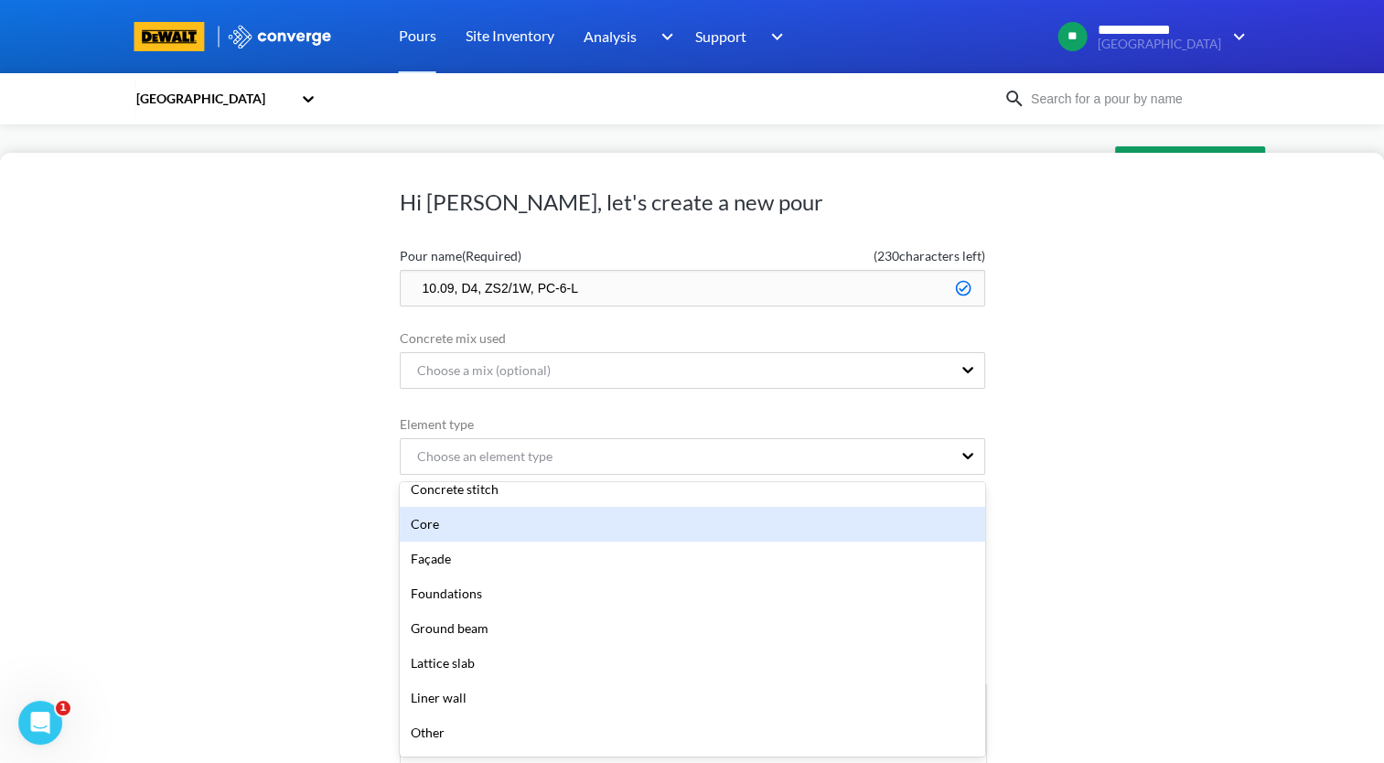
scroll to position [183, 0]
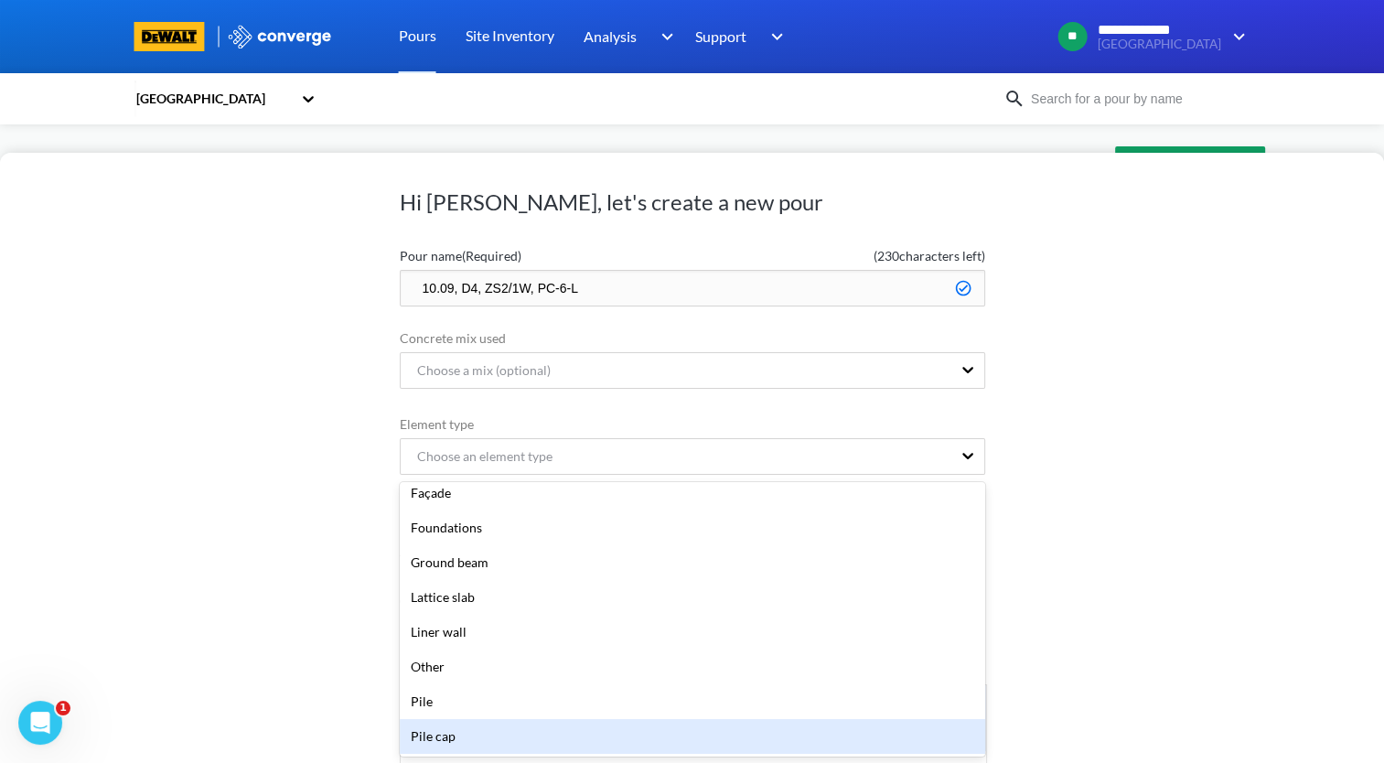
click at [521, 745] on div "Pile cap" at bounding box center [692, 736] width 585 height 35
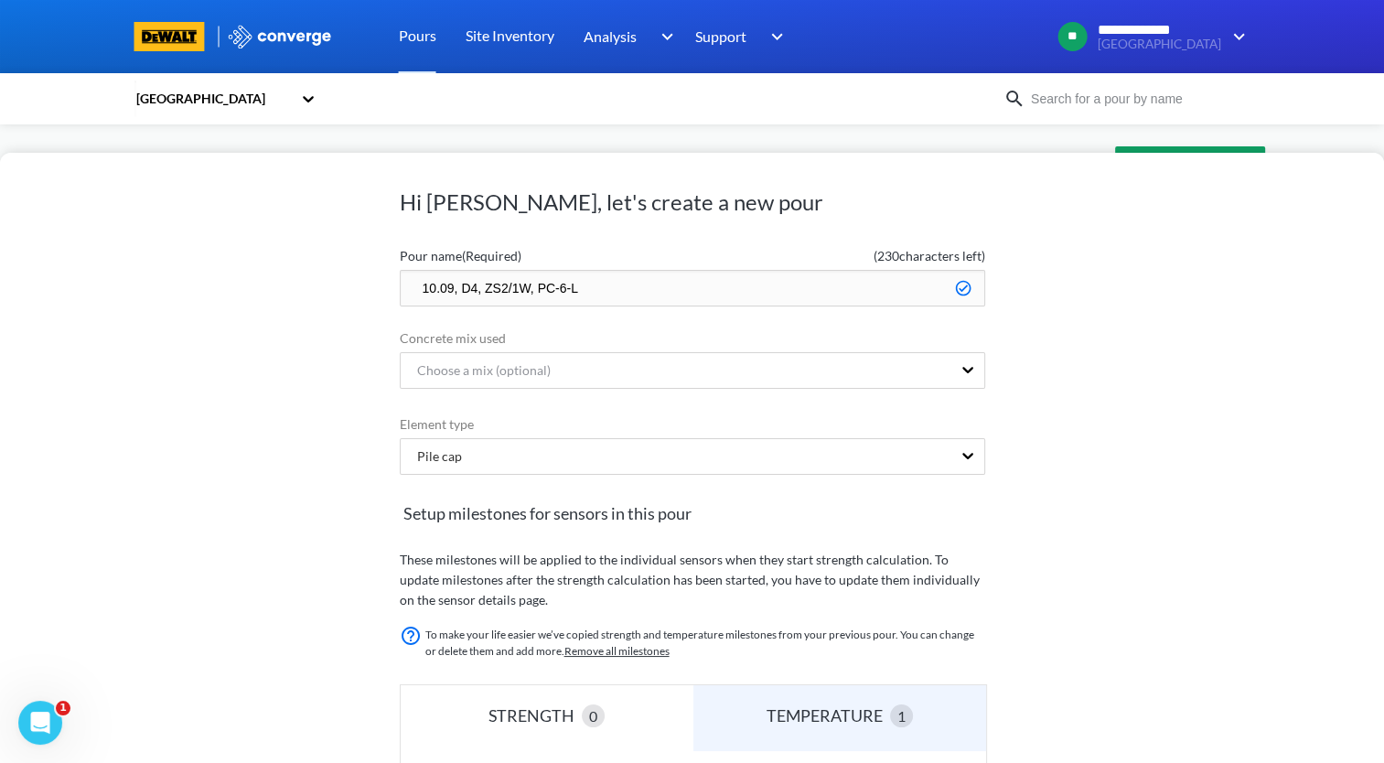
drag, startPoint x: 642, startPoint y: 284, endPoint x: 355, endPoint y: 298, distance: 287.6
click at [355, 298] on div "Hi [PERSON_NAME], let's create a new pour Pour name (Required) ( 230 characters…" at bounding box center [692, 458] width 1384 height 610
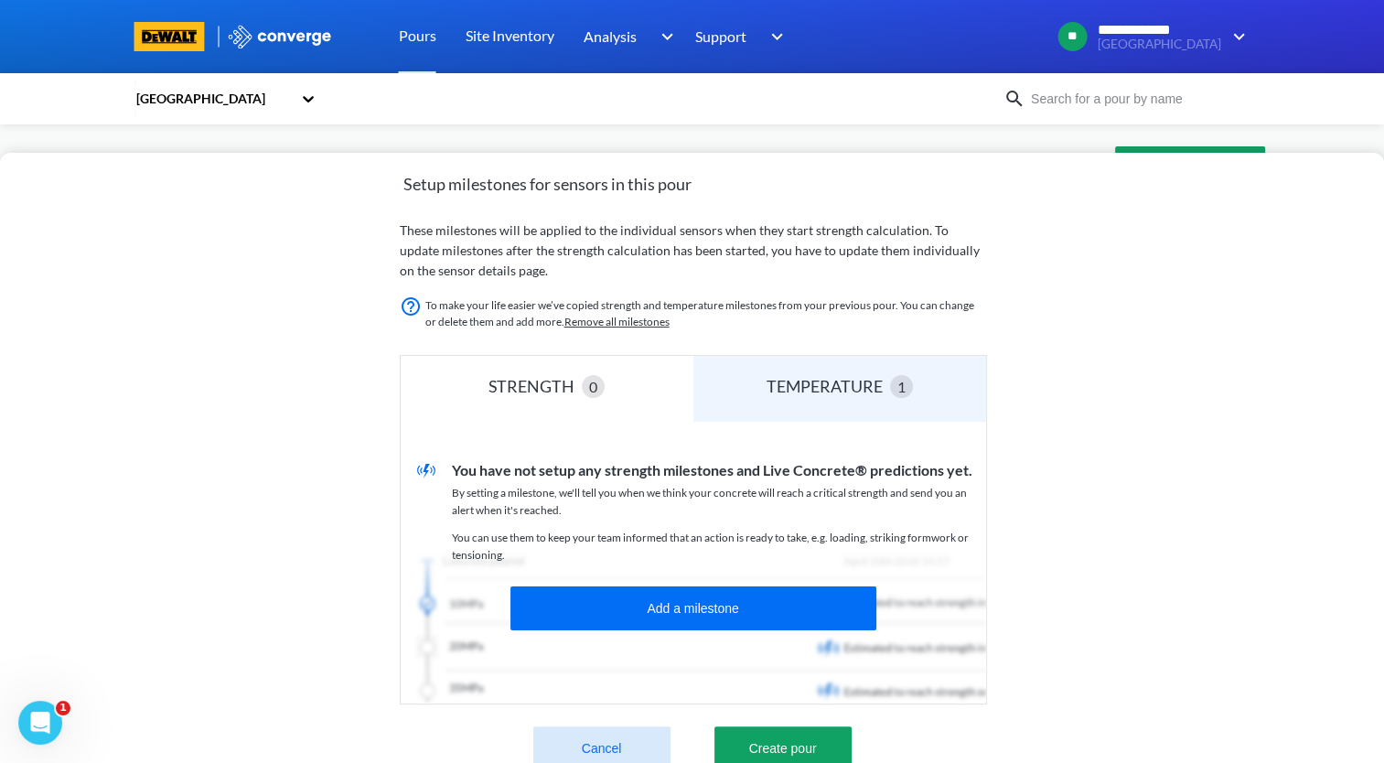
scroll to position [395, 0]
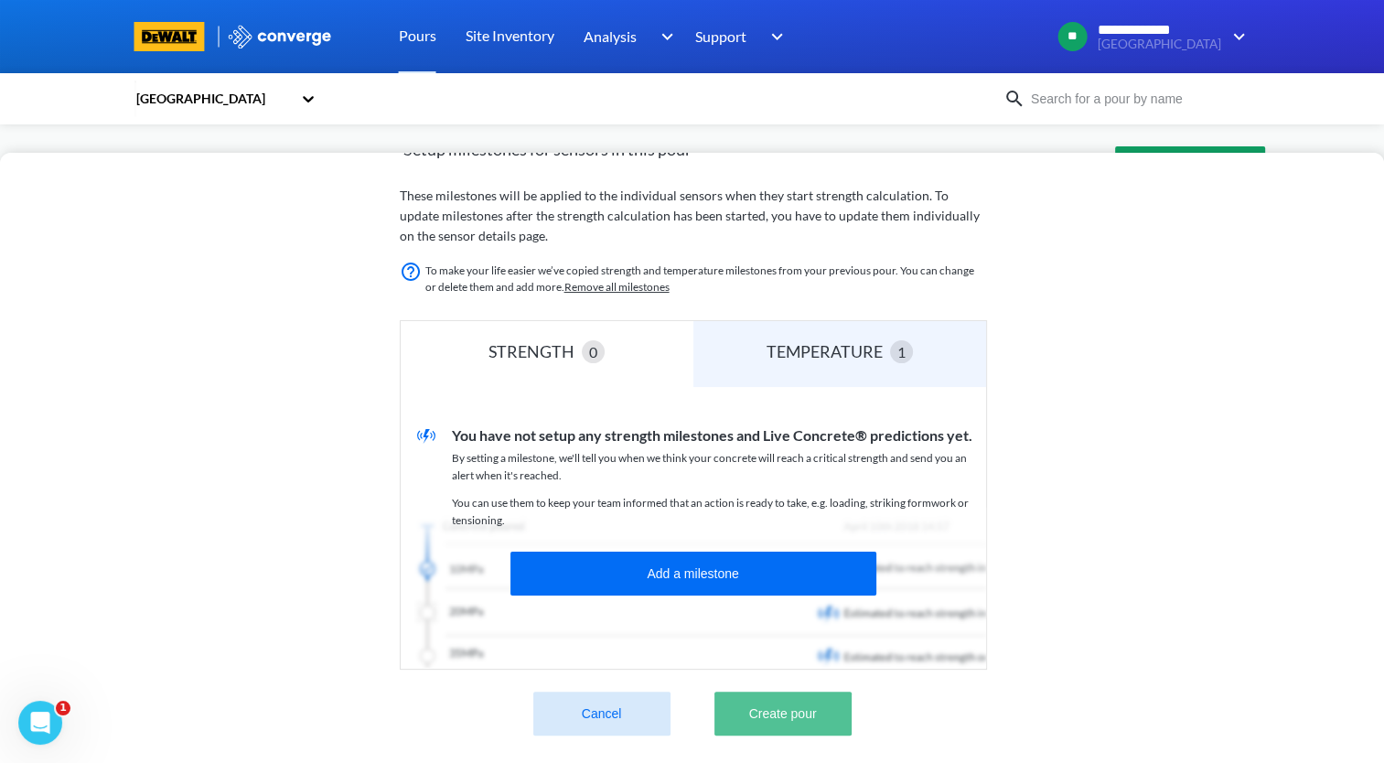
click at [827, 697] on button "Create pour" at bounding box center [782, 714] width 137 height 44
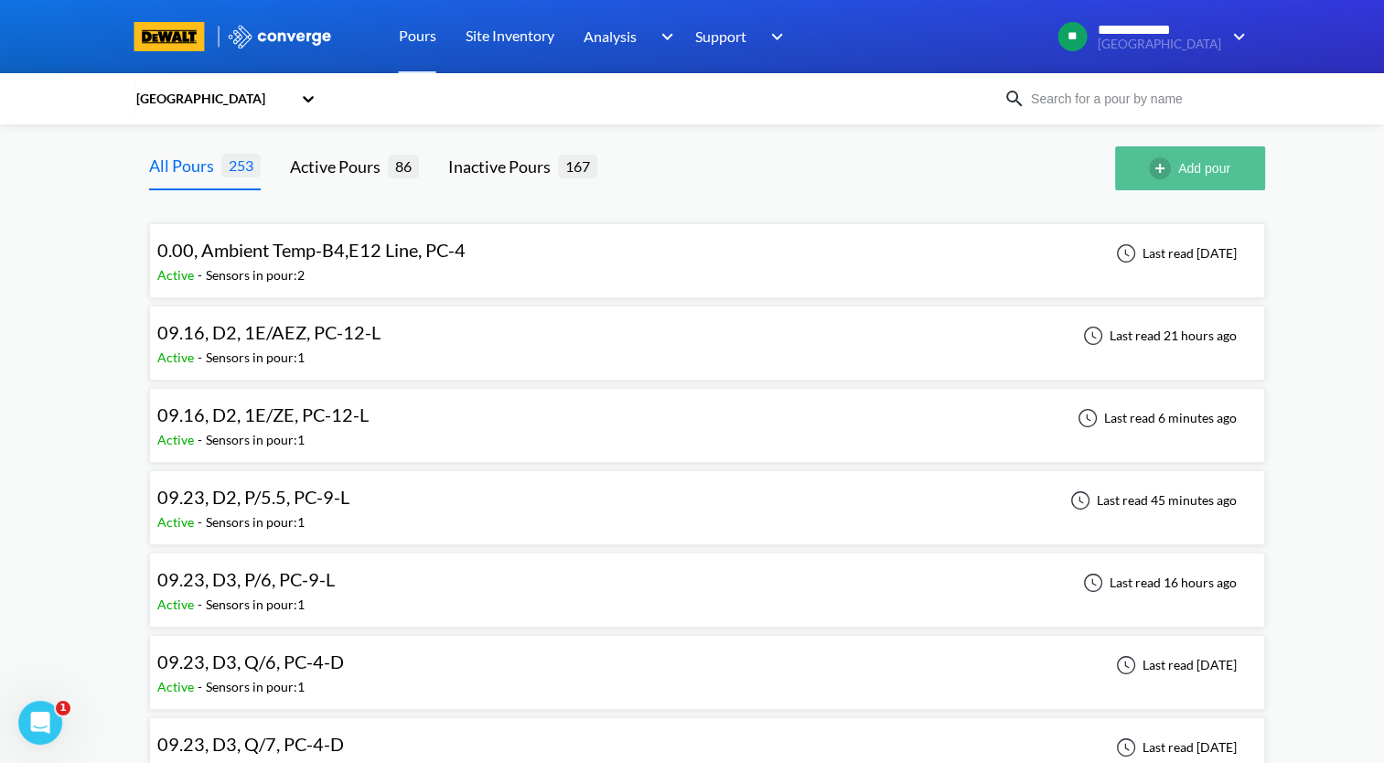
click at [1164, 189] on button "Add pour" at bounding box center [1190, 168] width 150 height 44
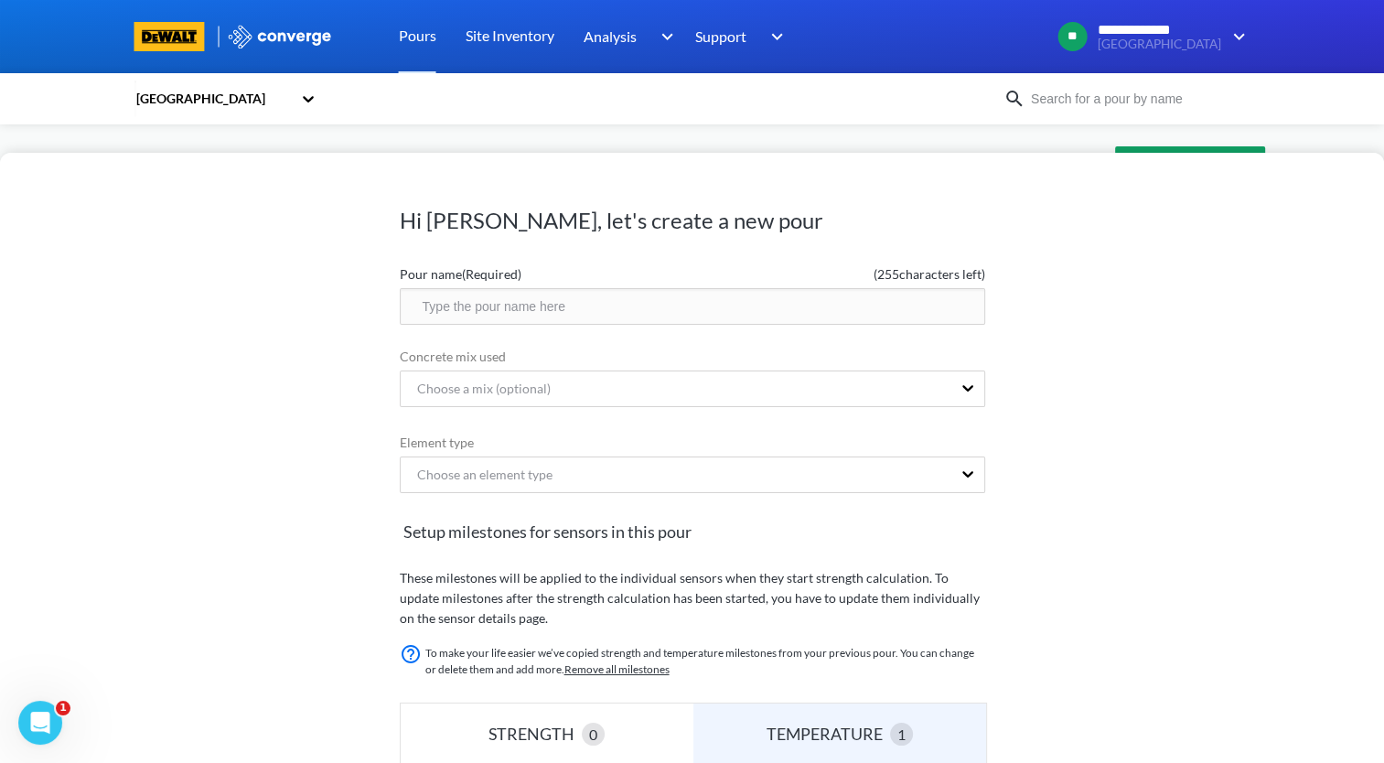
click at [504, 313] on input "text" at bounding box center [692, 306] width 585 height 37
paste input "10.09, D4, ZS2/1W, PC-6-L"
click at [523, 309] on input "10.09, D4, ZS2/1W, PC-3" at bounding box center [692, 306] width 585 height 37
type input "10.09, D4, ZS2/0.5W, PC-3"
click at [898, 467] on div "Choose an element type" at bounding box center [676, 474] width 551 height 35
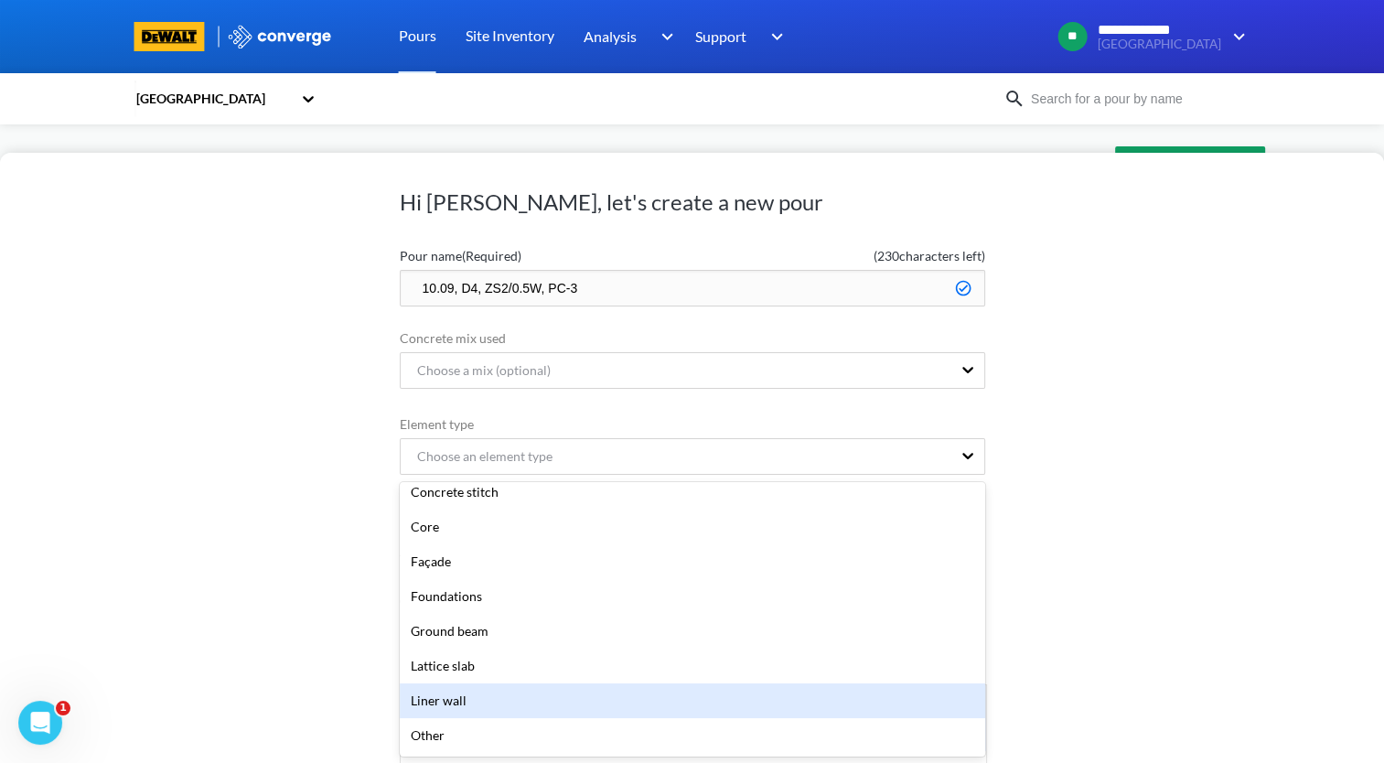
scroll to position [183, 0]
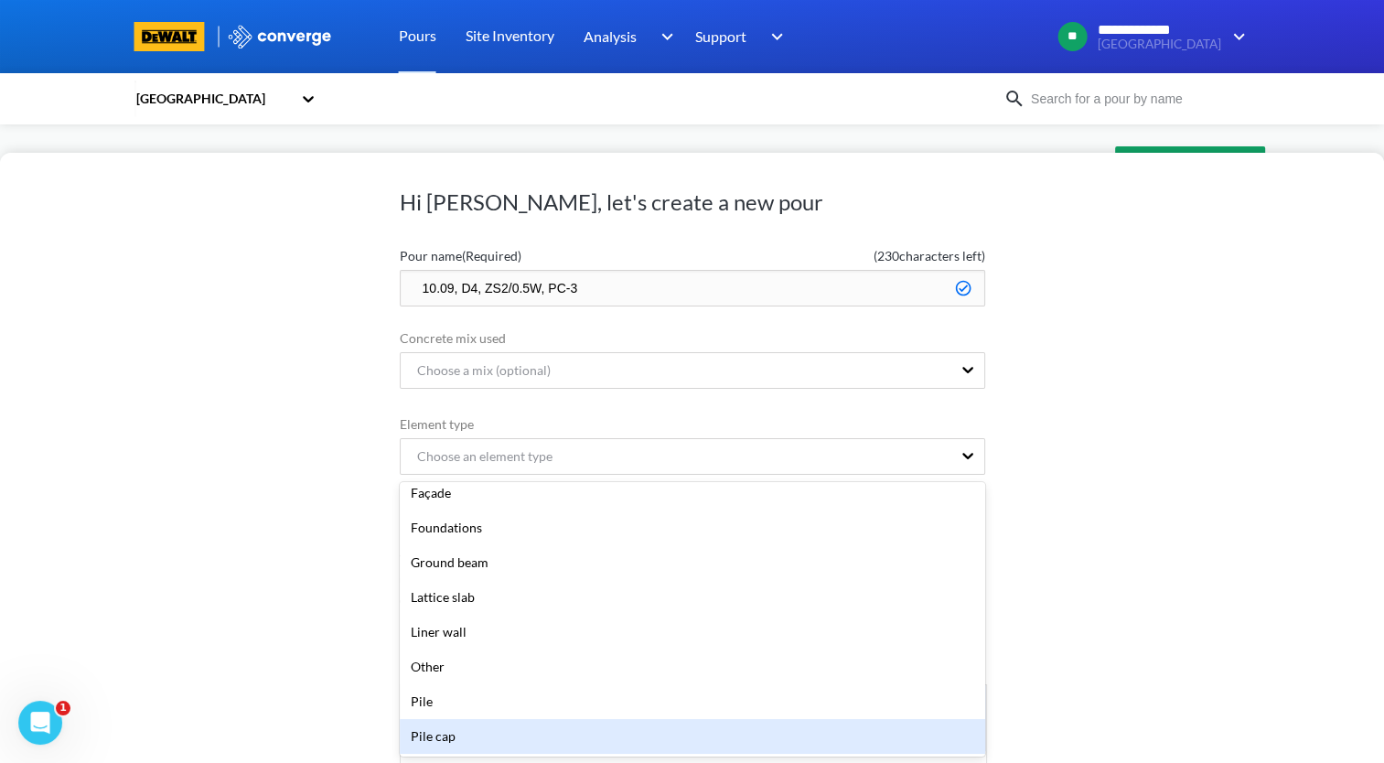
click at [616, 730] on div "Pile cap" at bounding box center [692, 736] width 585 height 35
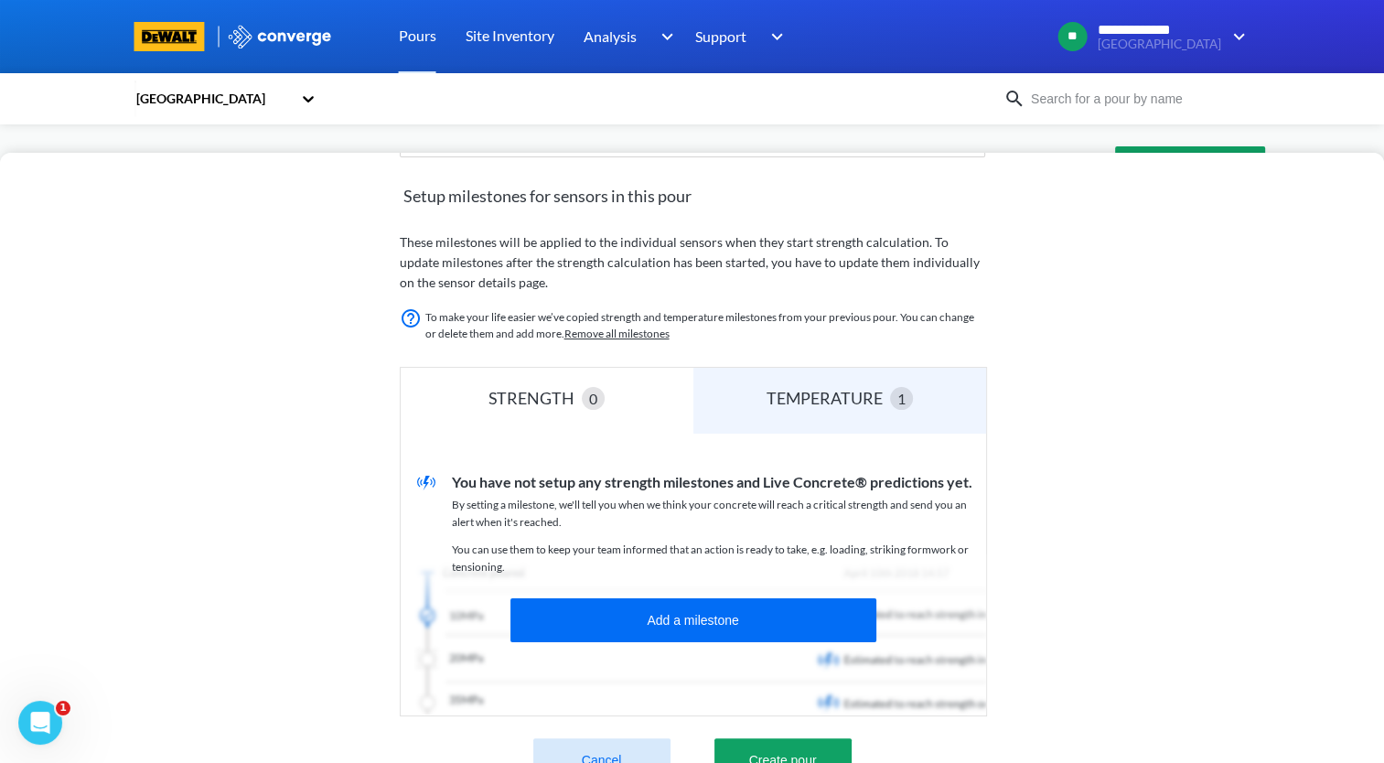
scroll to position [395, 0]
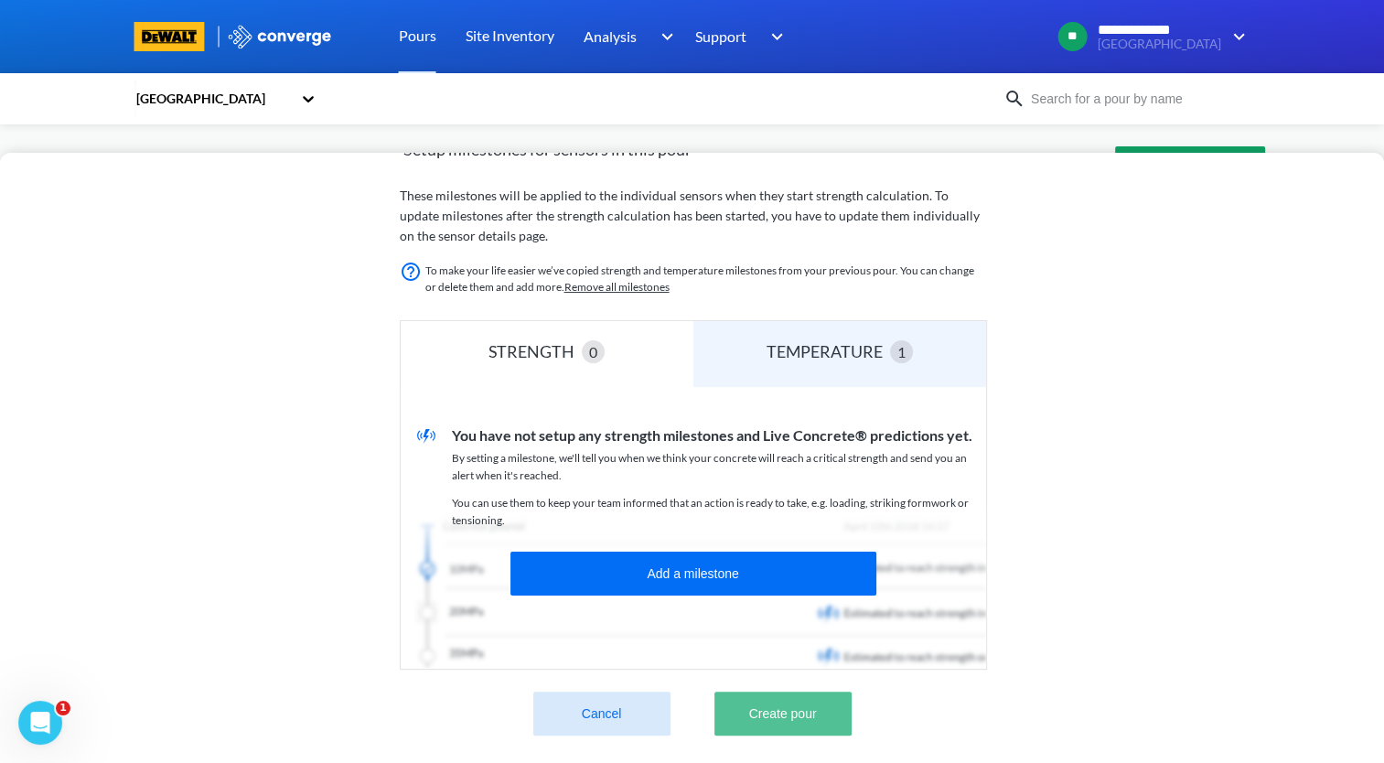
click at [814, 692] on button "Create pour" at bounding box center [782, 714] width 137 height 44
